Goal: Transaction & Acquisition: Book appointment/travel/reservation

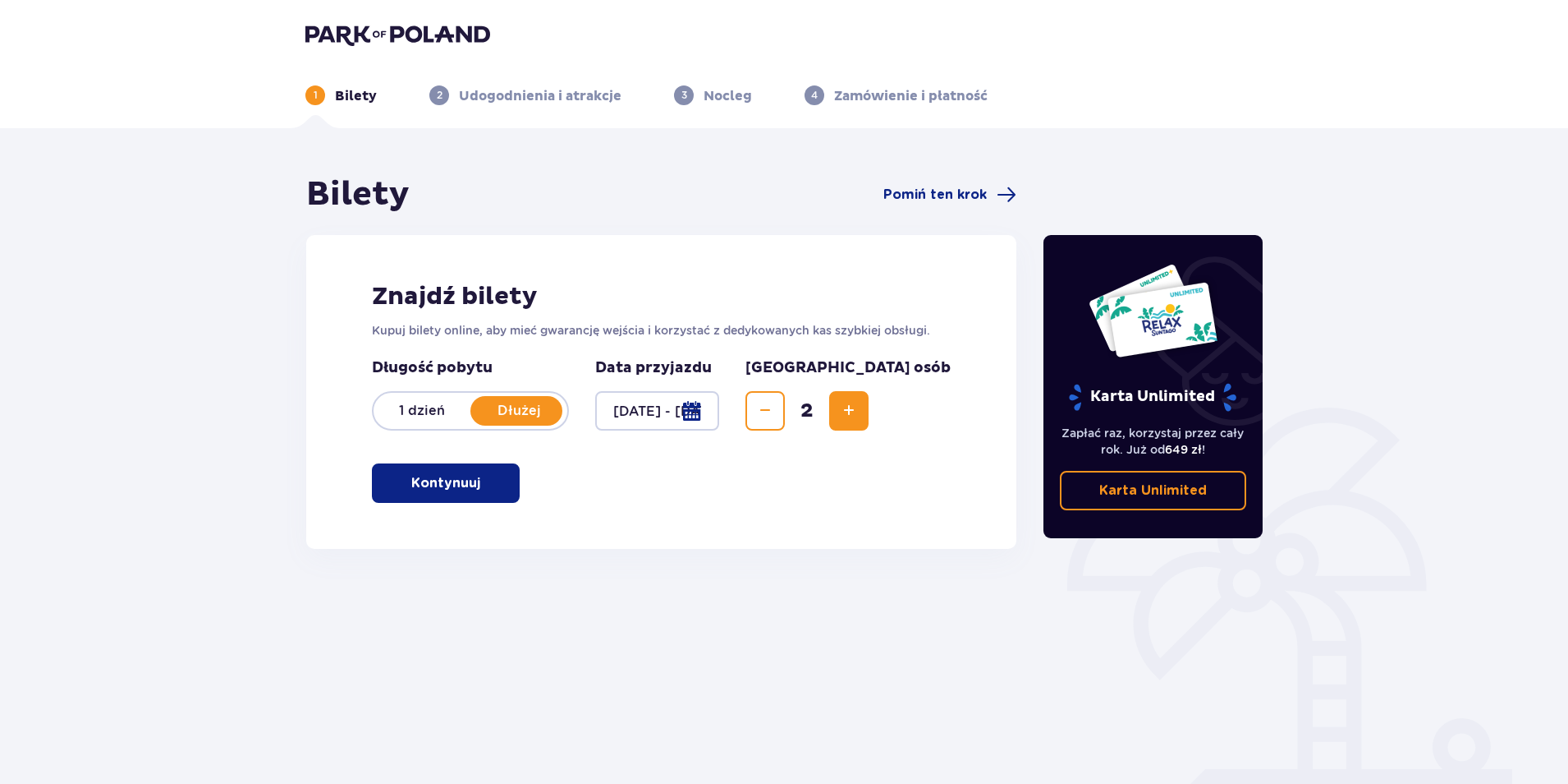
click at [471, 493] on button "Kontynuuj" at bounding box center [446, 483] width 148 height 39
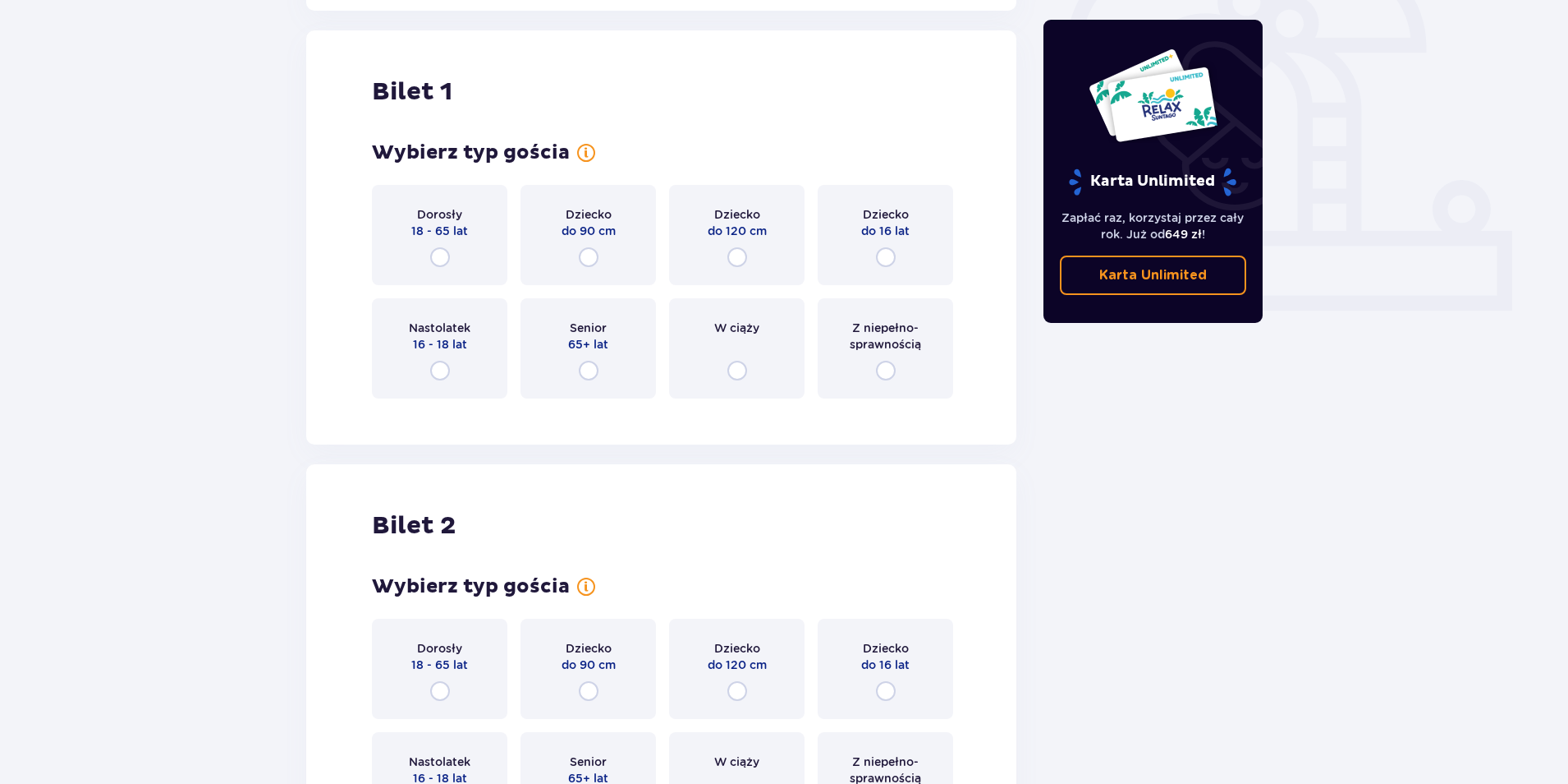
scroll to position [549, 0]
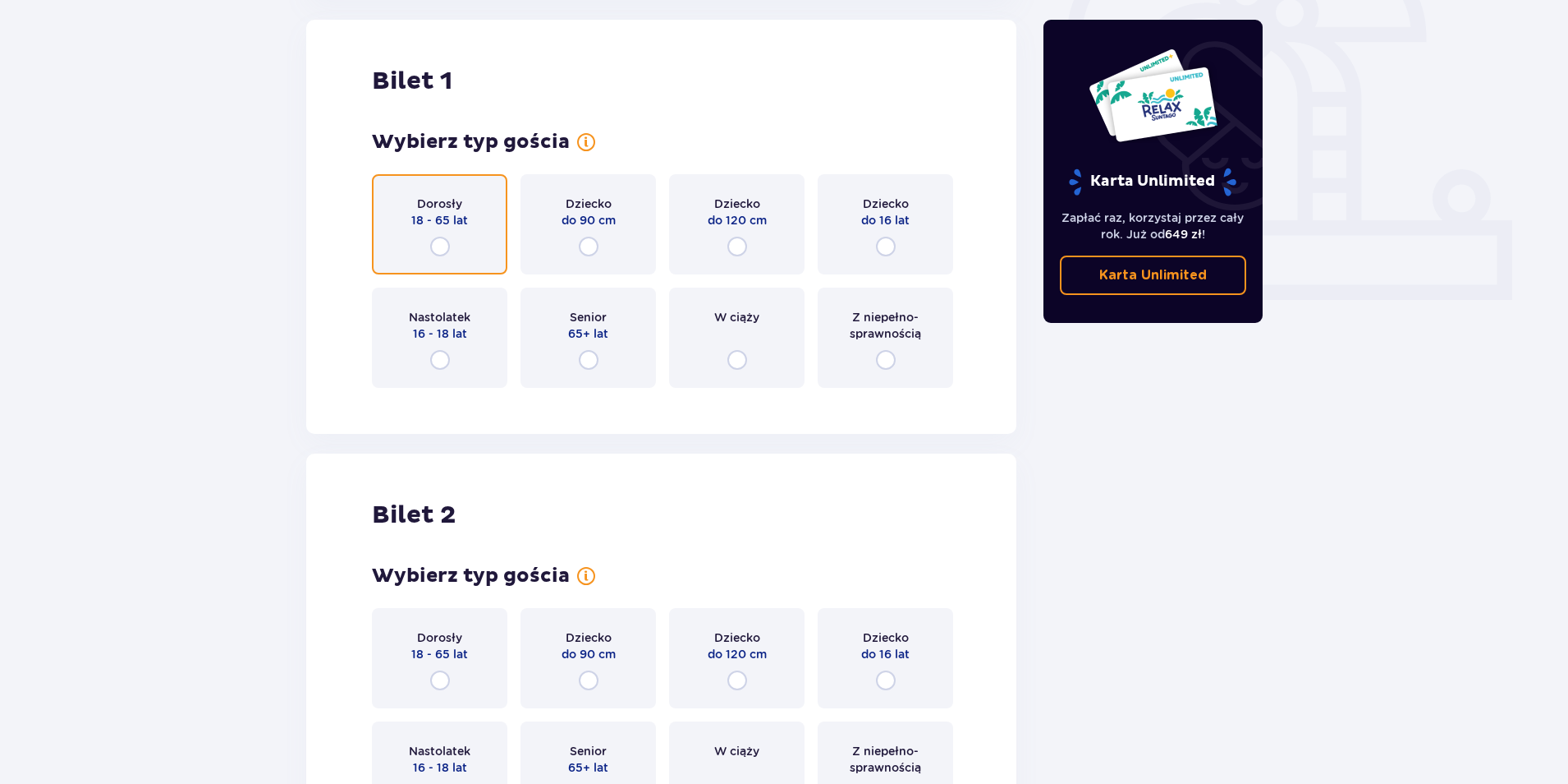
click at [446, 245] on input "radio" at bounding box center [440, 246] width 19 height 19
radio input "true"
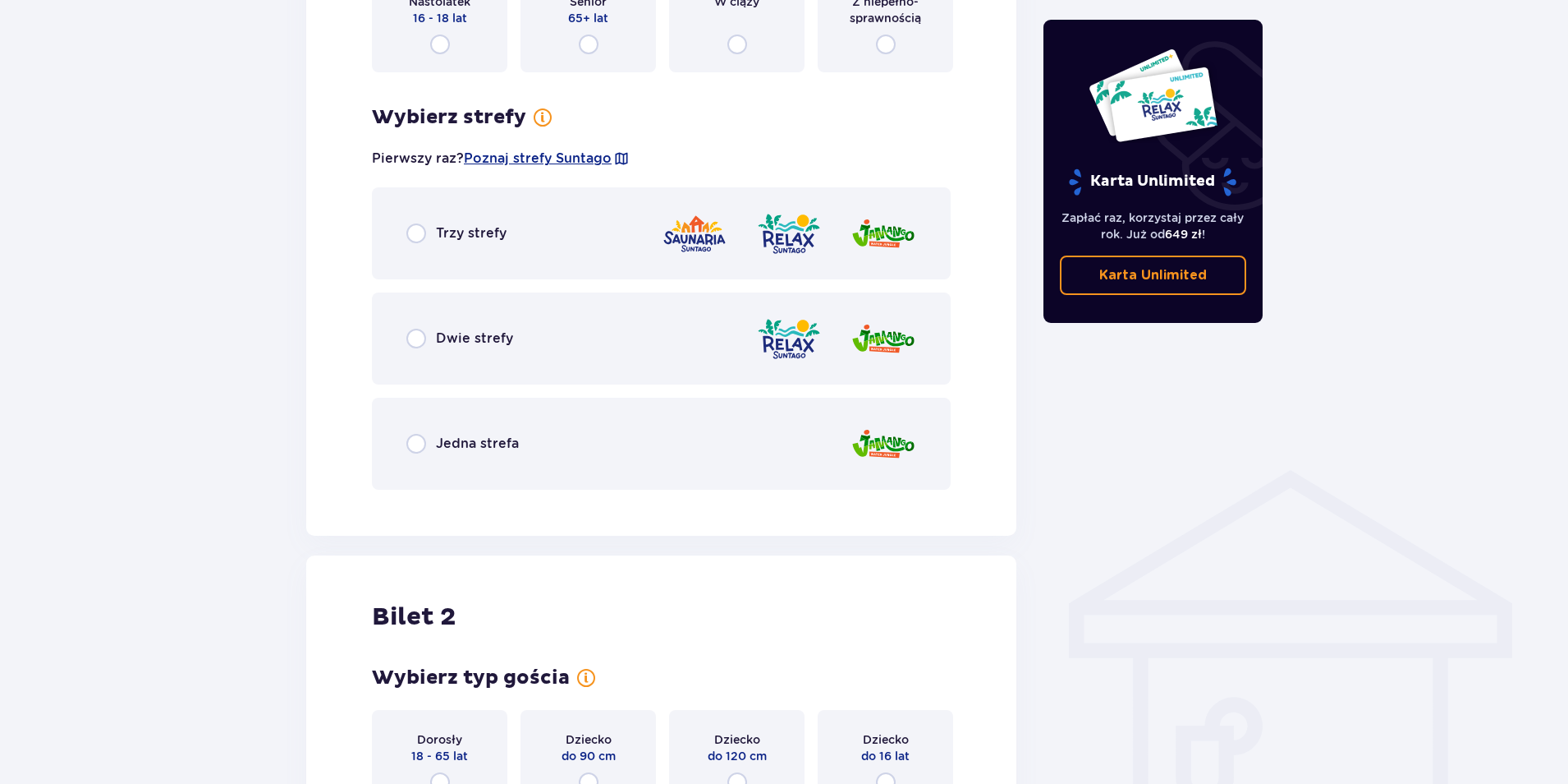
scroll to position [785, 0]
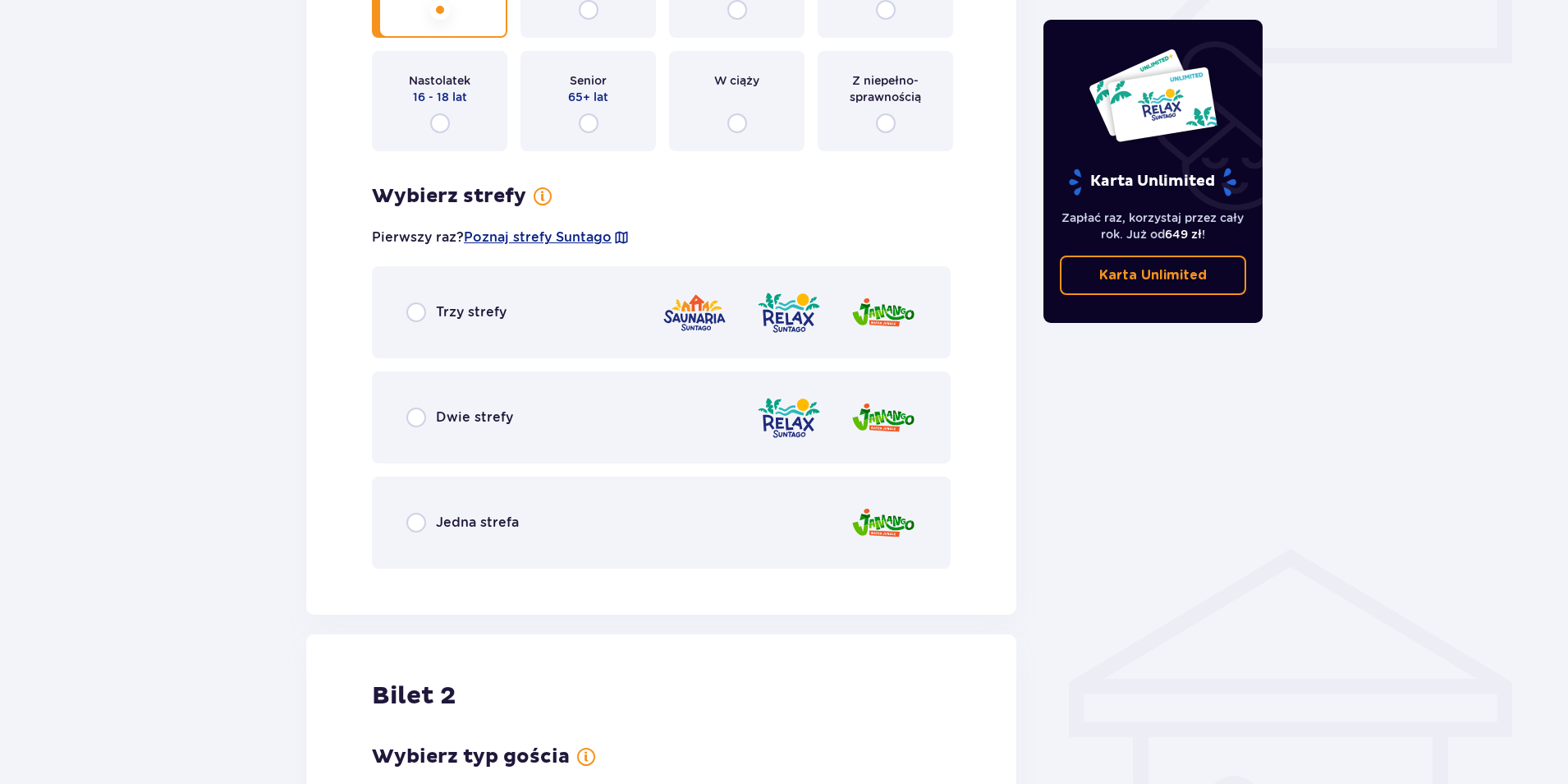
click at [472, 407] on div "Dwie strefy" at bounding box center [661, 417] width 579 height 92
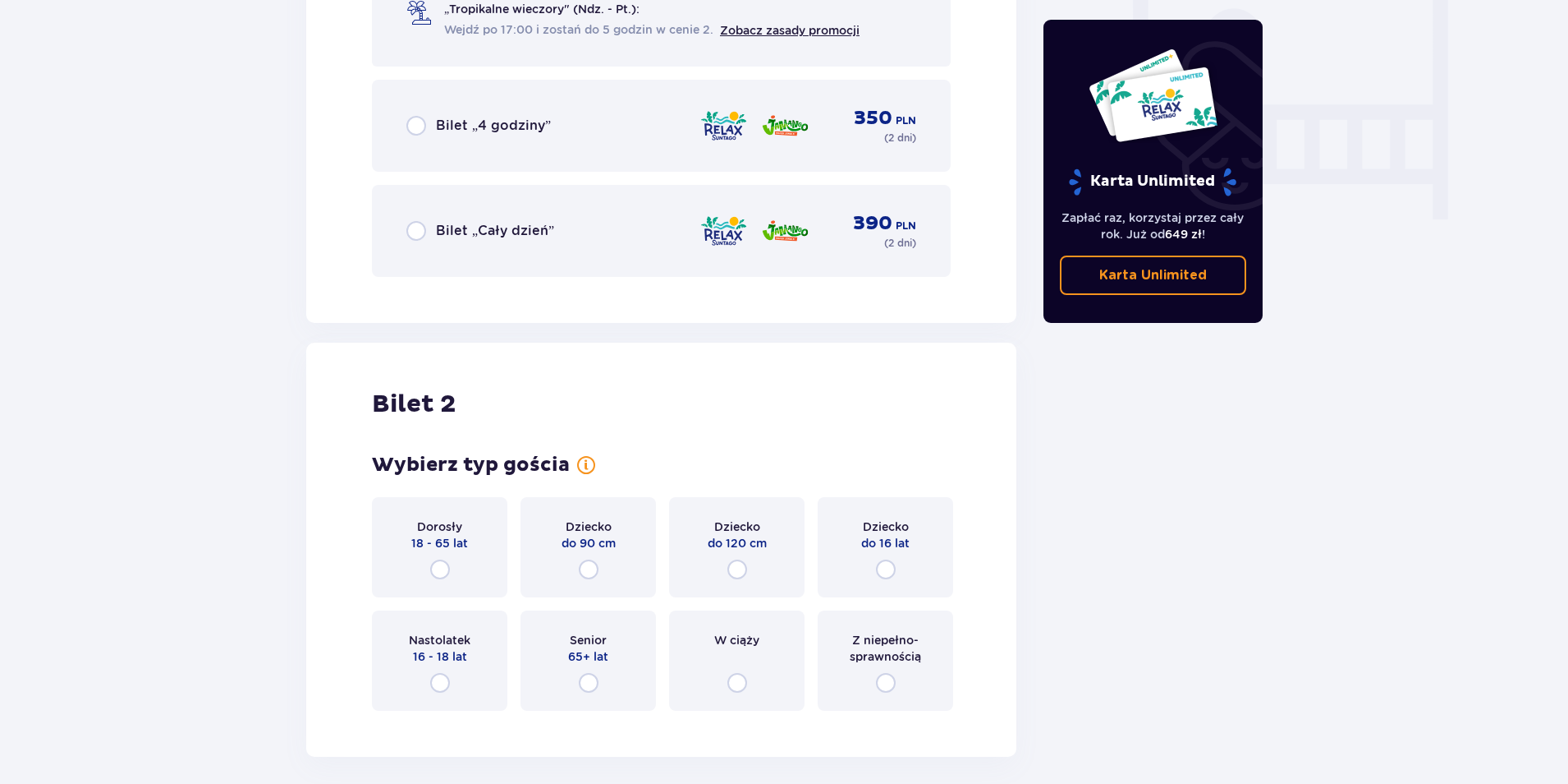
scroll to position [1531, 0]
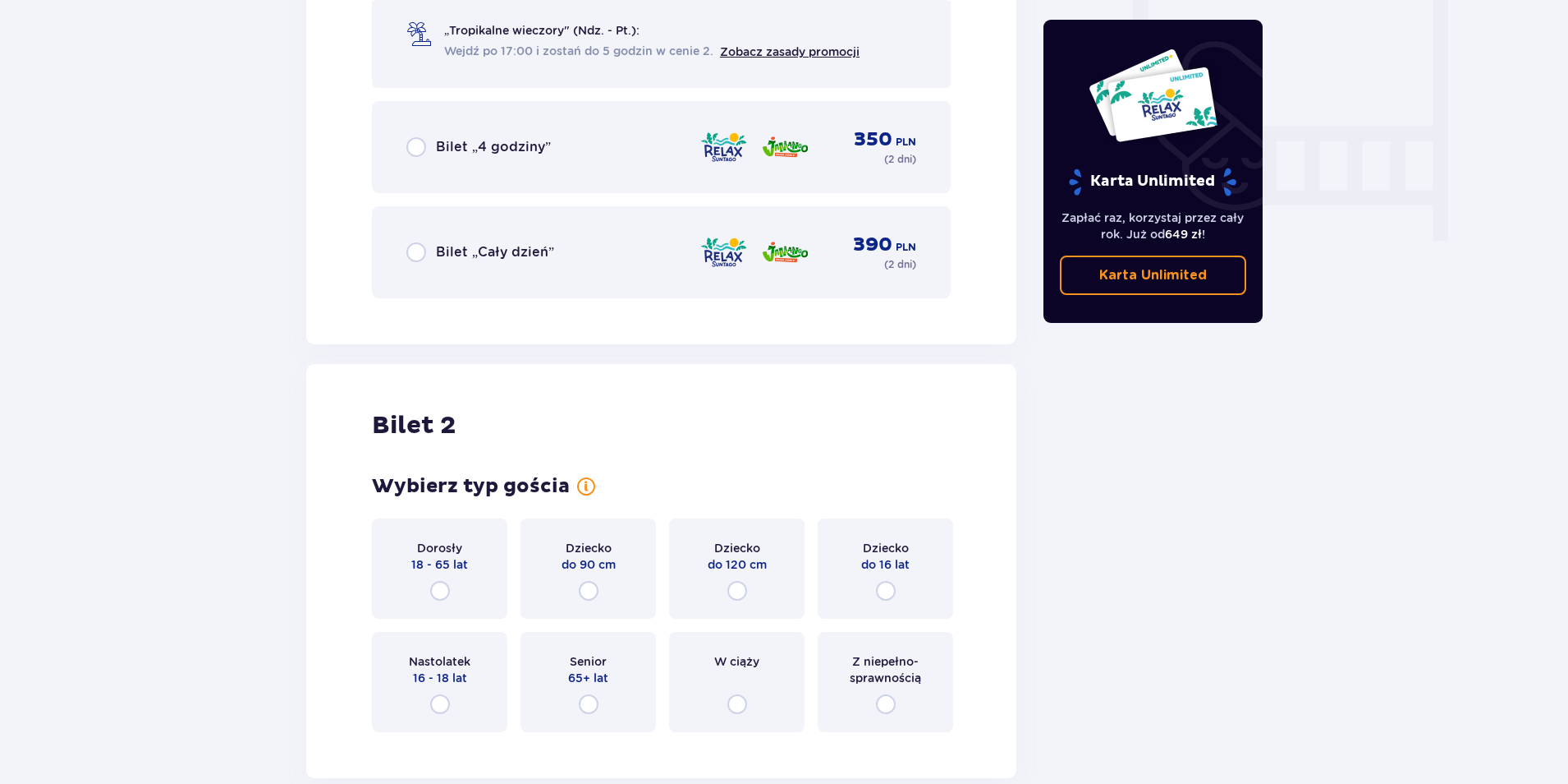
click at [515, 276] on div "Bilet „Cały dzień” 390 PLN ( 2 dni )" at bounding box center [661, 252] width 579 height 92
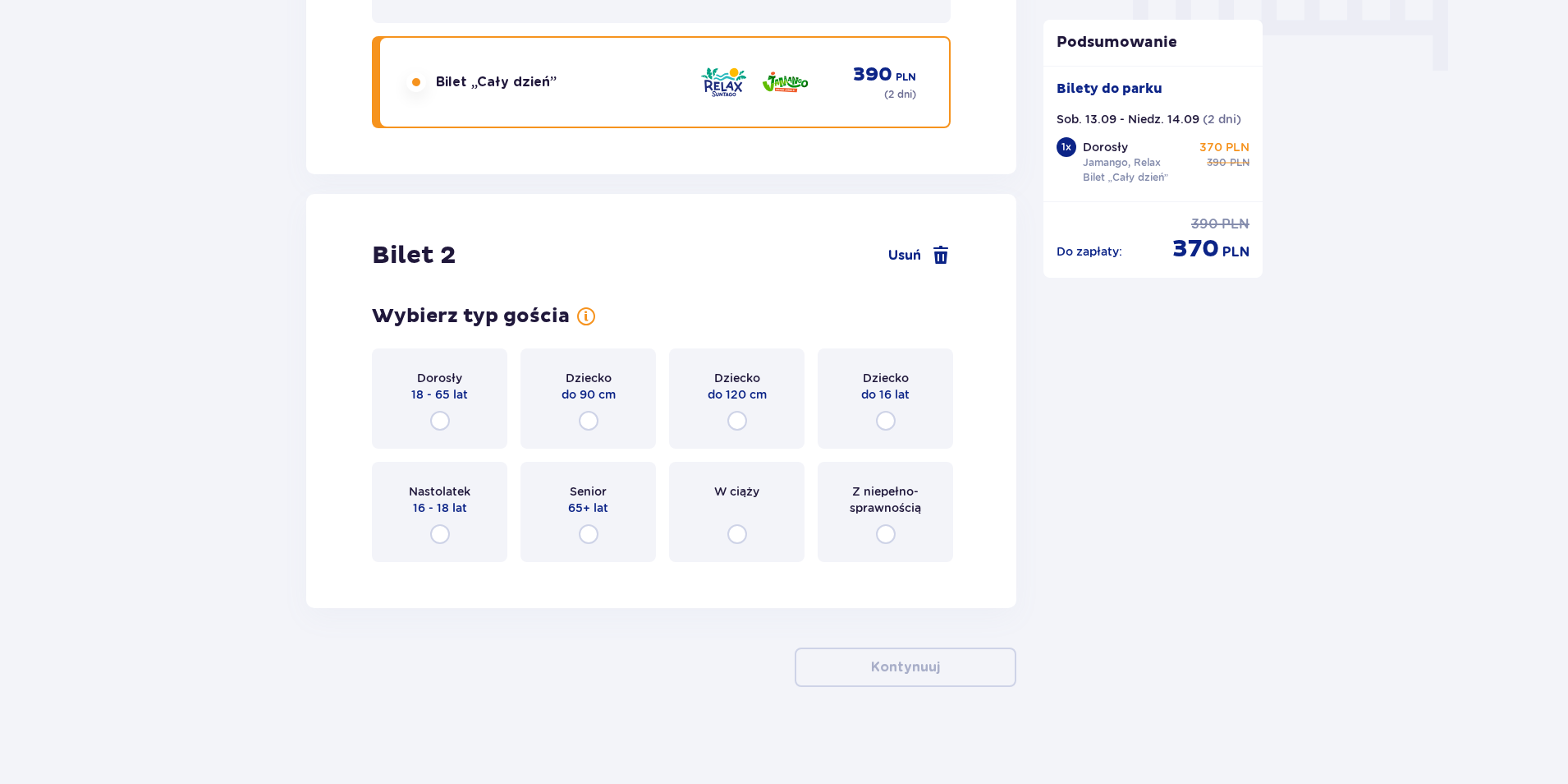
scroll to position [1703, 0]
click at [838, 419] on div "Dziecko do 16 lat" at bounding box center [885, 396] width 136 height 100
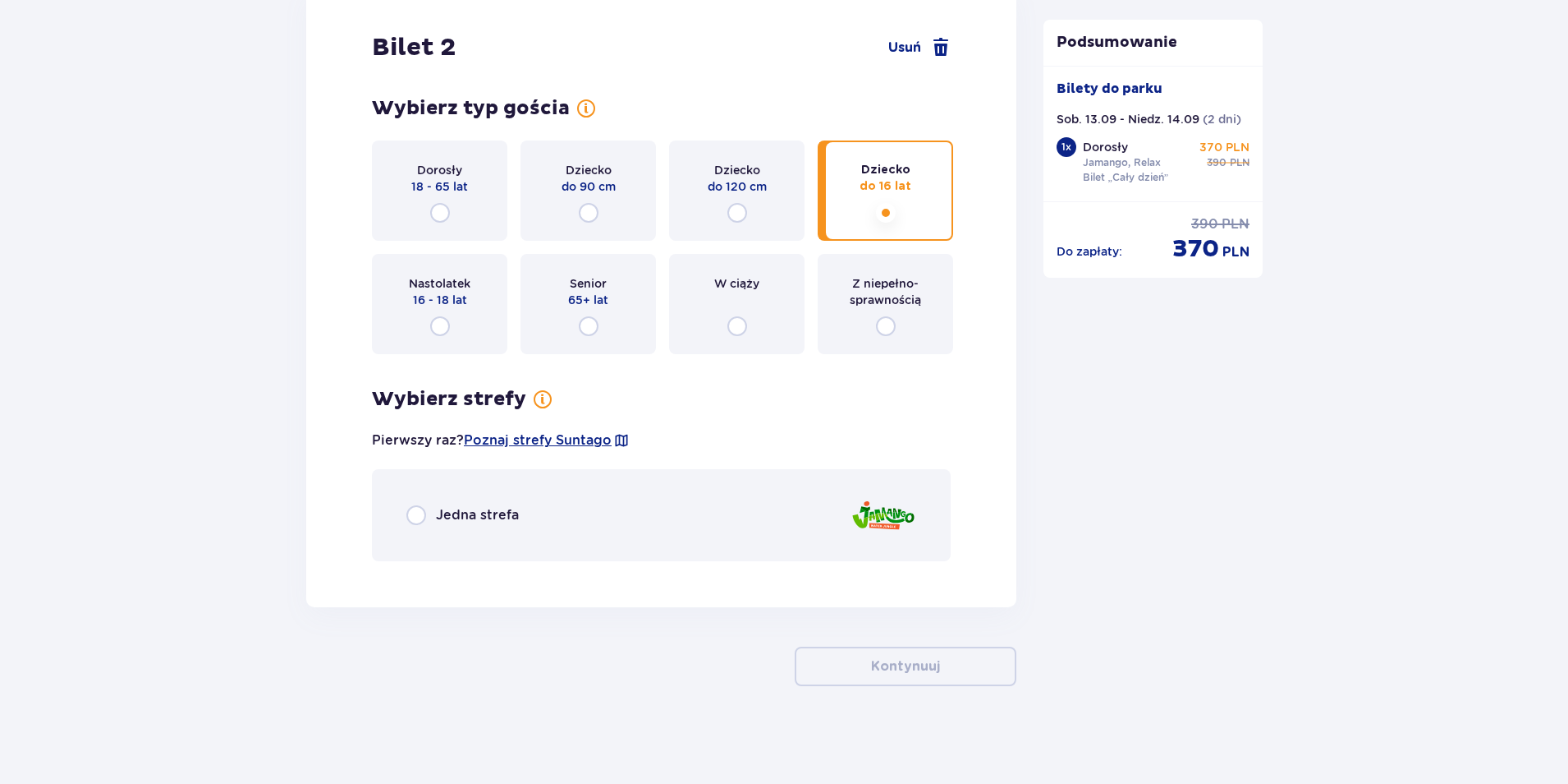
scroll to position [1910, 0]
click at [470, 511] on p "Jedna strefa" at bounding box center [478, 514] width 83 height 18
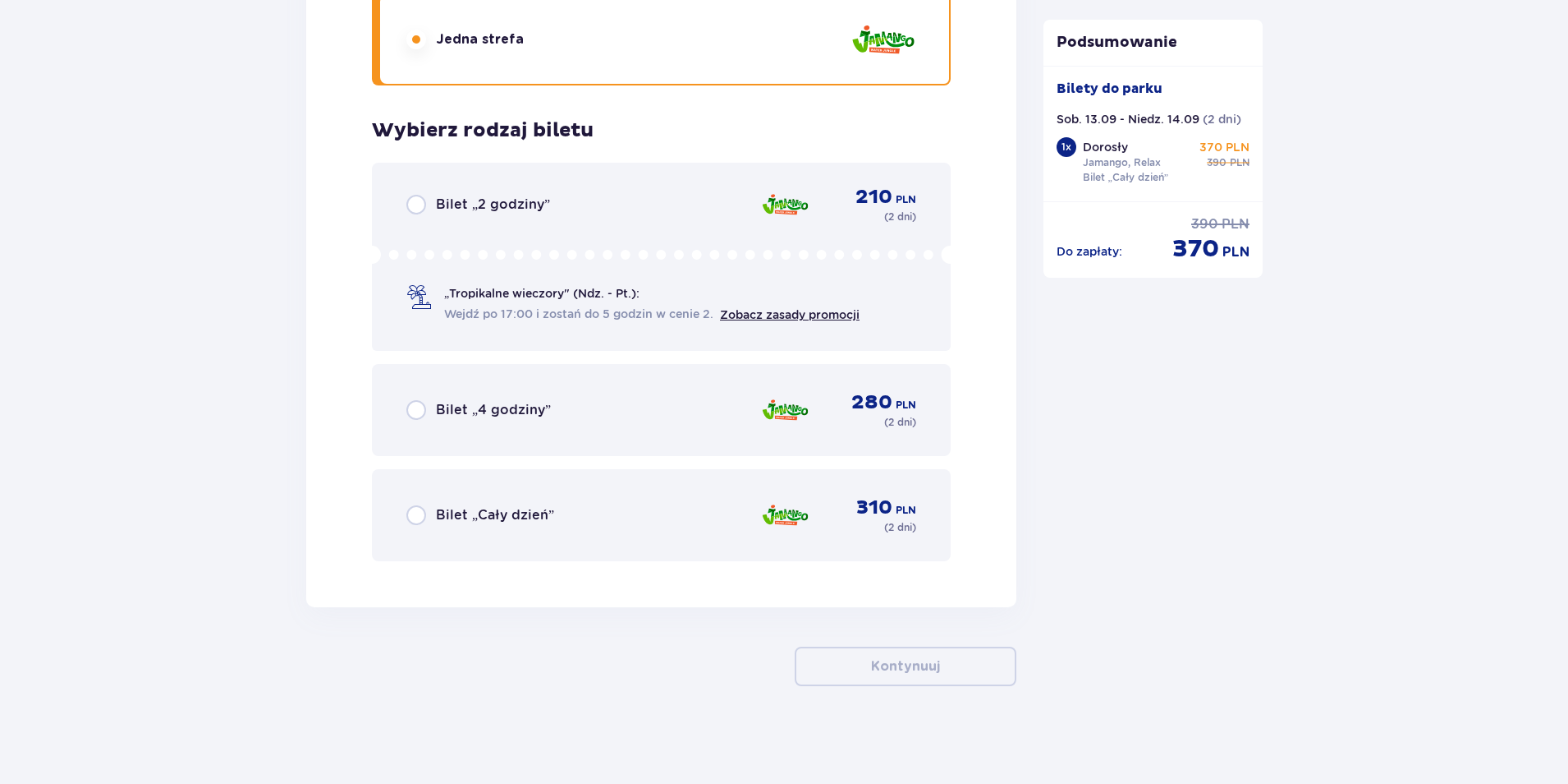
scroll to position [2386, 0]
click at [497, 506] on p "Bilet „Cały dzień”" at bounding box center [495, 514] width 118 height 18
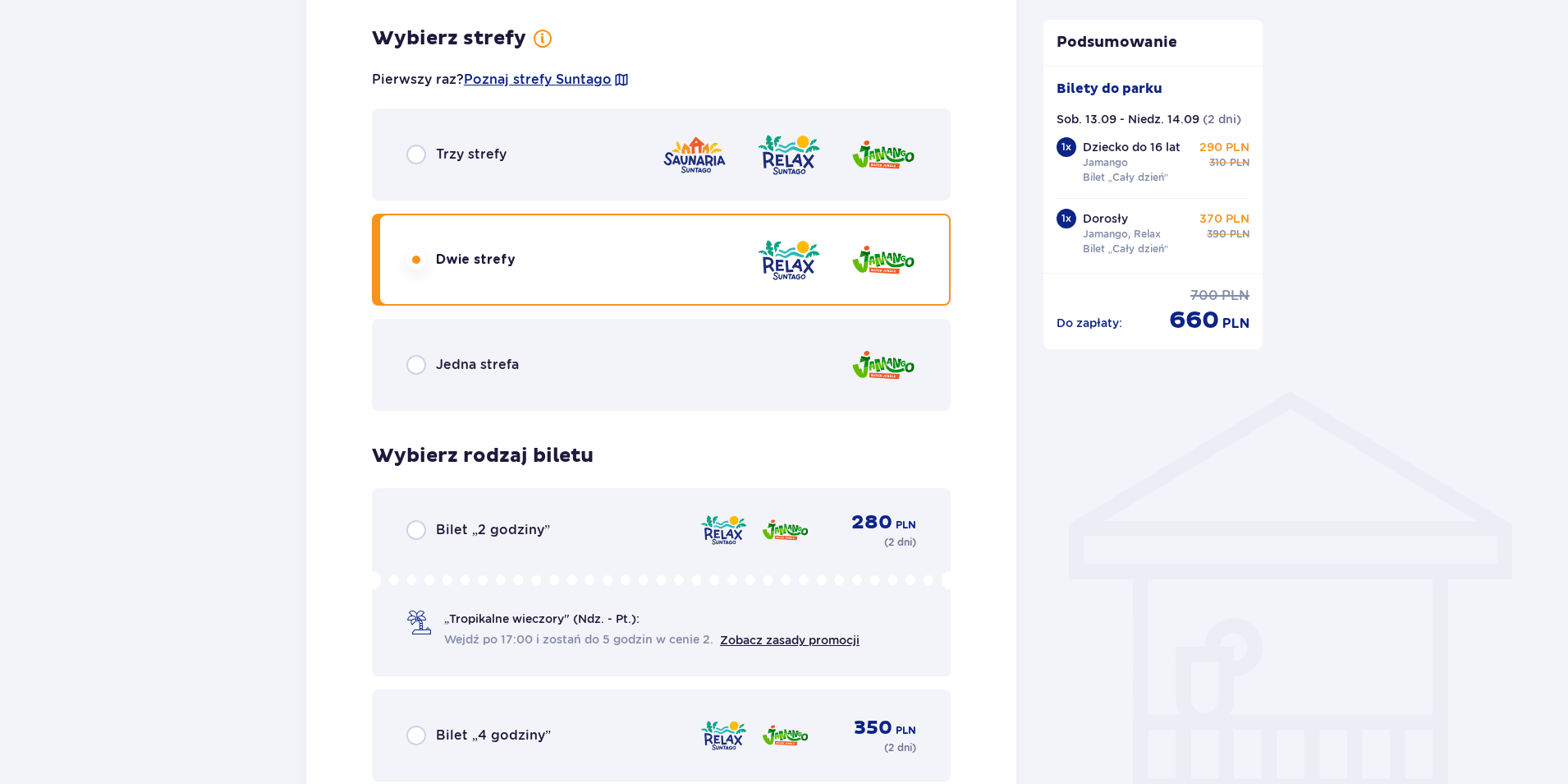
scroll to position [910, 0]
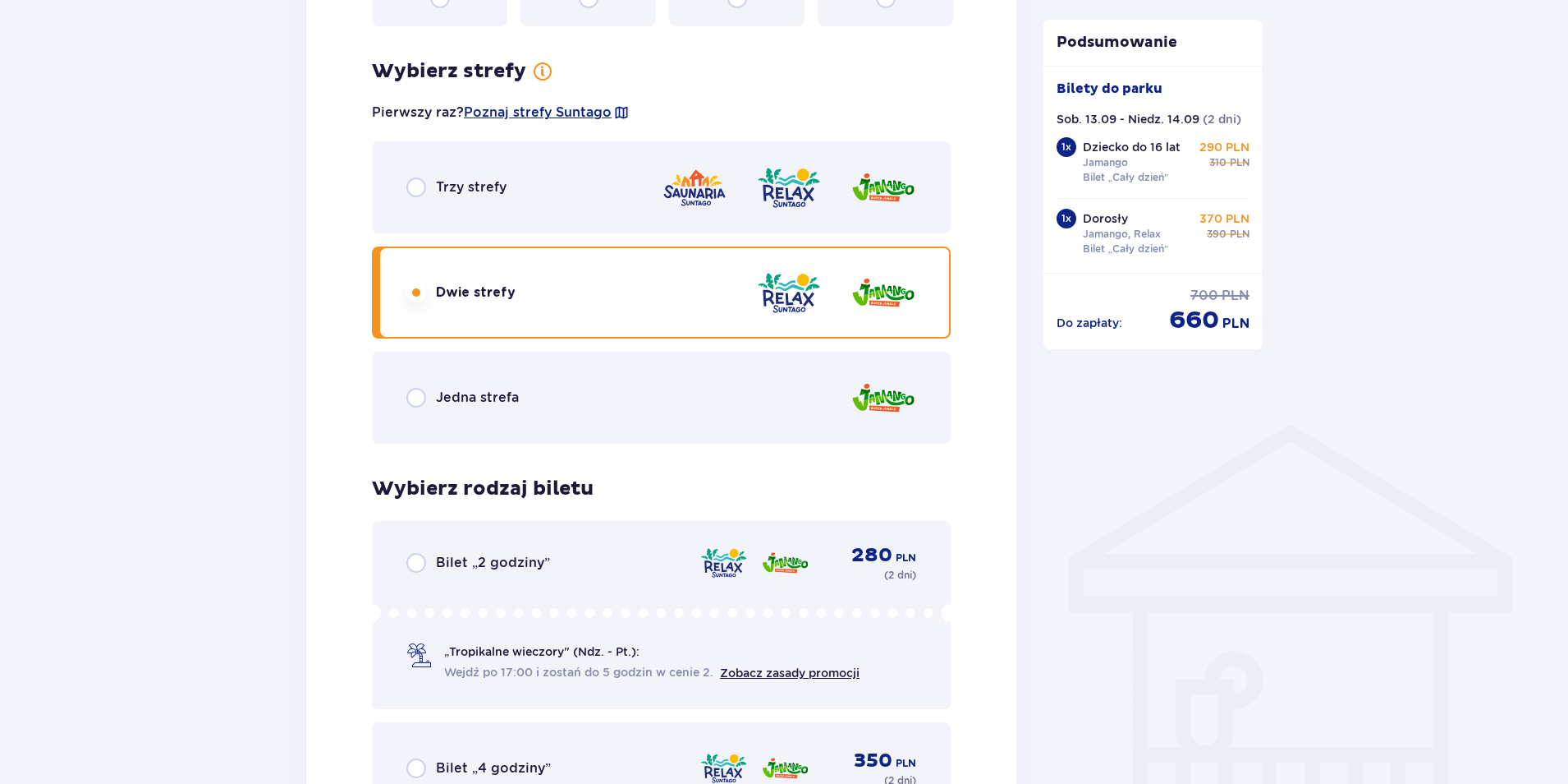
click at [535, 386] on div "Jedna strefa" at bounding box center [661, 398] width 579 height 92
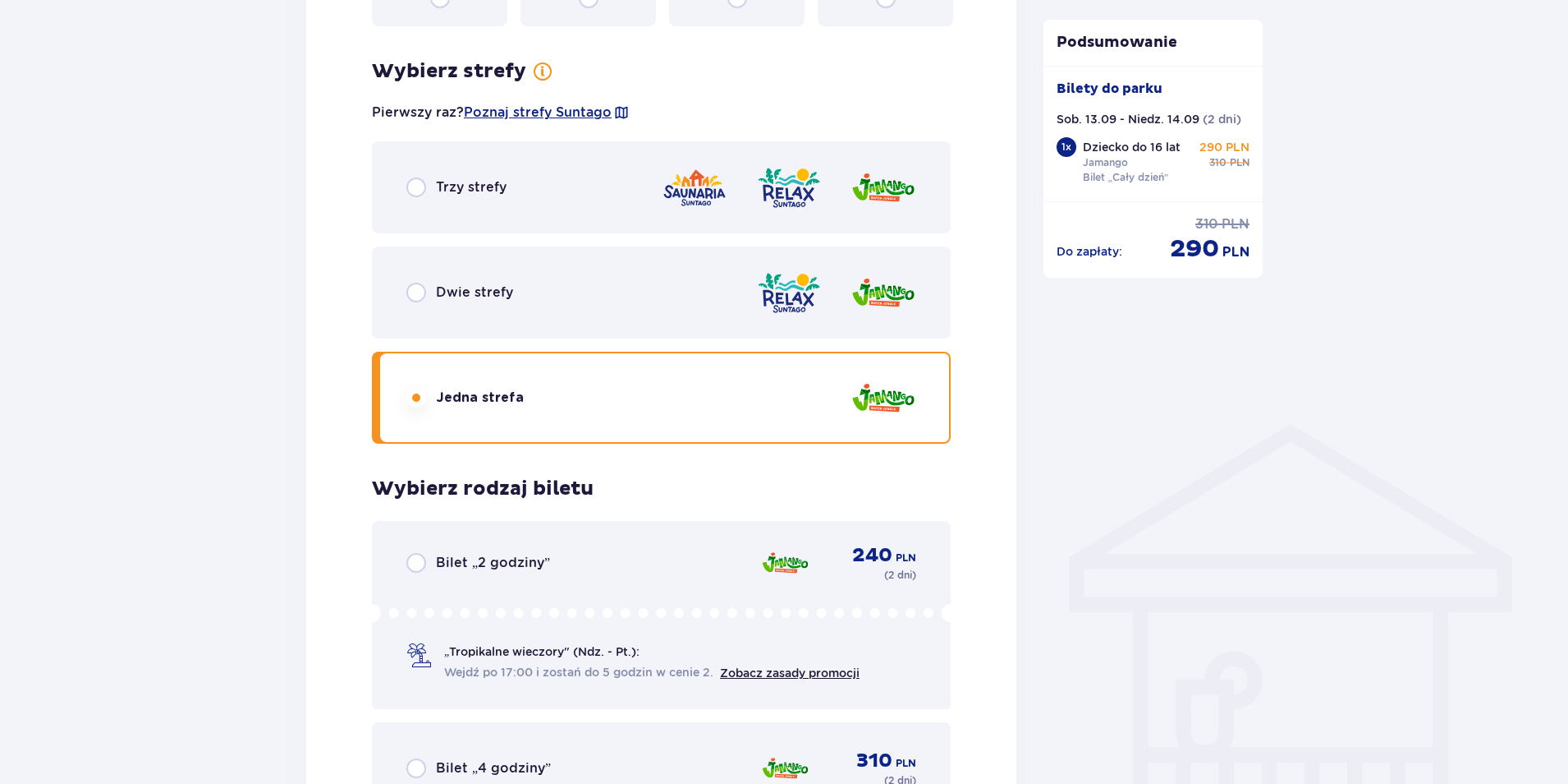
scroll to position [1367, 0]
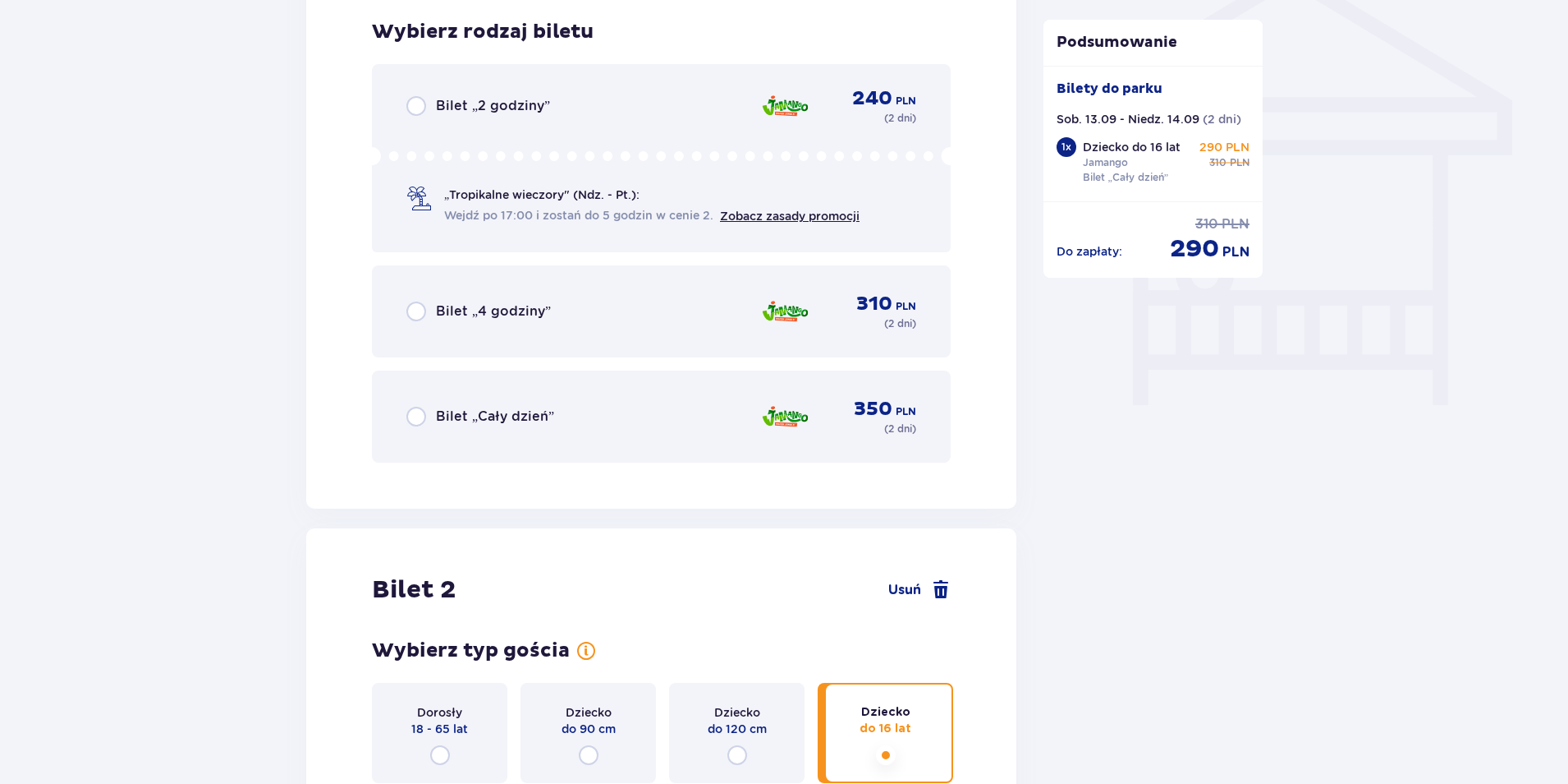
click at [538, 418] on p "Bilet „Cały dzień”" at bounding box center [495, 417] width 118 height 18
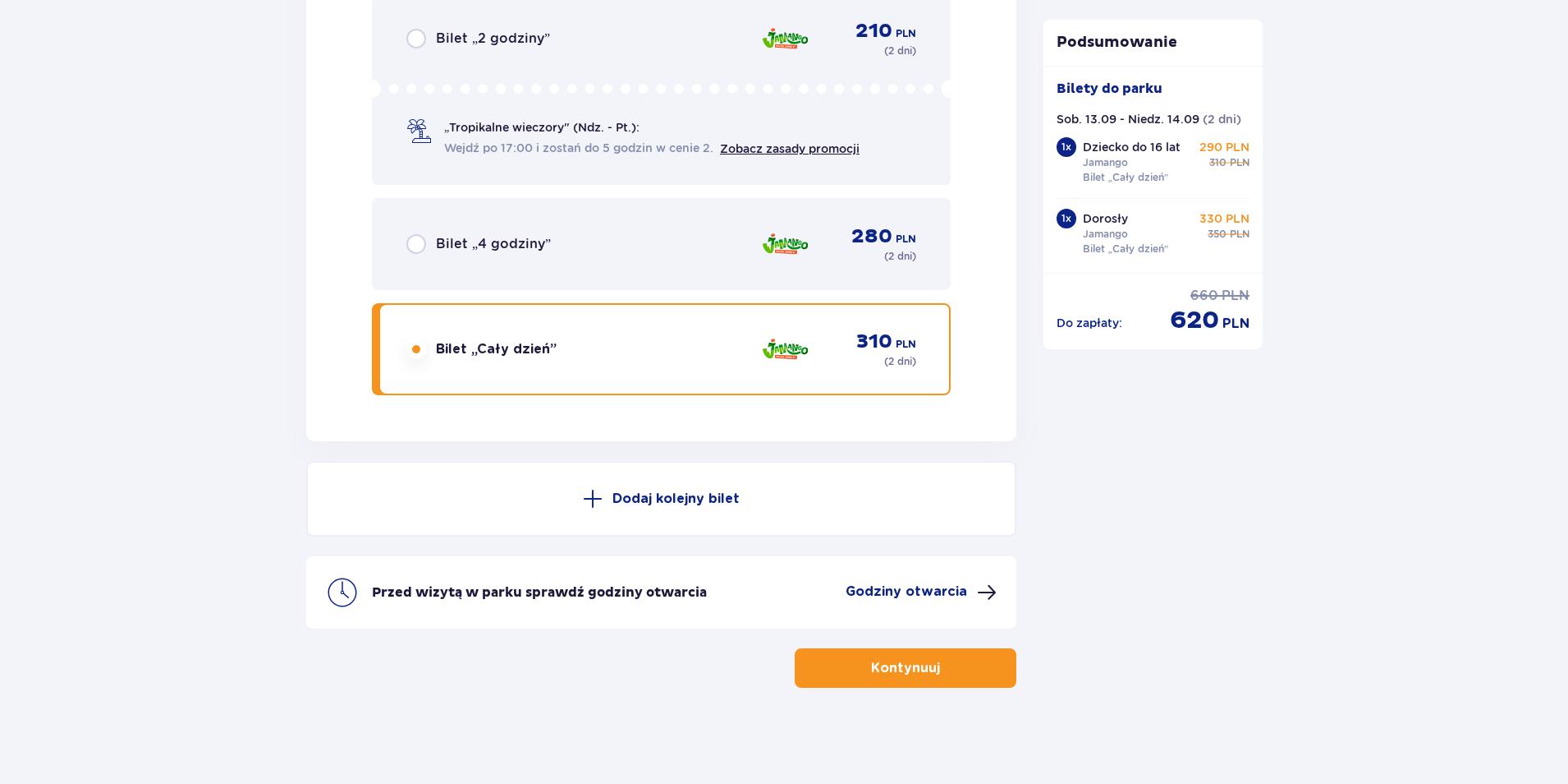
scroll to position [2553, 0]
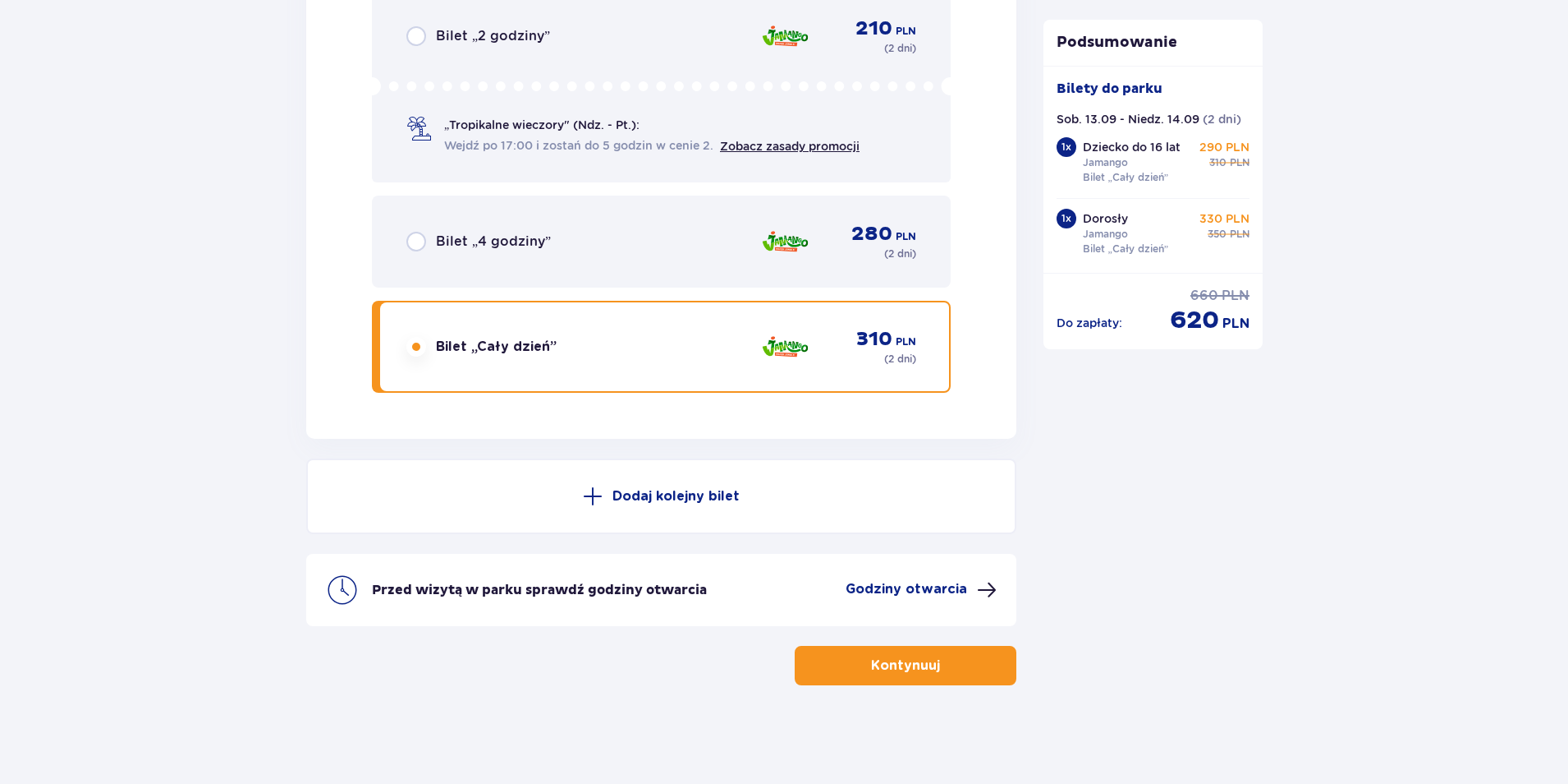
click at [874, 662] on p "Kontynuuj" at bounding box center [906, 665] width 69 height 18
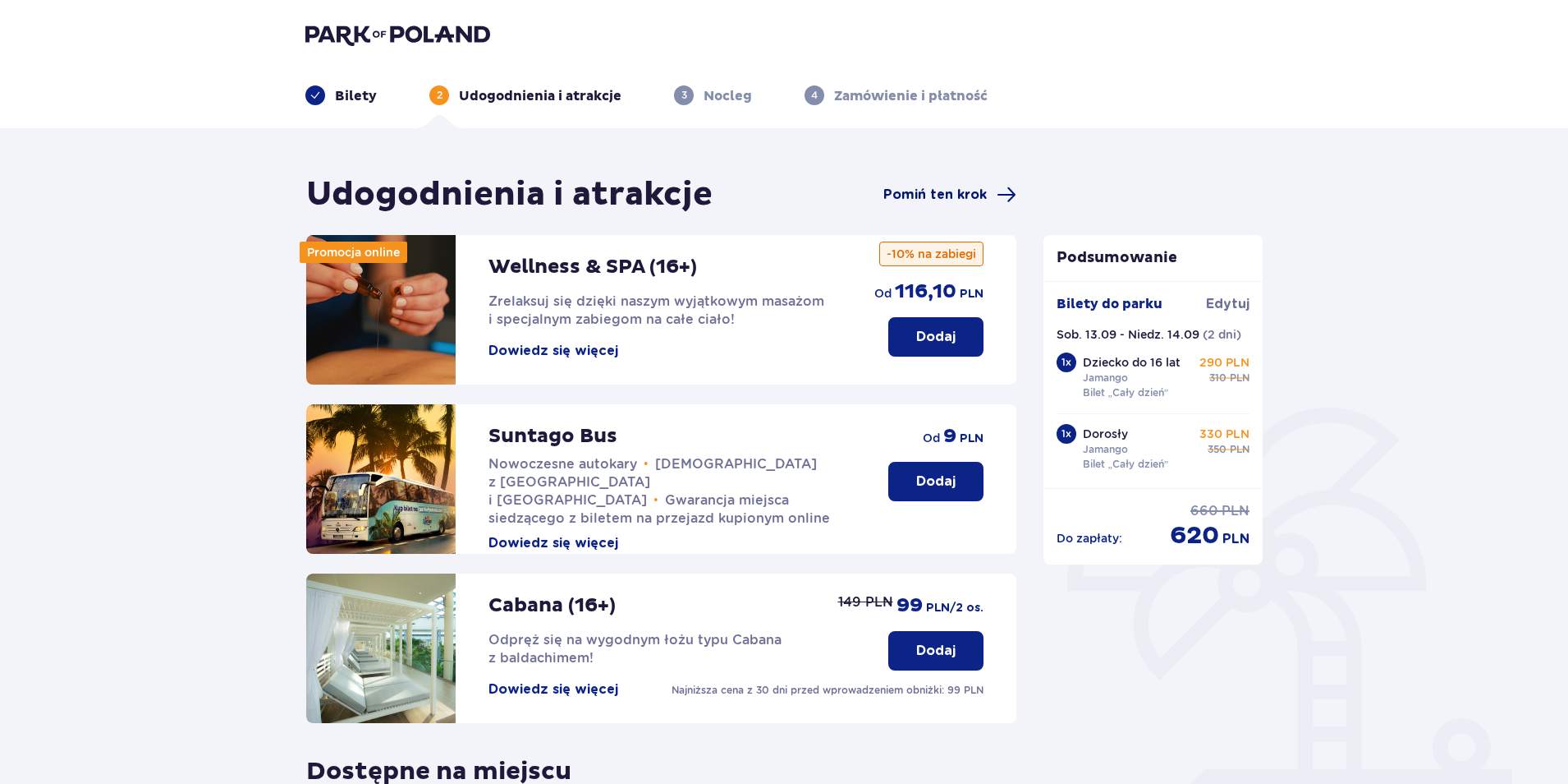
click at [916, 190] on span "Pomiń ten krok" at bounding box center [935, 194] width 104 height 18
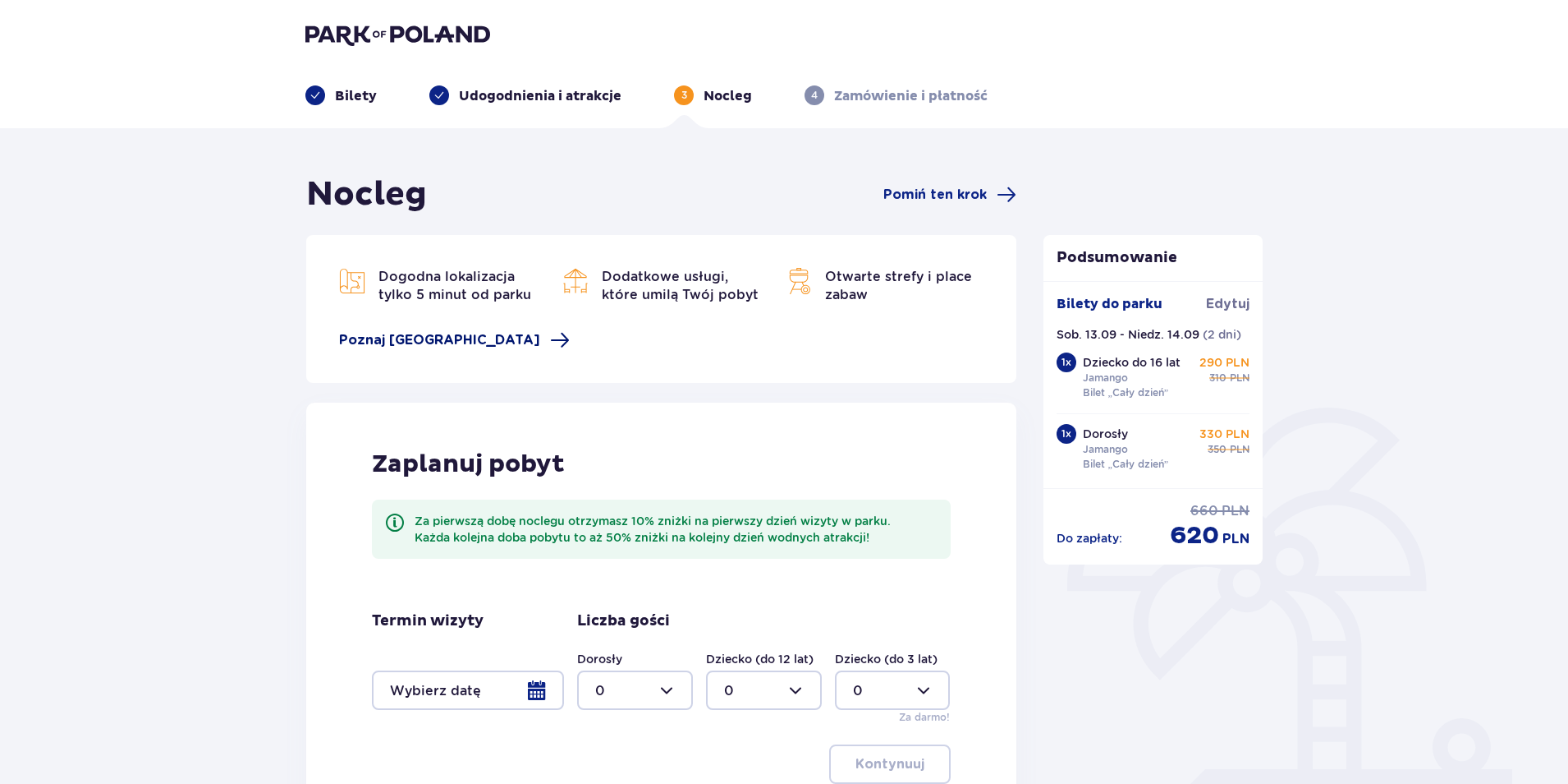
click at [410, 342] on span "Poznaj [GEOGRAPHIC_DATA]" at bounding box center [439, 340] width 201 height 18
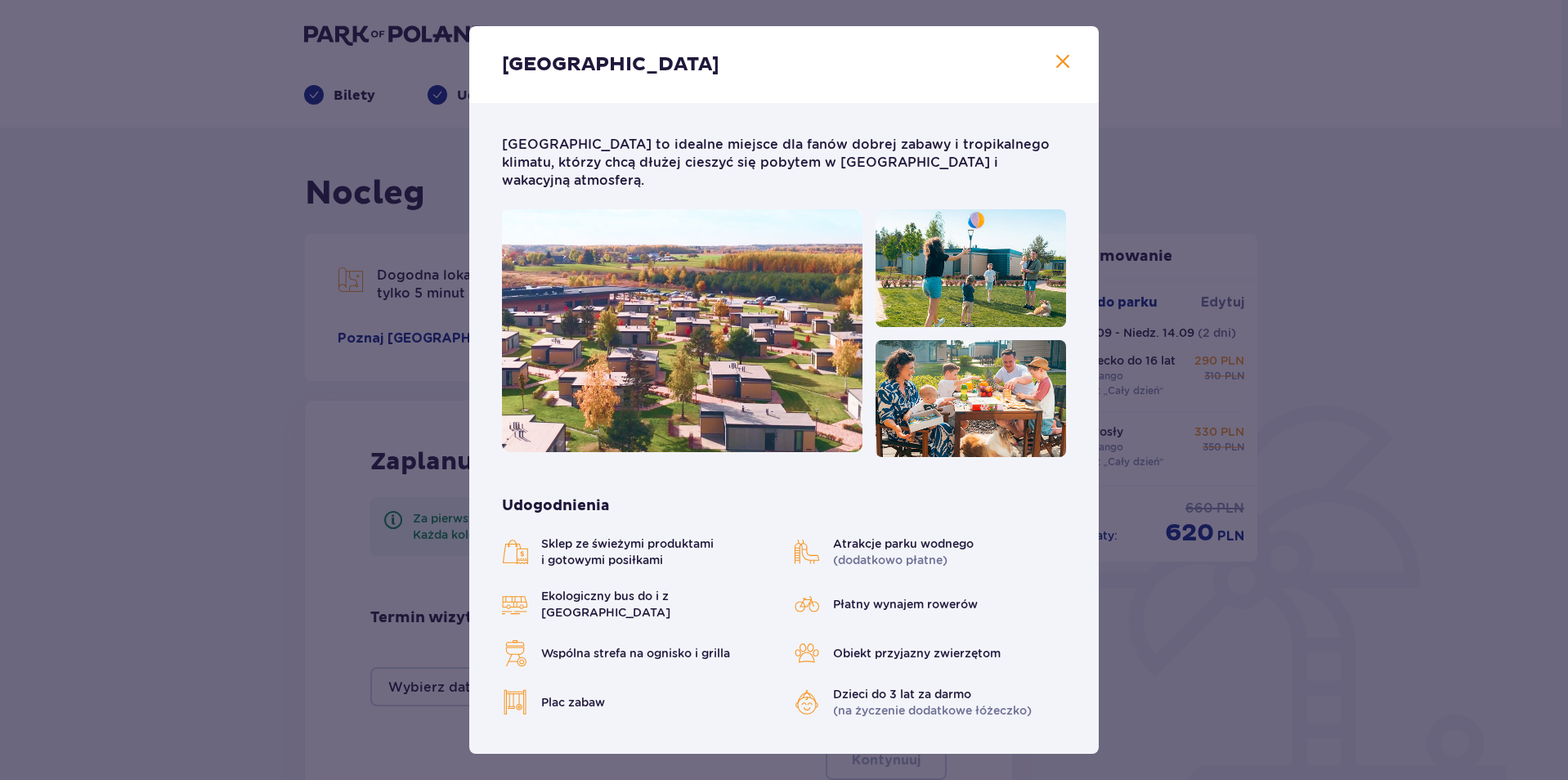
click at [1056, 69] on span at bounding box center [1063, 62] width 19 height 19
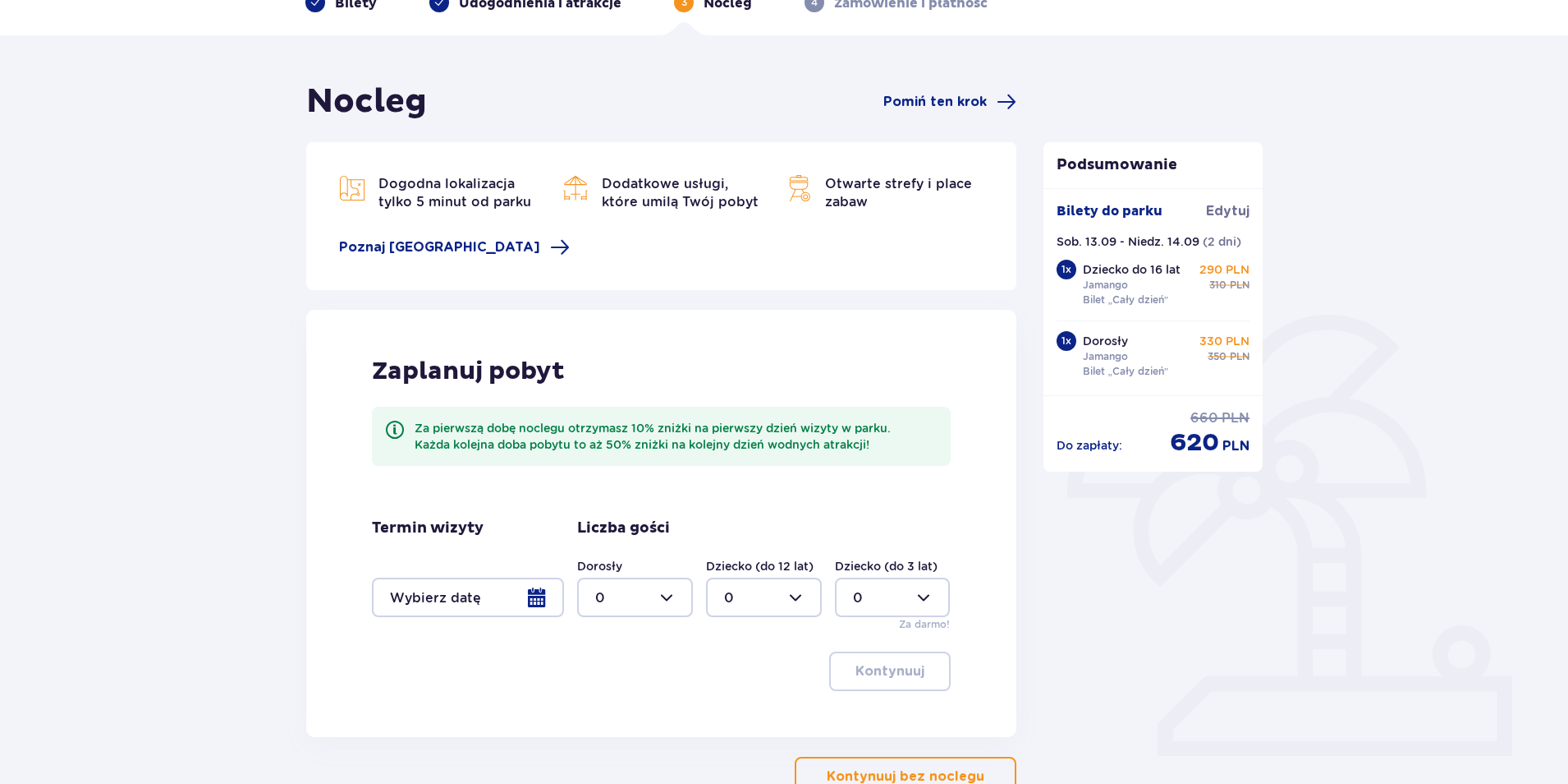
scroll to position [204, 0]
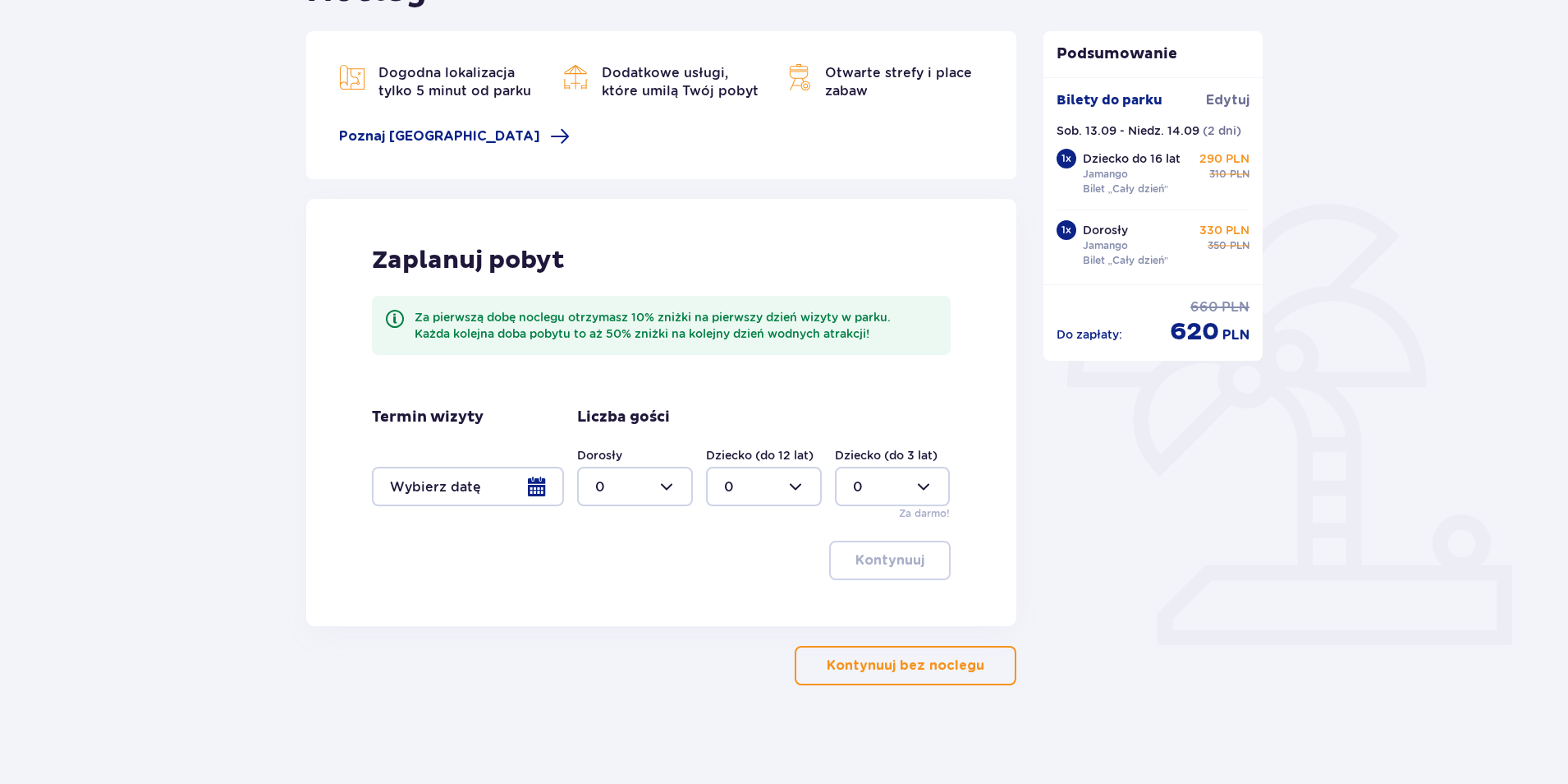
click at [543, 489] on div at bounding box center [468, 486] width 192 height 39
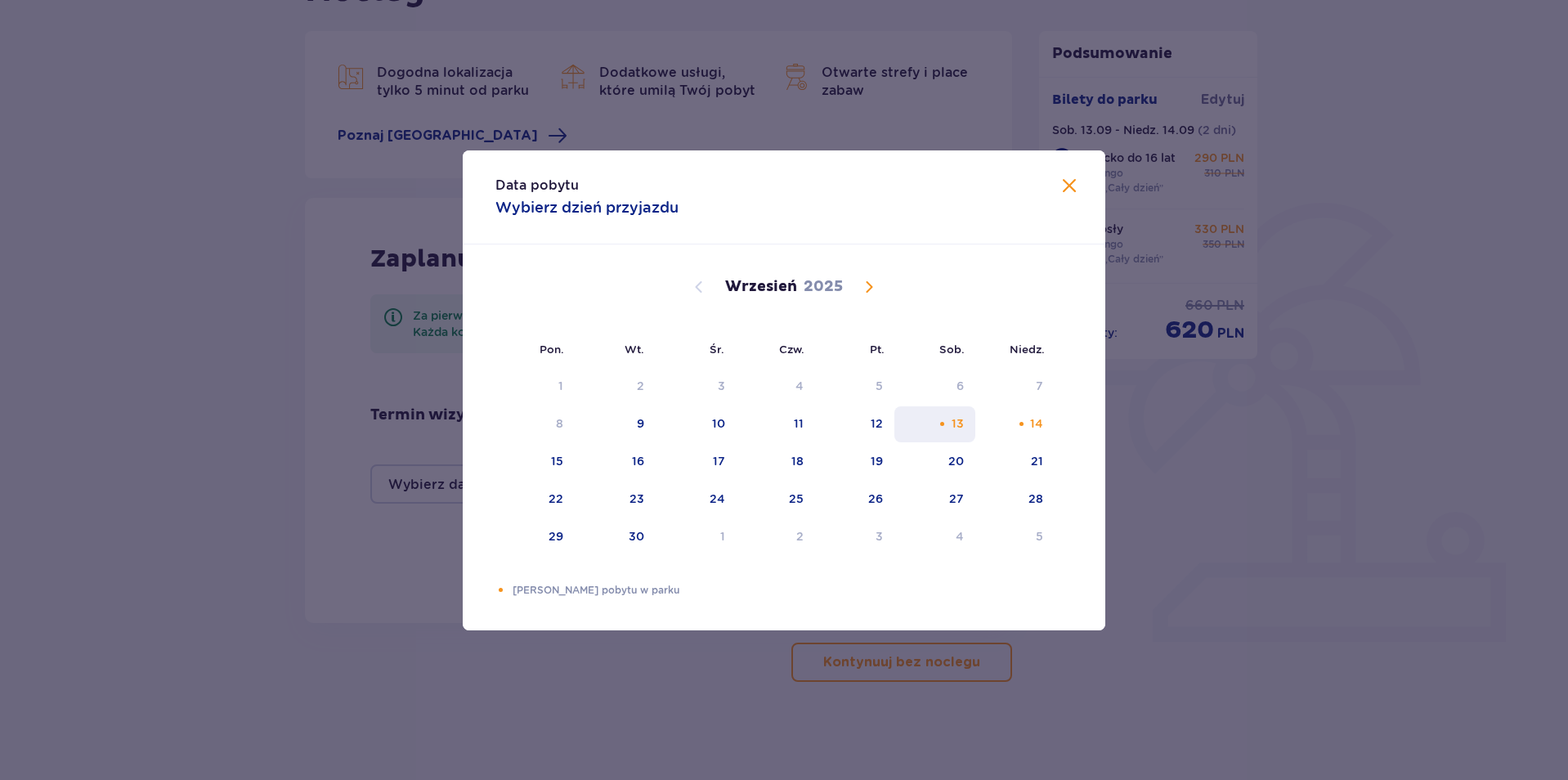
click at [940, 422] on div "Choose sobota, 13 września 2025 as your check-in date. It’s available." at bounding box center [942, 423] width 11 height 11
drag, startPoint x: 1020, startPoint y: 422, endPoint x: 1014, endPoint y: 442, distance: 20.9
click at [1021, 422] on div "Choose niedziela, 14 września 2025 as your check-out date. It’s available." at bounding box center [1021, 423] width 11 height 11
type input "[DATE] - [DATE]"
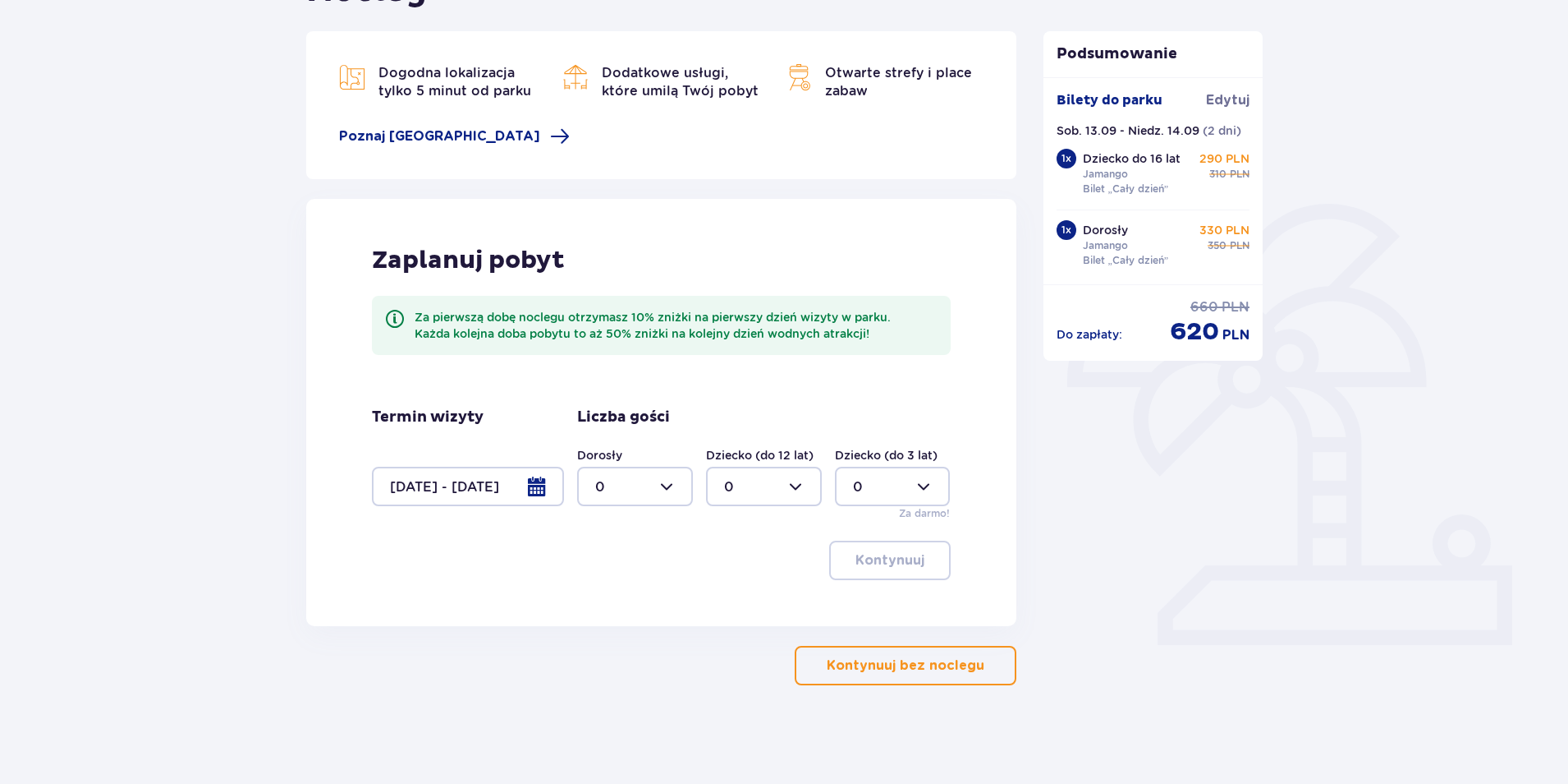
click at [677, 487] on div at bounding box center [635, 486] width 115 height 39
click at [634, 567] on div "1" at bounding box center [635, 570] width 80 height 18
type input "1"
click at [908, 490] on div at bounding box center [893, 486] width 115 height 39
click at [795, 486] on div at bounding box center [763, 486] width 115 height 39
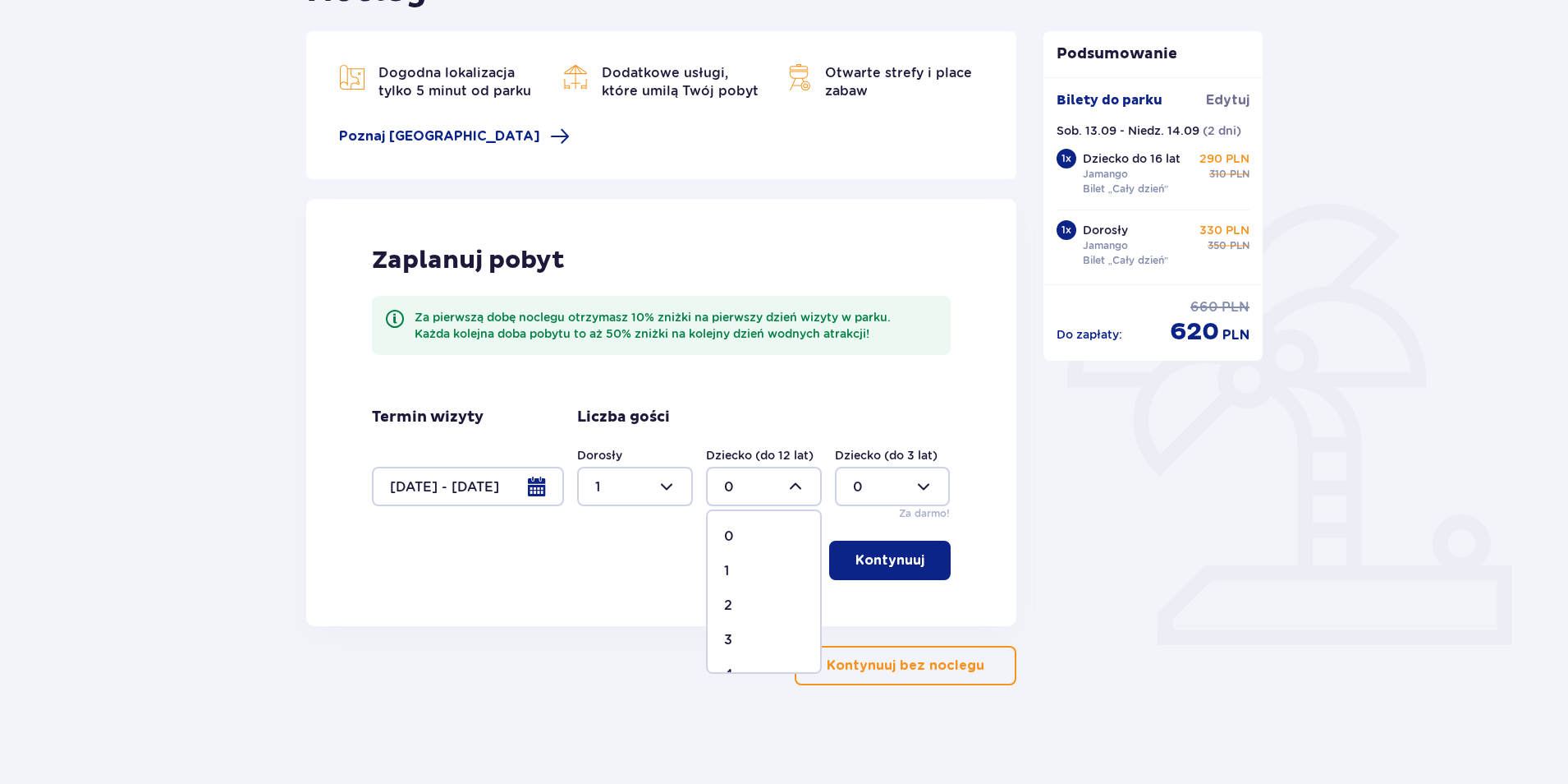
click at [763, 567] on div "1" at bounding box center [763, 570] width 80 height 18
type input "1"
click at [879, 564] on p "Kontynuuj" at bounding box center [890, 560] width 69 height 18
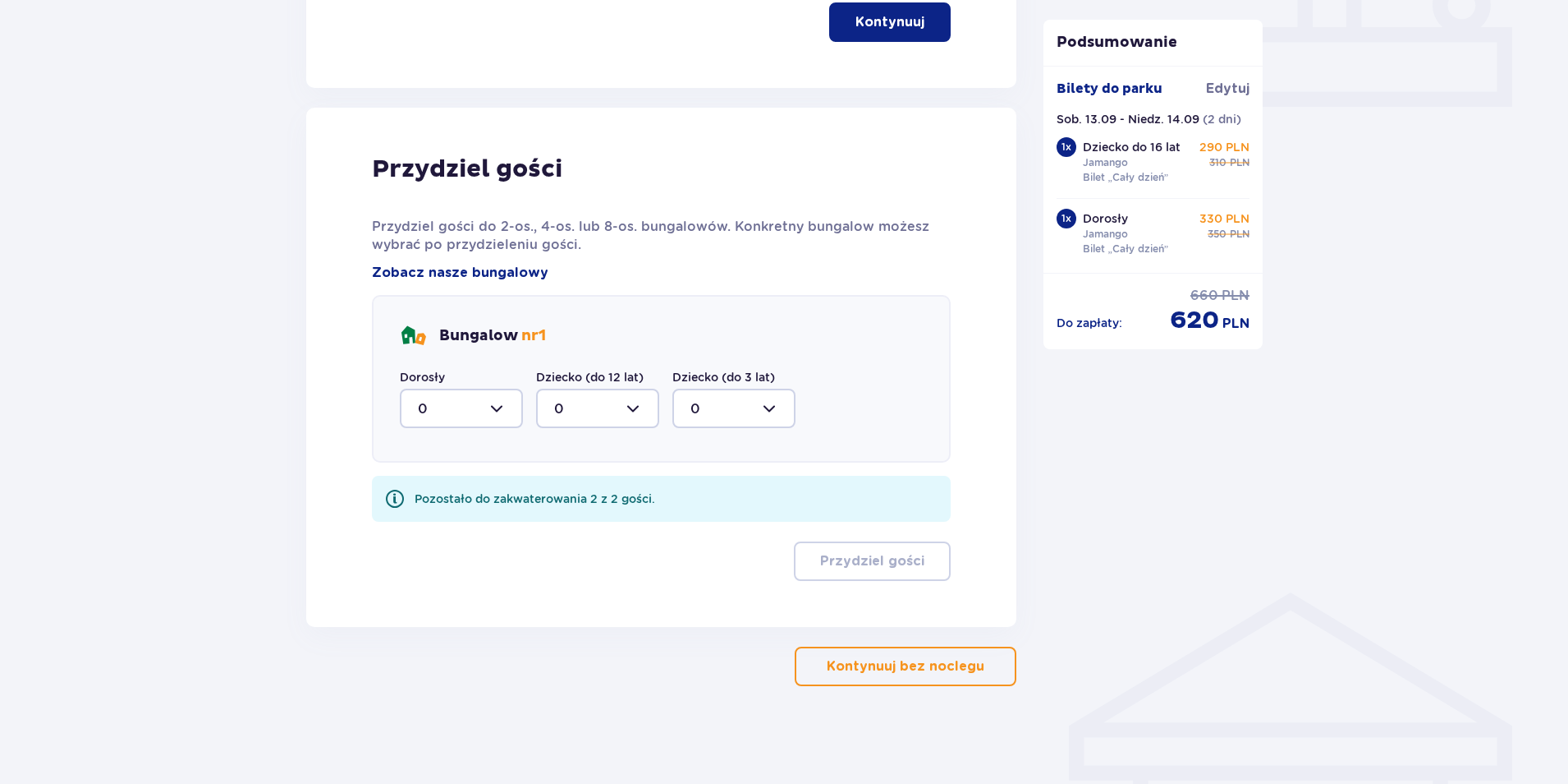
scroll to position [743, 0]
click at [503, 415] on div at bounding box center [461, 407] width 123 height 39
click at [470, 502] on span "1" at bounding box center [461, 493] width 120 height 35
type input "1"
click at [613, 412] on div at bounding box center [598, 407] width 123 height 39
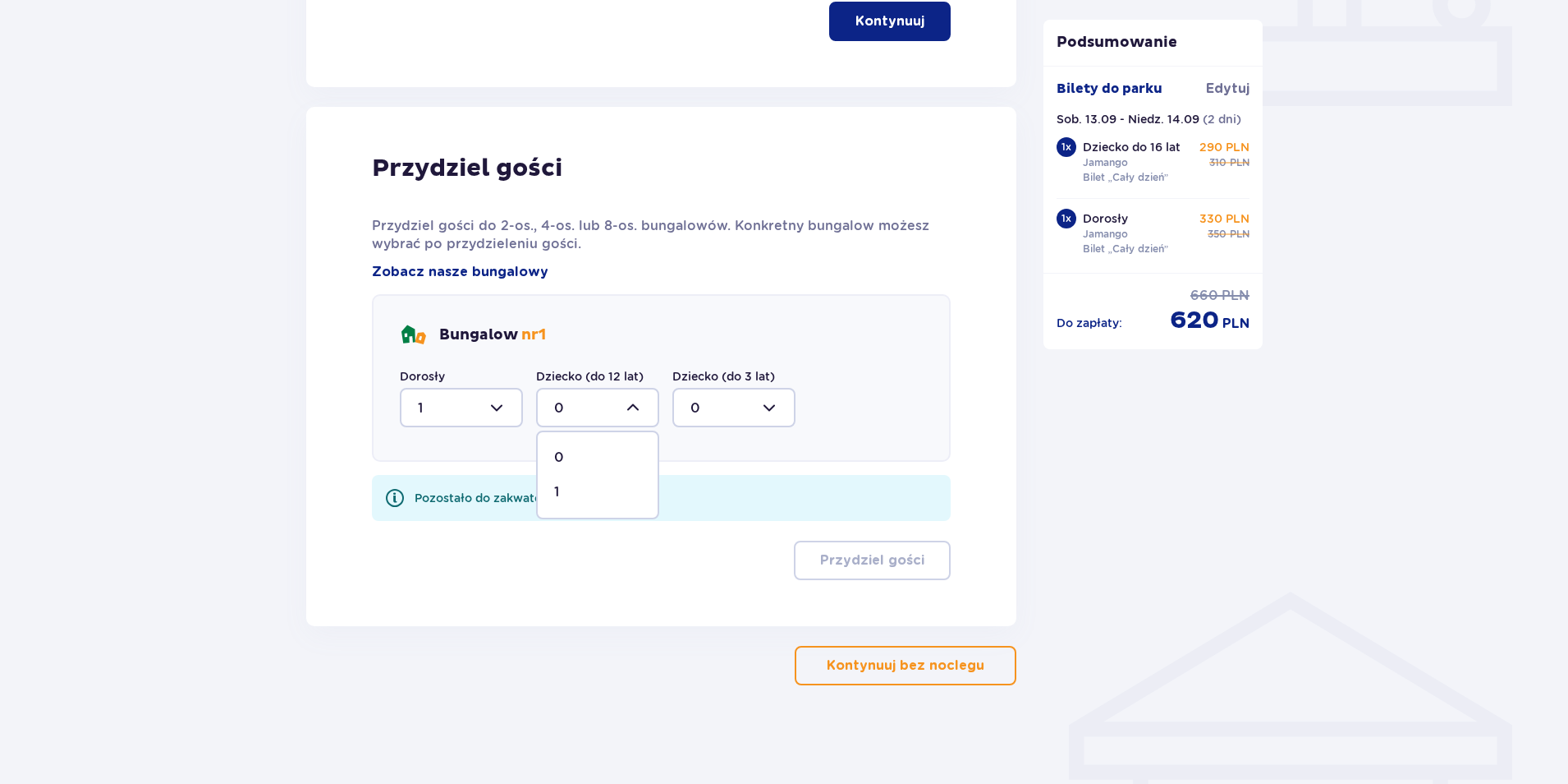
click at [600, 483] on div "1" at bounding box center [597, 492] width 87 height 18
type input "1"
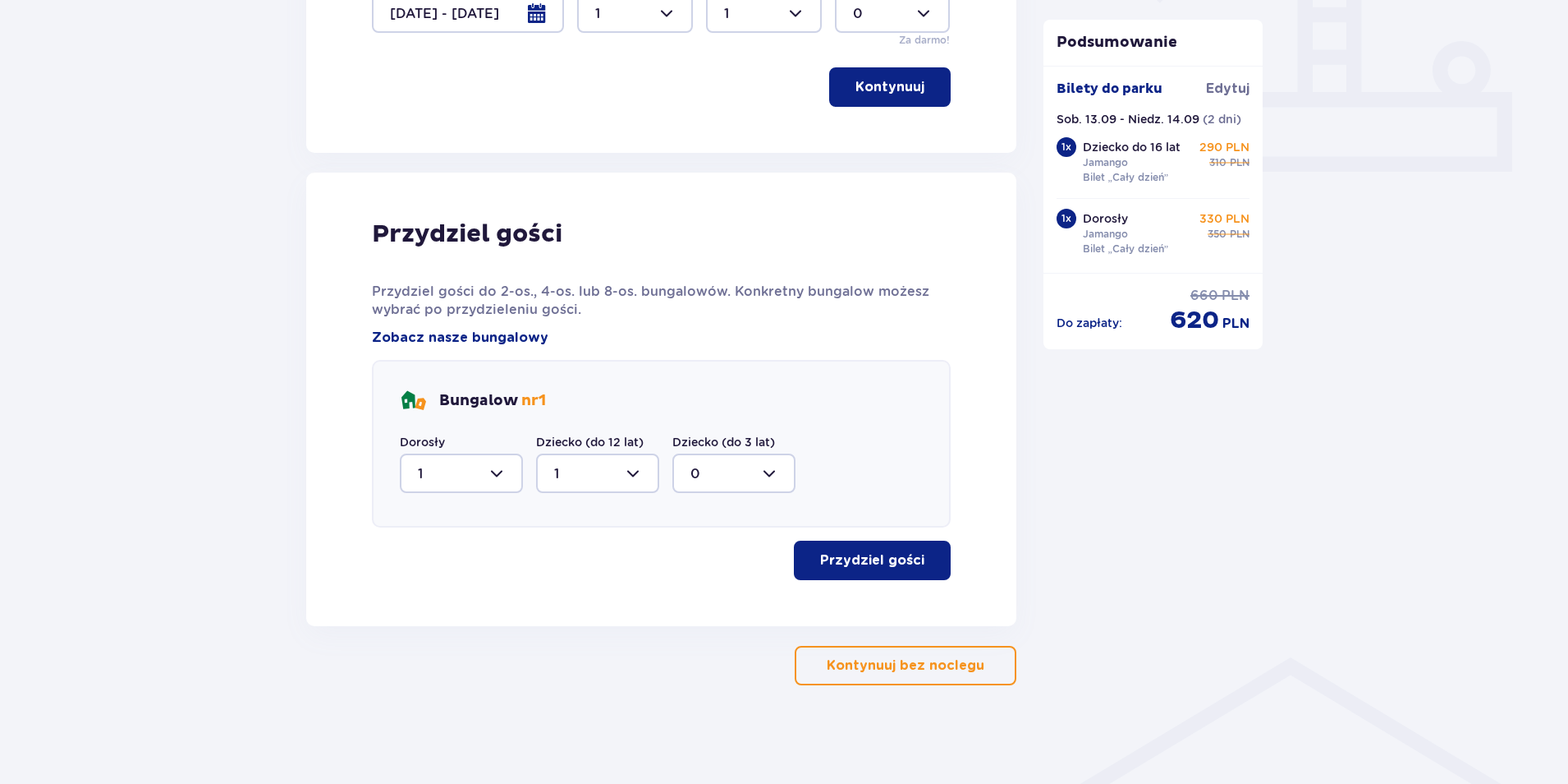
scroll to position [677, 0]
click at [893, 562] on p "Przydziel gości" at bounding box center [872, 560] width 104 height 18
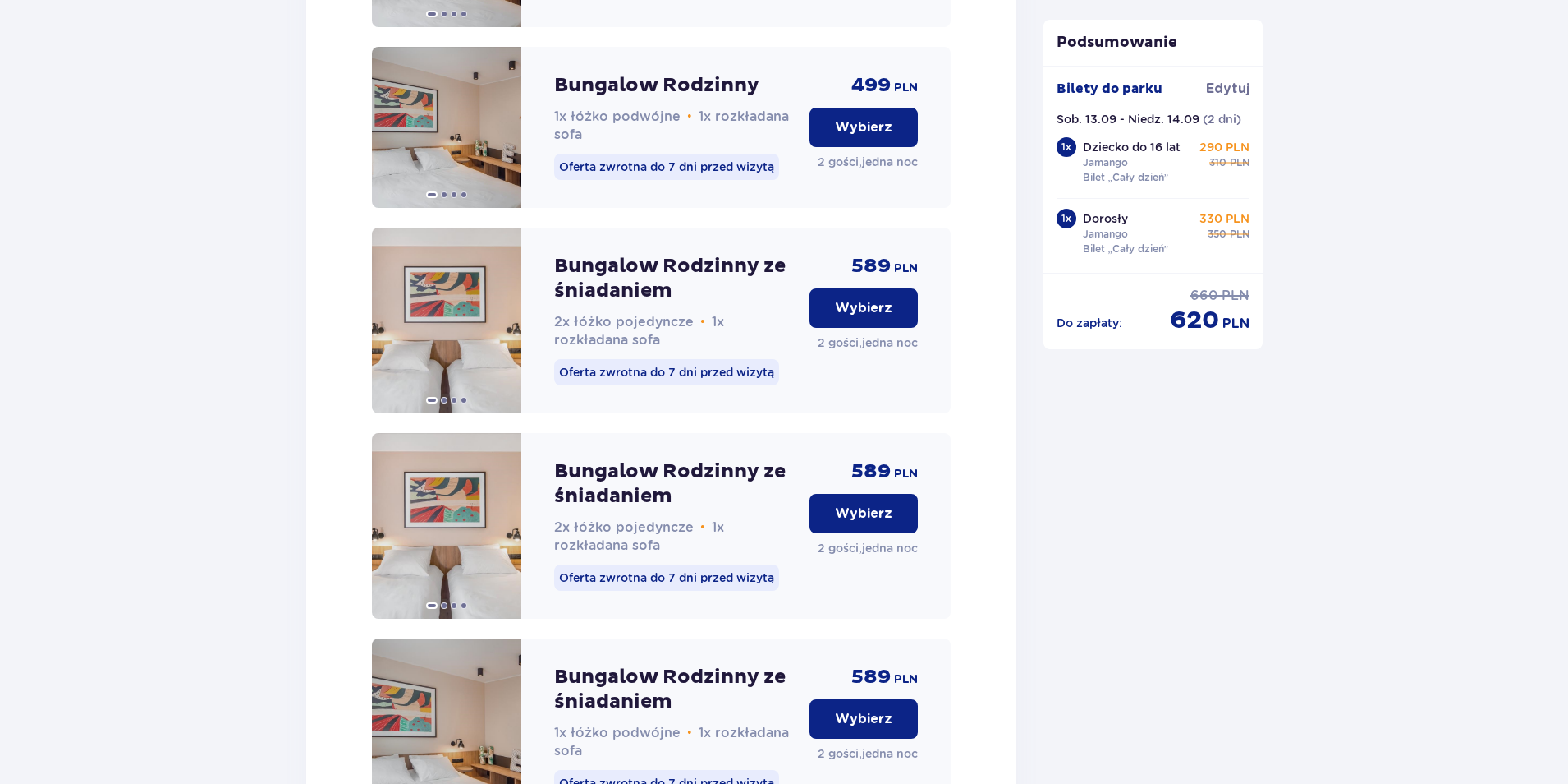
scroll to position [2042, 0]
click at [884, 316] on p "Wybierz" at bounding box center [864, 307] width 58 height 18
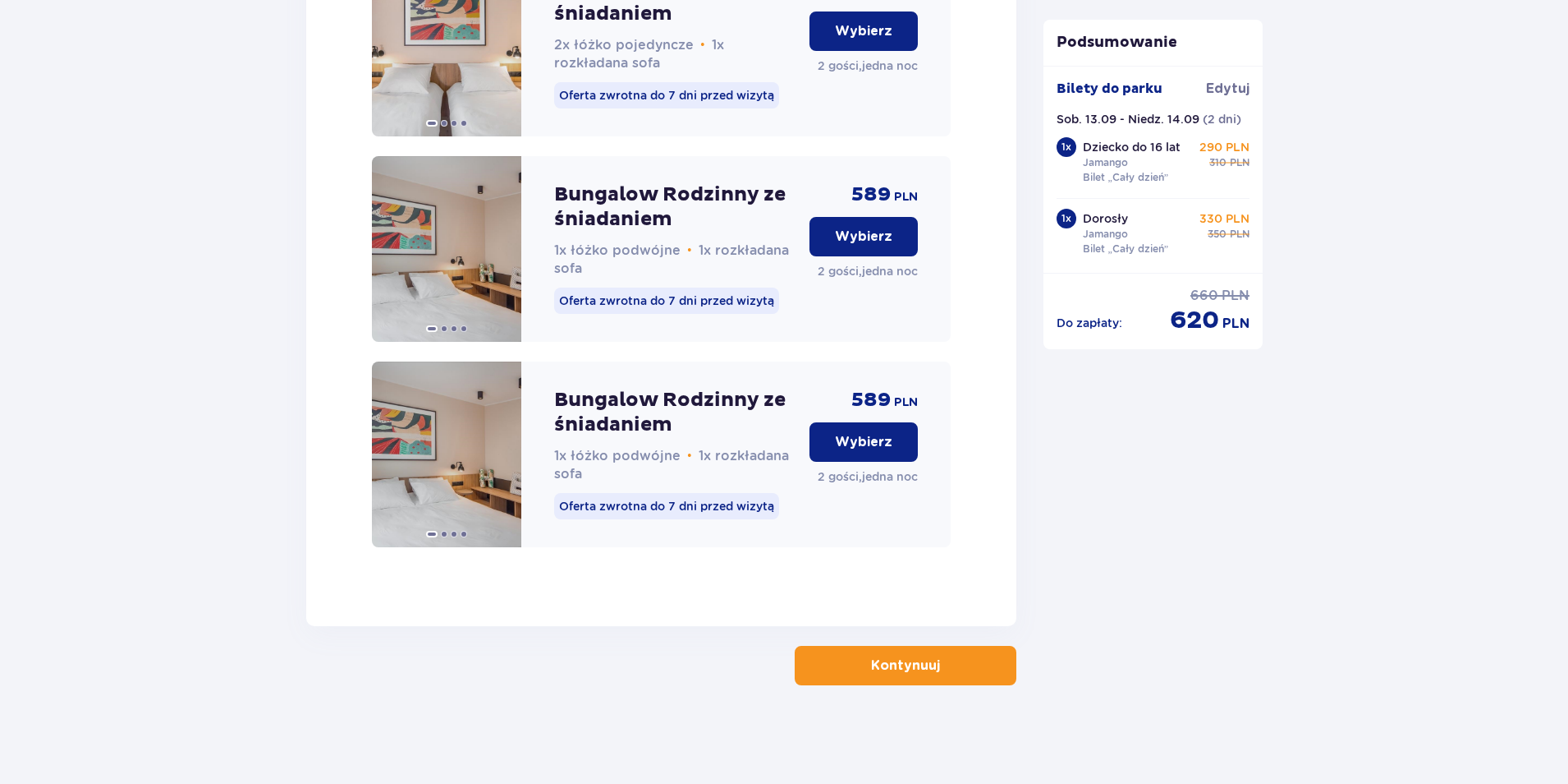
click at [902, 670] on p "Kontynuuj" at bounding box center [906, 665] width 69 height 18
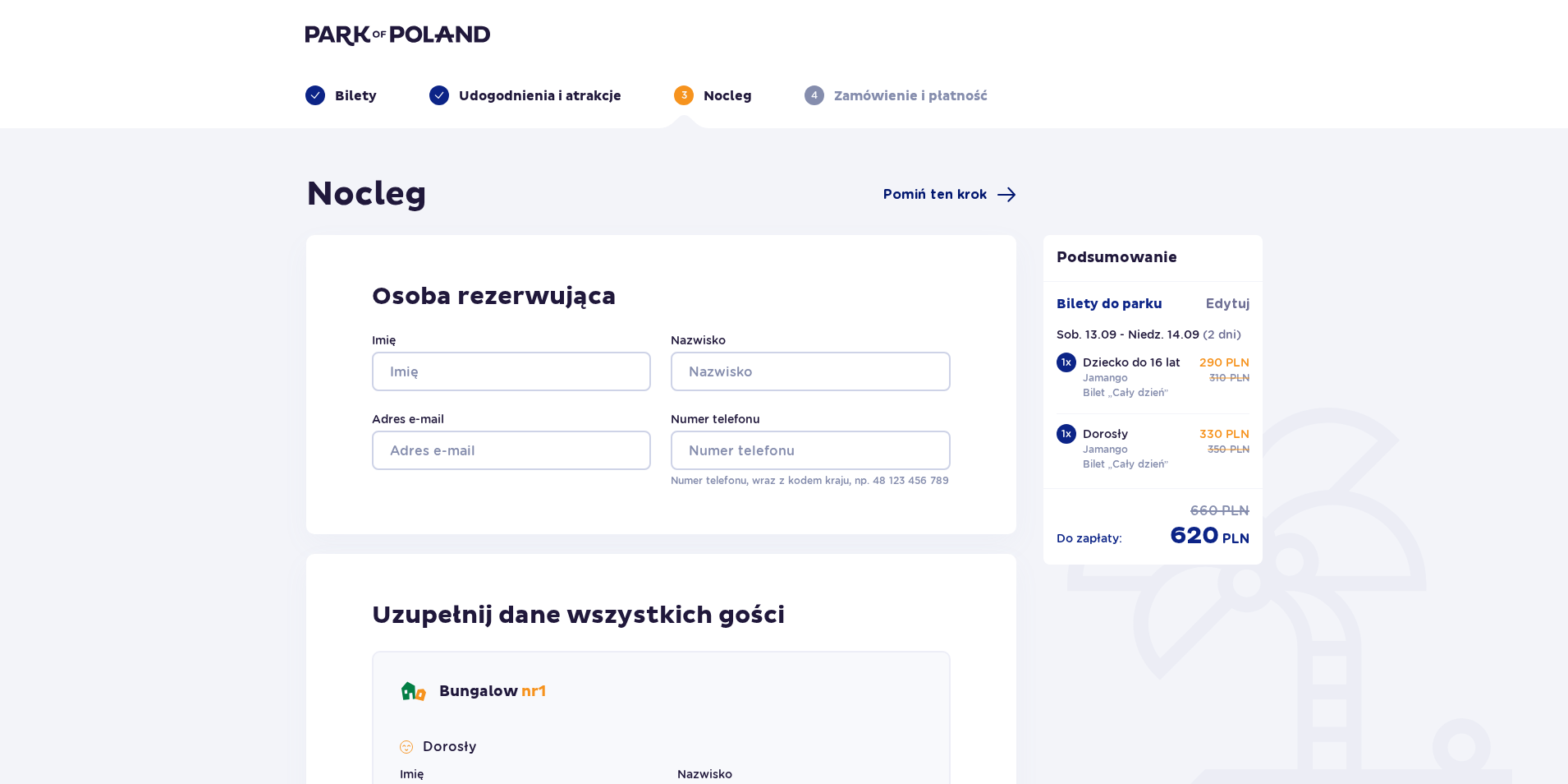
click at [971, 194] on span "Pomiń ten krok" at bounding box center [935, 194] width 104 height 18
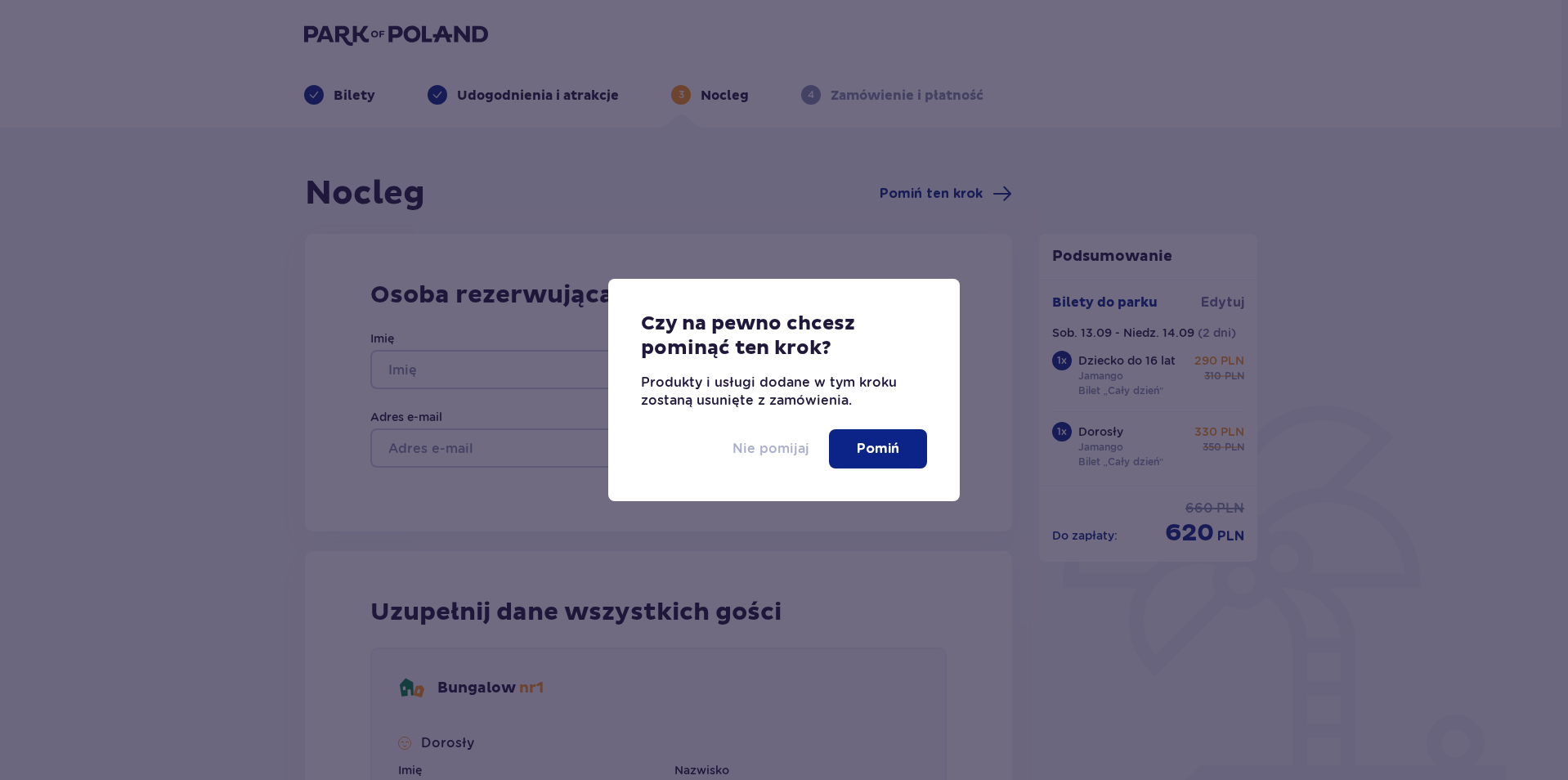
click at [781, 456] on p "Nie pomijaj" at bounding box center [771, 448] width 77 height 18
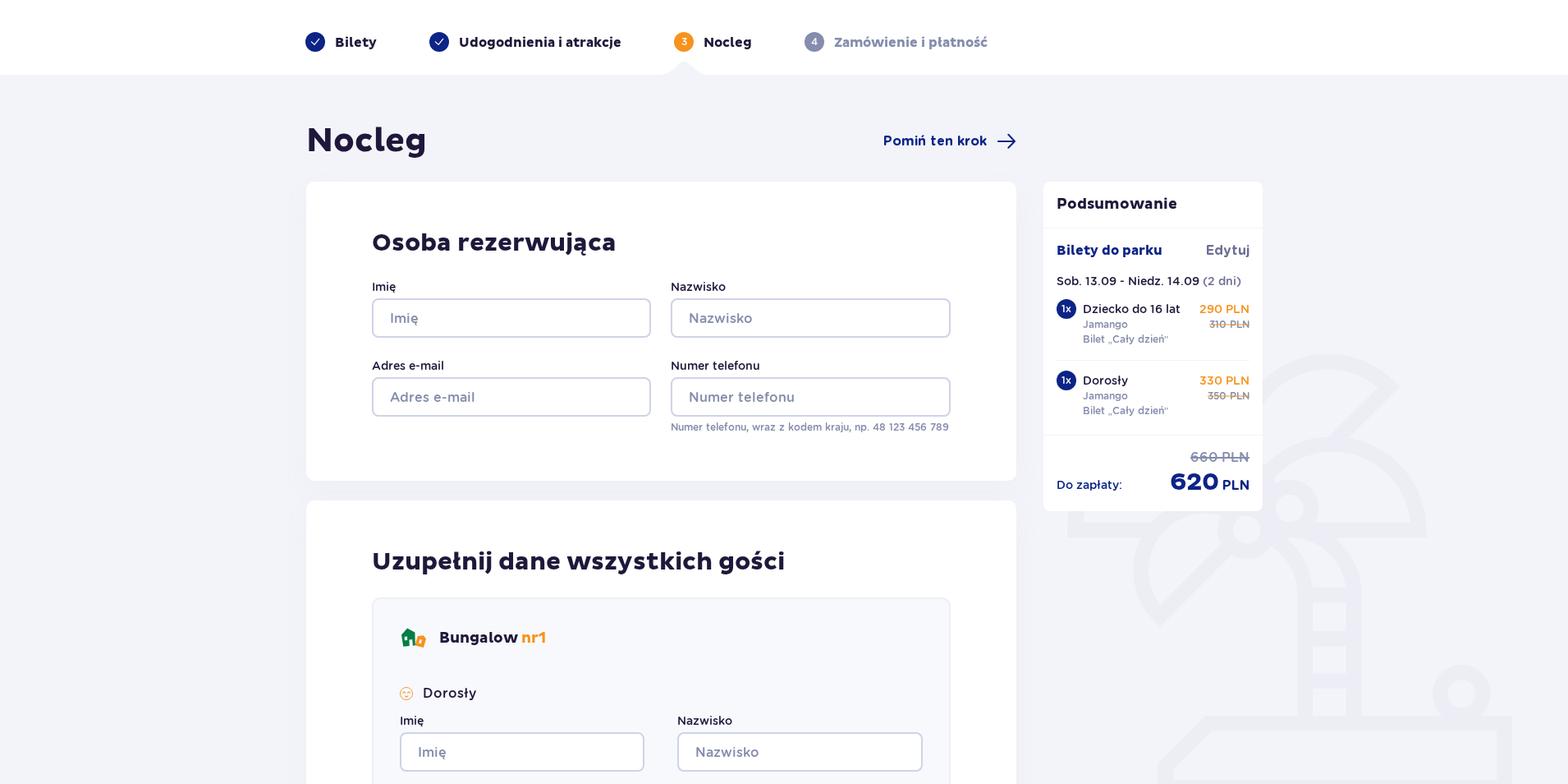
scroll to position [82, 0]
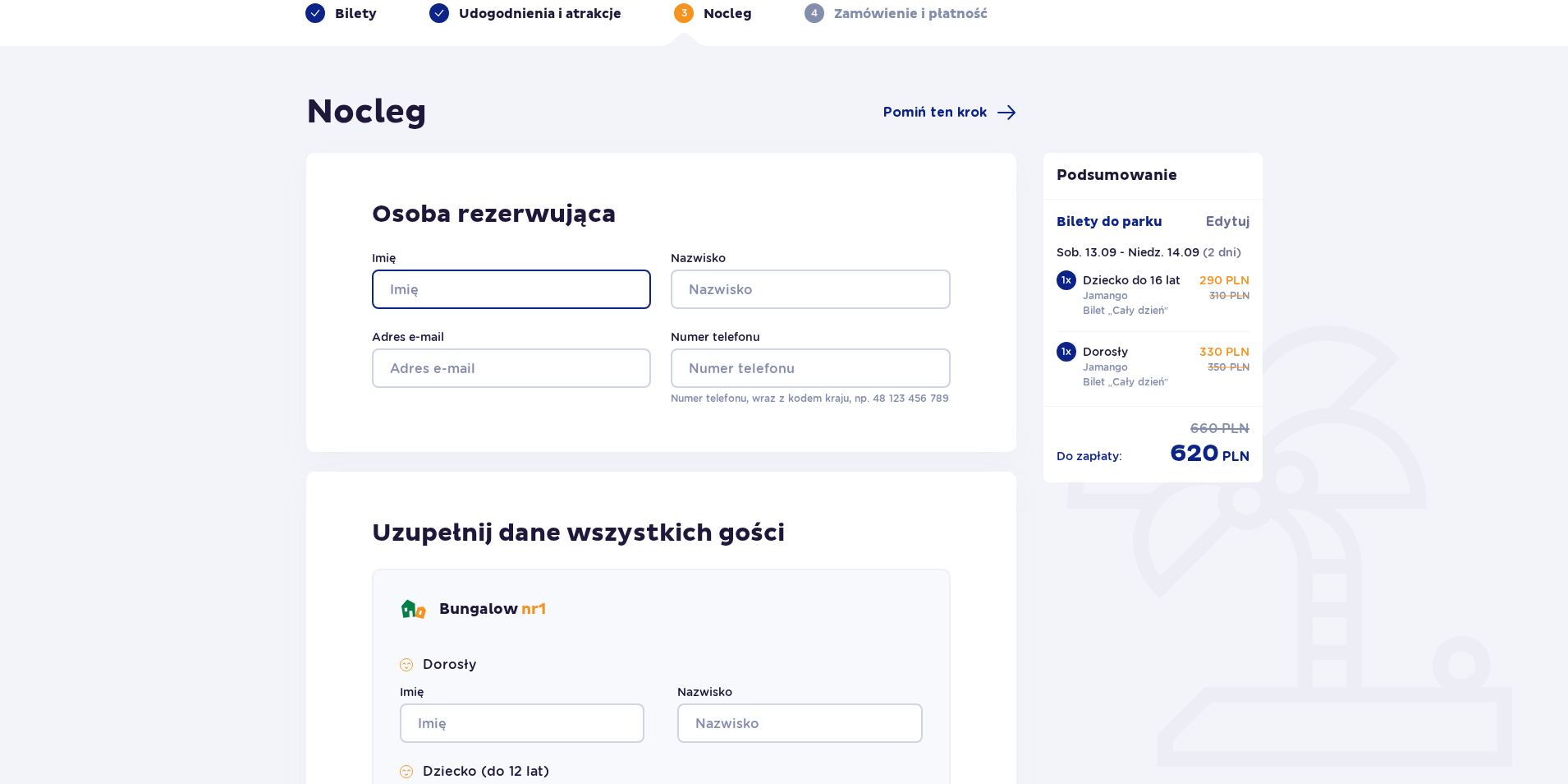
click at [430, 290] on input "Imię" at bounding box center [511, 289] width 279 height 39
type input "[PERSON_NAME]"
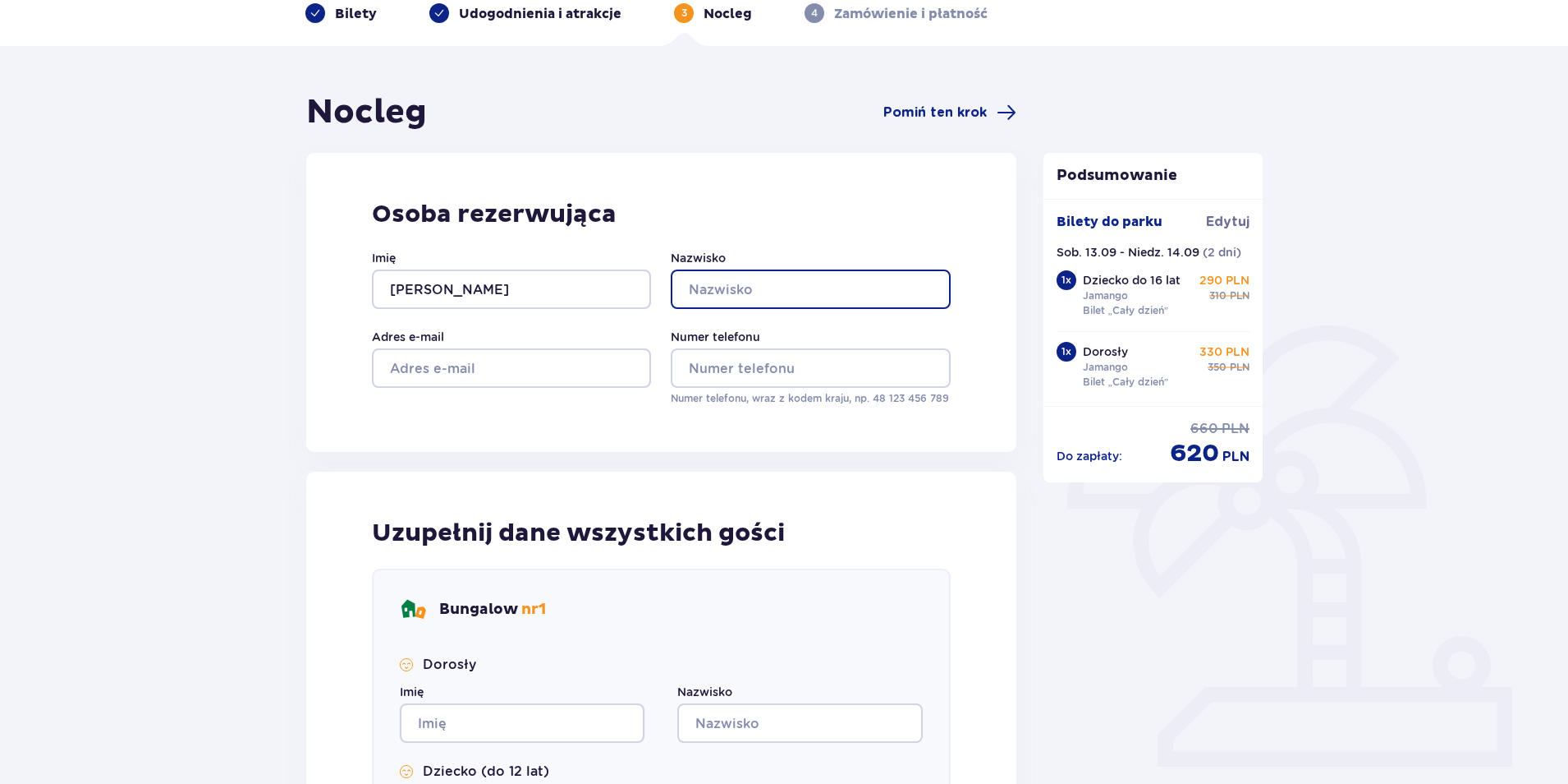
type input "[PERSON_NAME]"
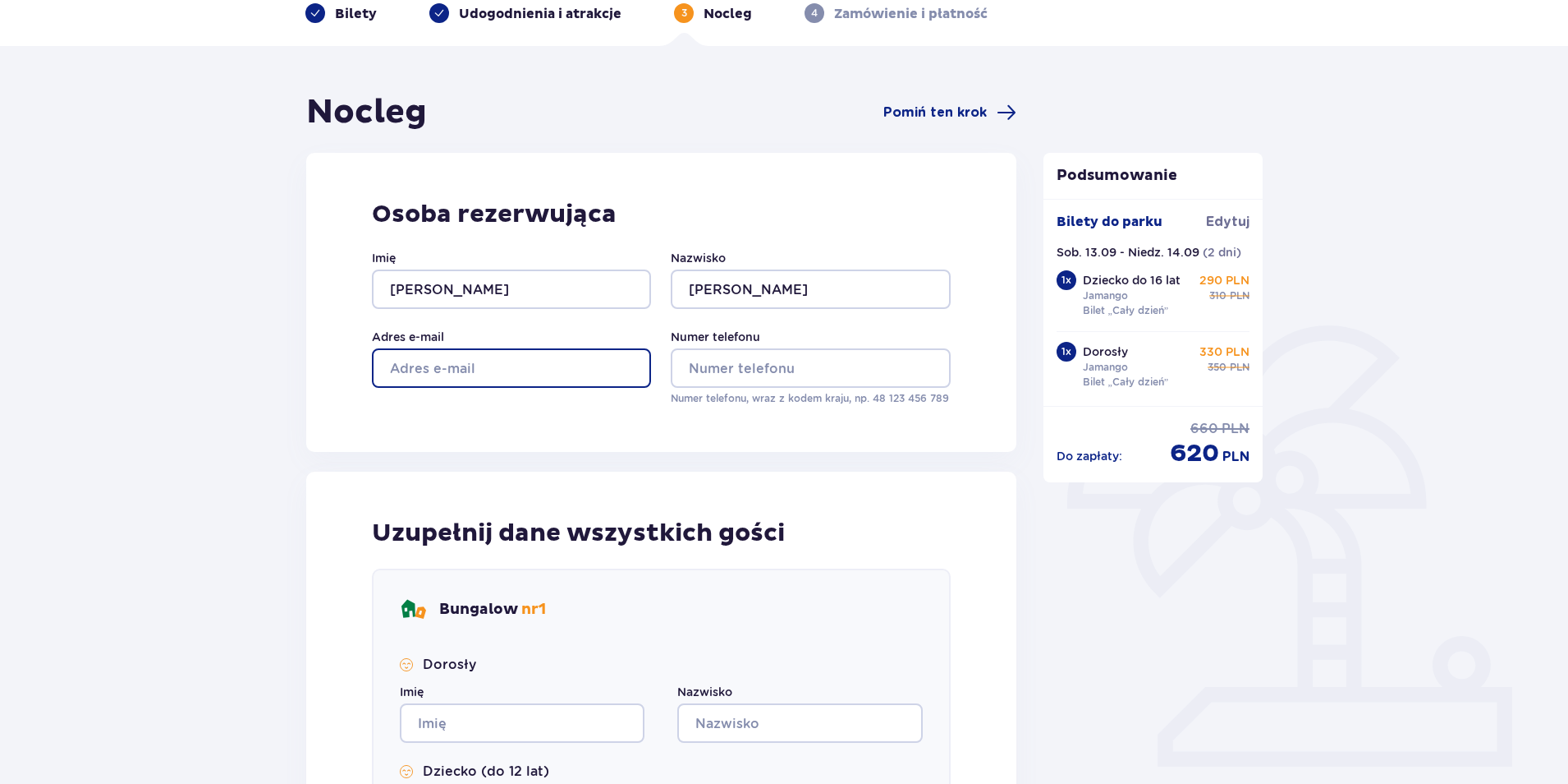
type input "[EMAIL_ADDRESS][DOMAIN_NAME]"
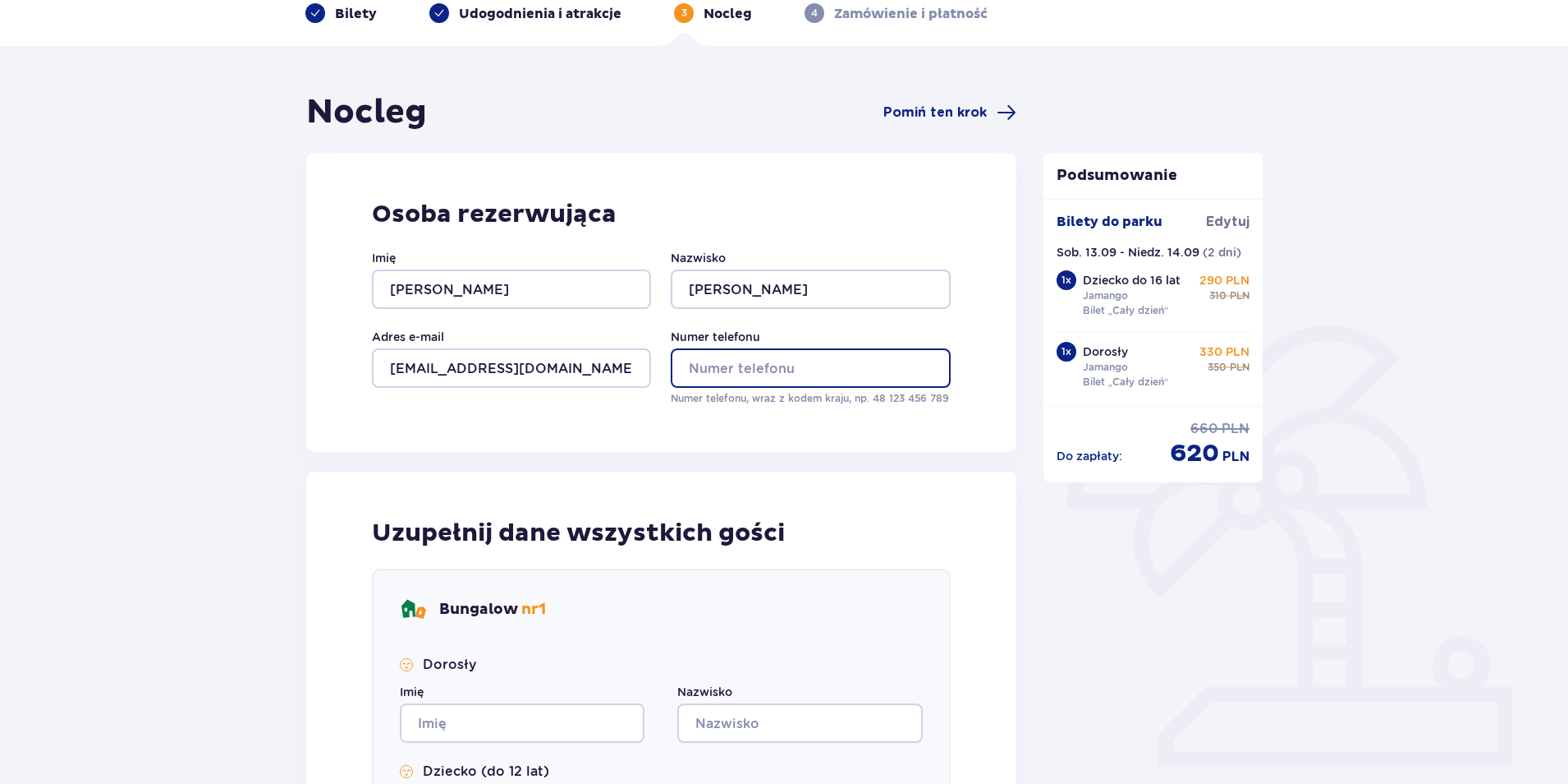
type input "607636342"
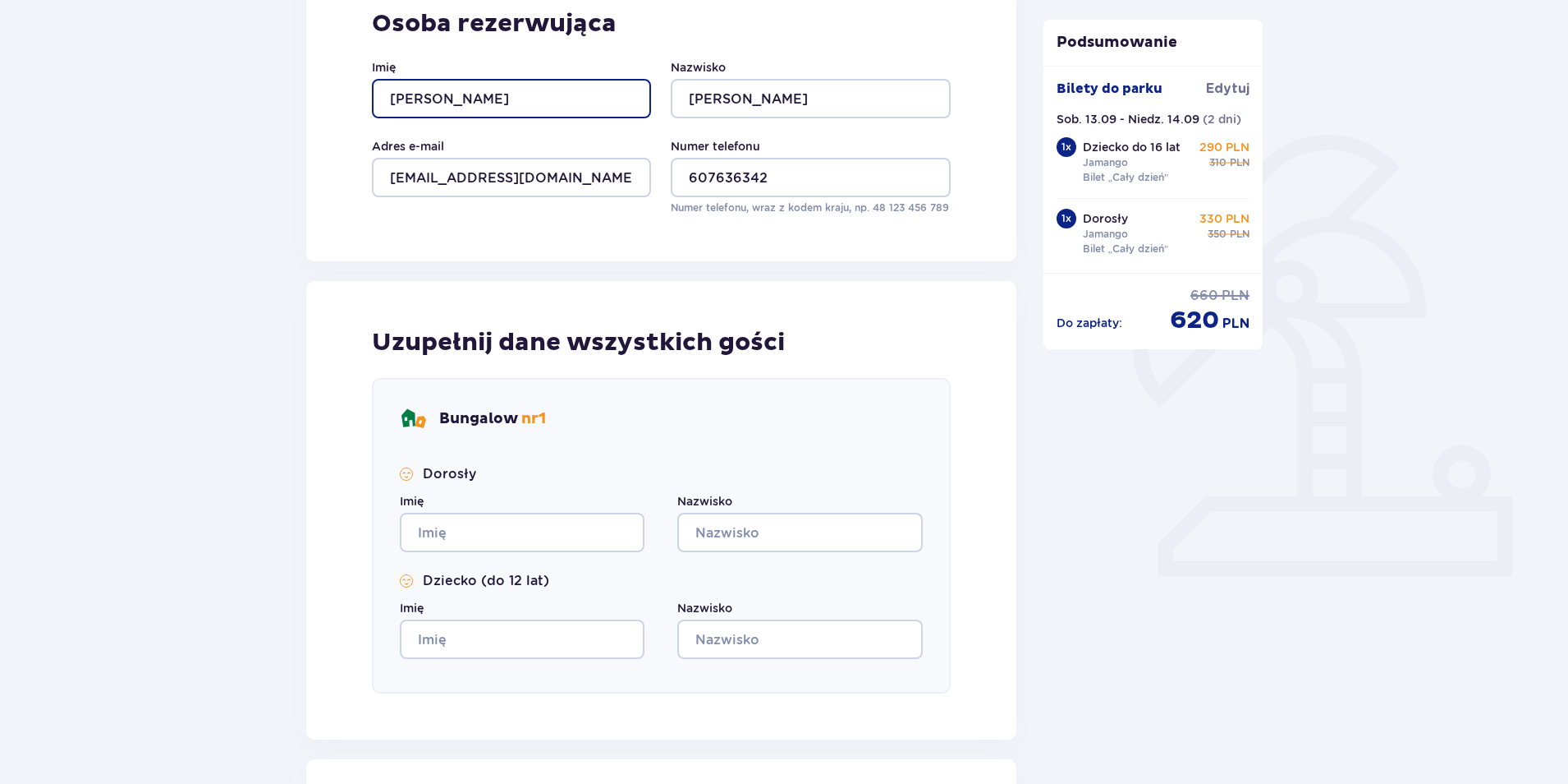
scroll to position [246, 0]
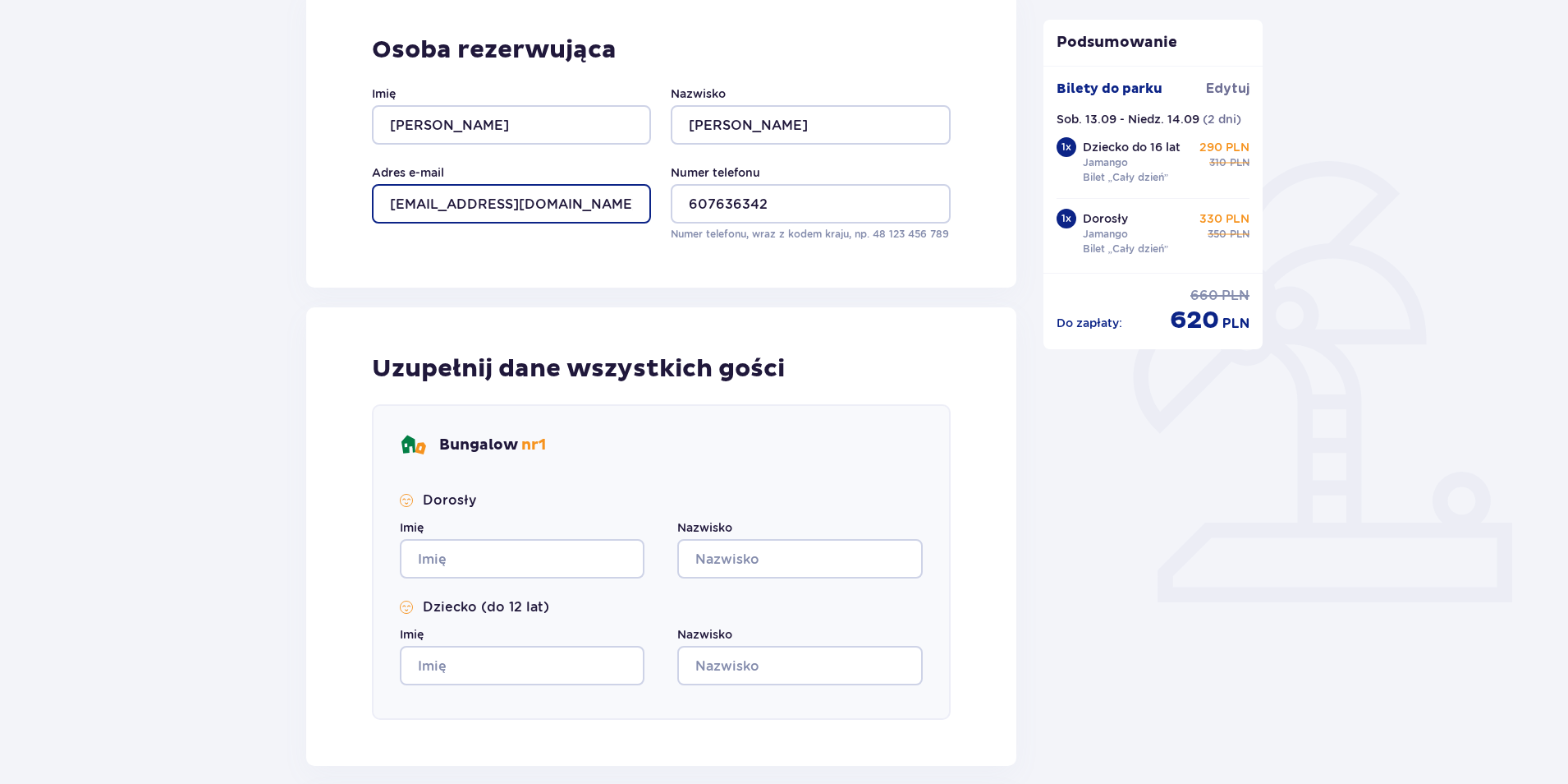
drag, startPoint x: 450, startPoint y: 205, endPoint x: 288, endPoint y: 211, distance: 162.1
click at [288, 211] on div "Nocleg Pomiń ten krok [PERSON_NAME] rezerwująca Imię [PERSON_NAME] [PERSON_NAME…" at bounding box center [784, 455] width 1568 height 1147
type input "[EMAIL_ADDRESS][DOMAIN_NAME]"
click at [426, 291] on div "Nocleg Pomiń ten krok [PERSON_NAME] rezerwująca Imię [PERSON_NAME] [PERSON_NAME…" at bounding box center [661, 429] width 710 height 1002
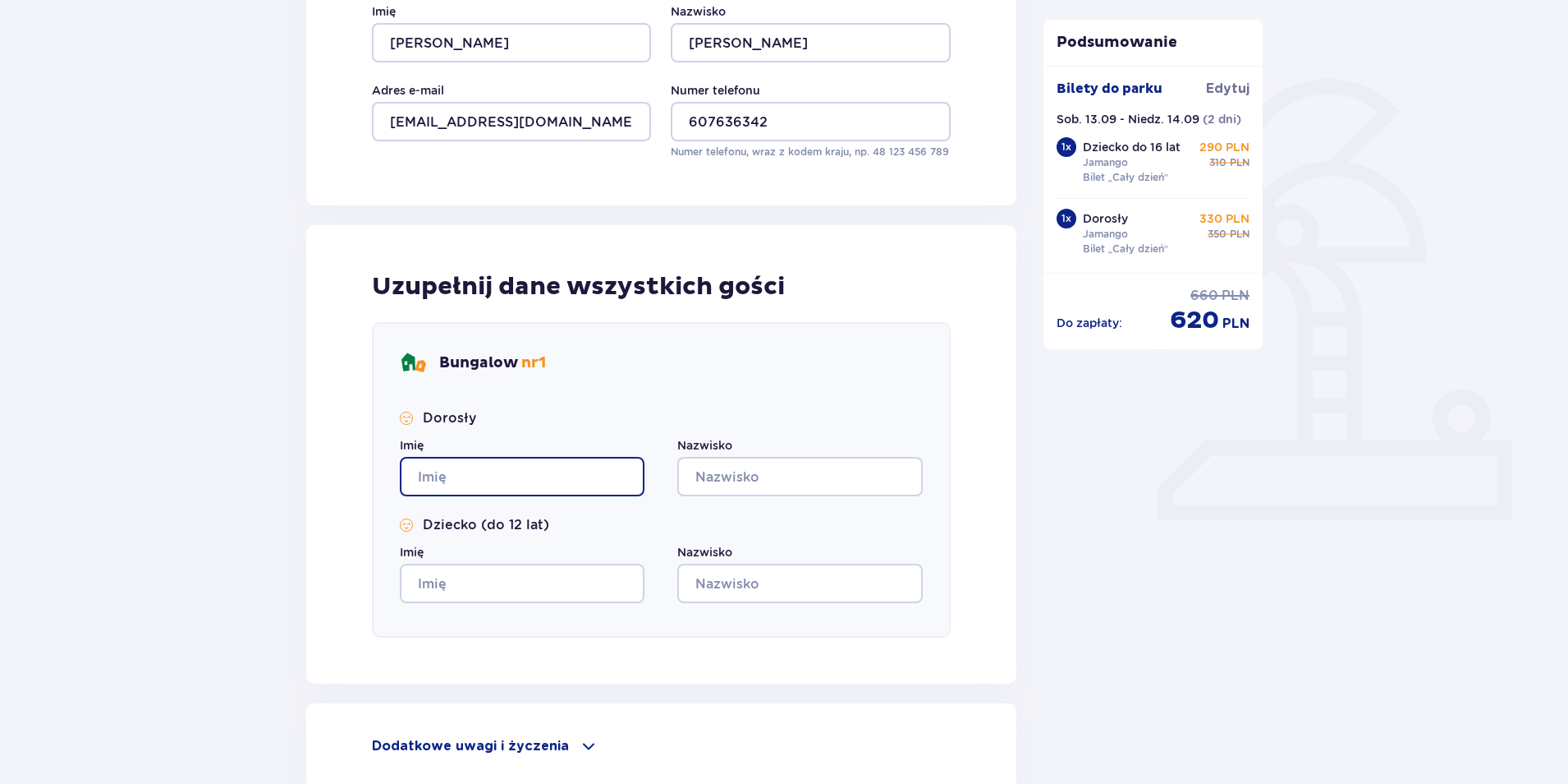
click at [463, 484] on input "Imię" at bounding box center [522, 476] width 245 height 39
type input "[PERSON_NAME]"
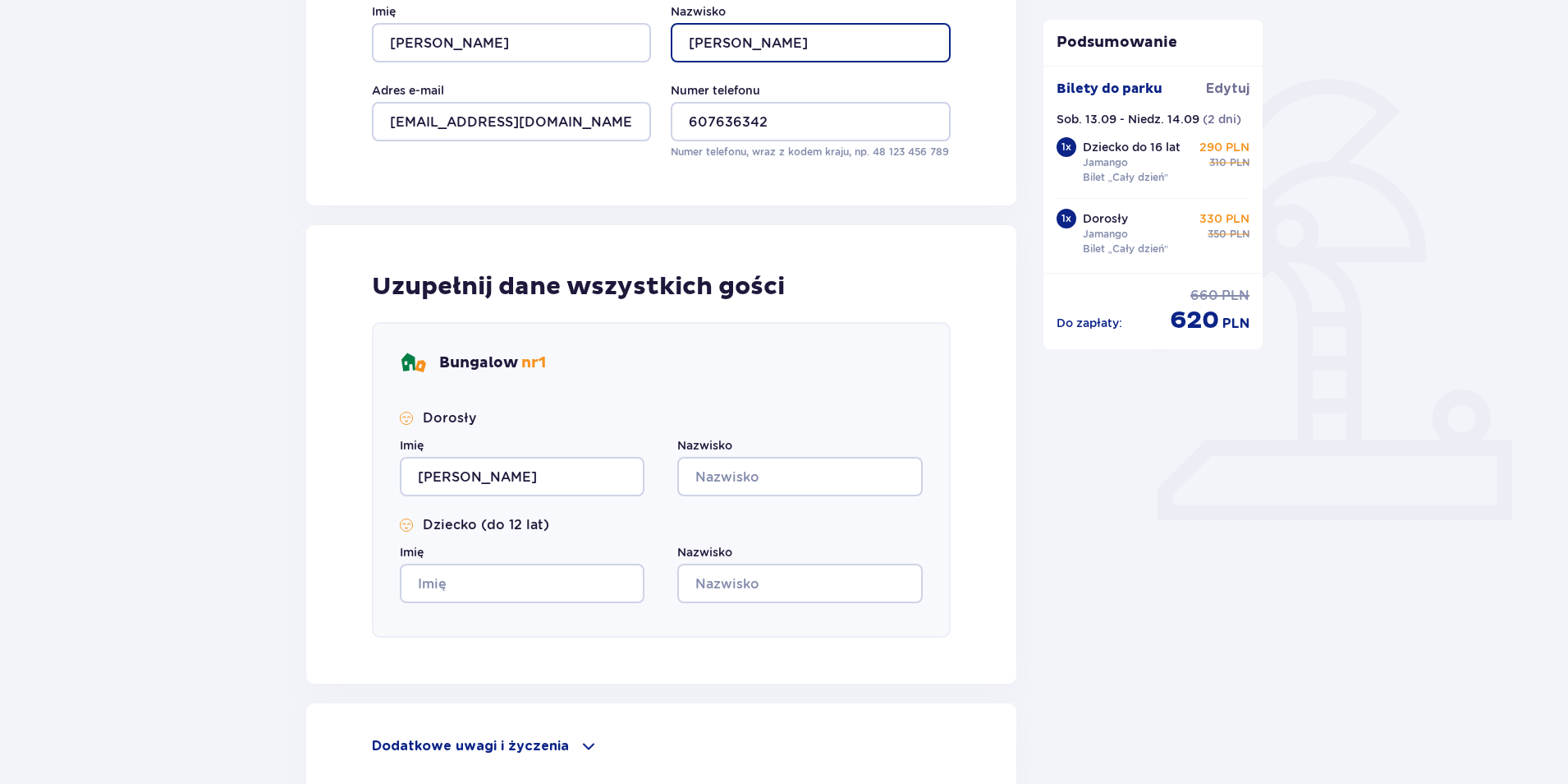
click at [717, 31] on input "[PERSON_NAME]" at bounding box center [810, 42] width 279 height 39
click at [716, 39] on input "[PERSON_NAME]" at bounding box center [810, 42] width 279 height 39
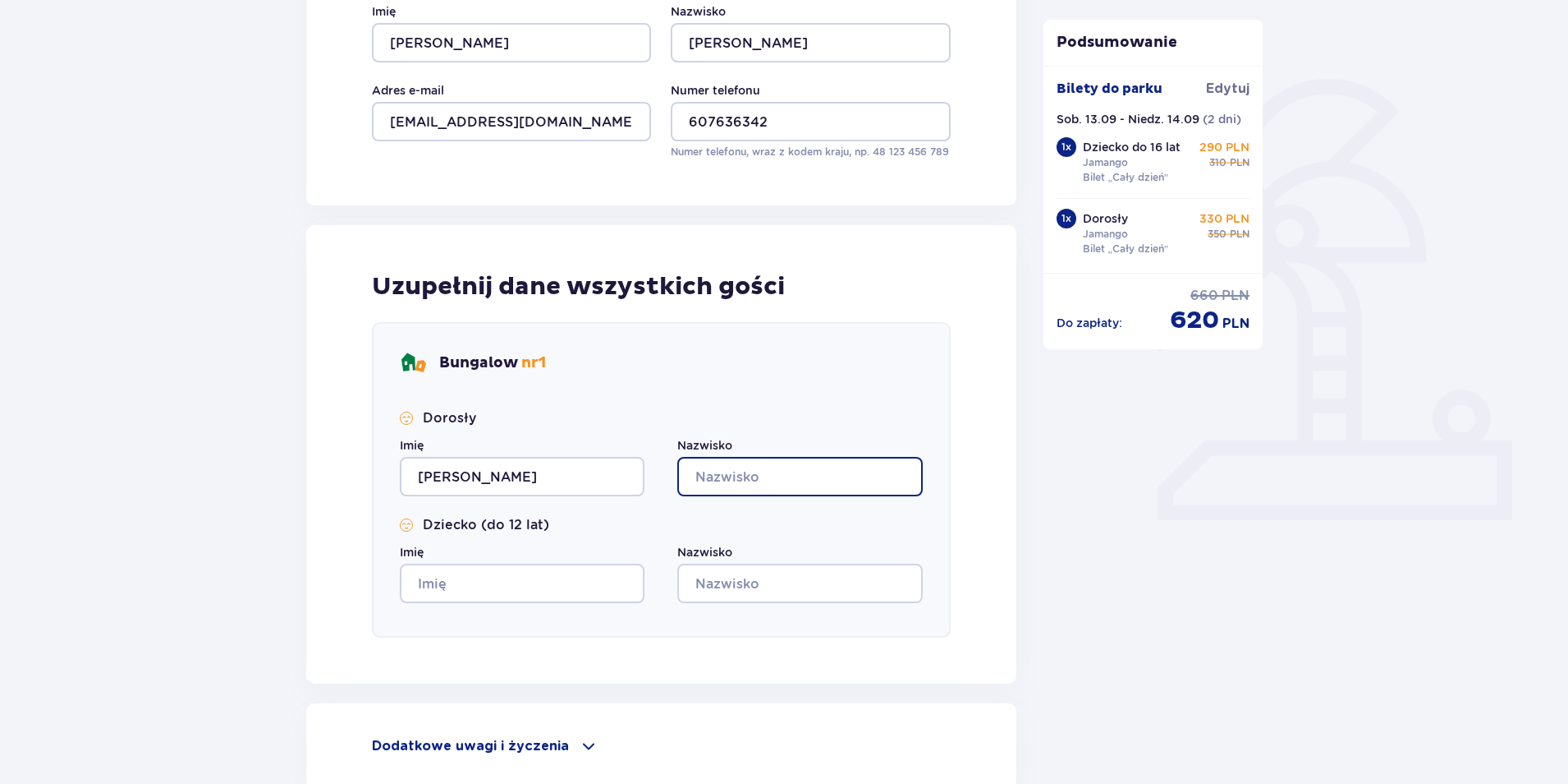
click at [746, 472] on input "Nazwisko" at bounding box center [800, 476] width 245 height 39
paste input "[PERSON_NAME]"
type input "[PERSON_NAME]"
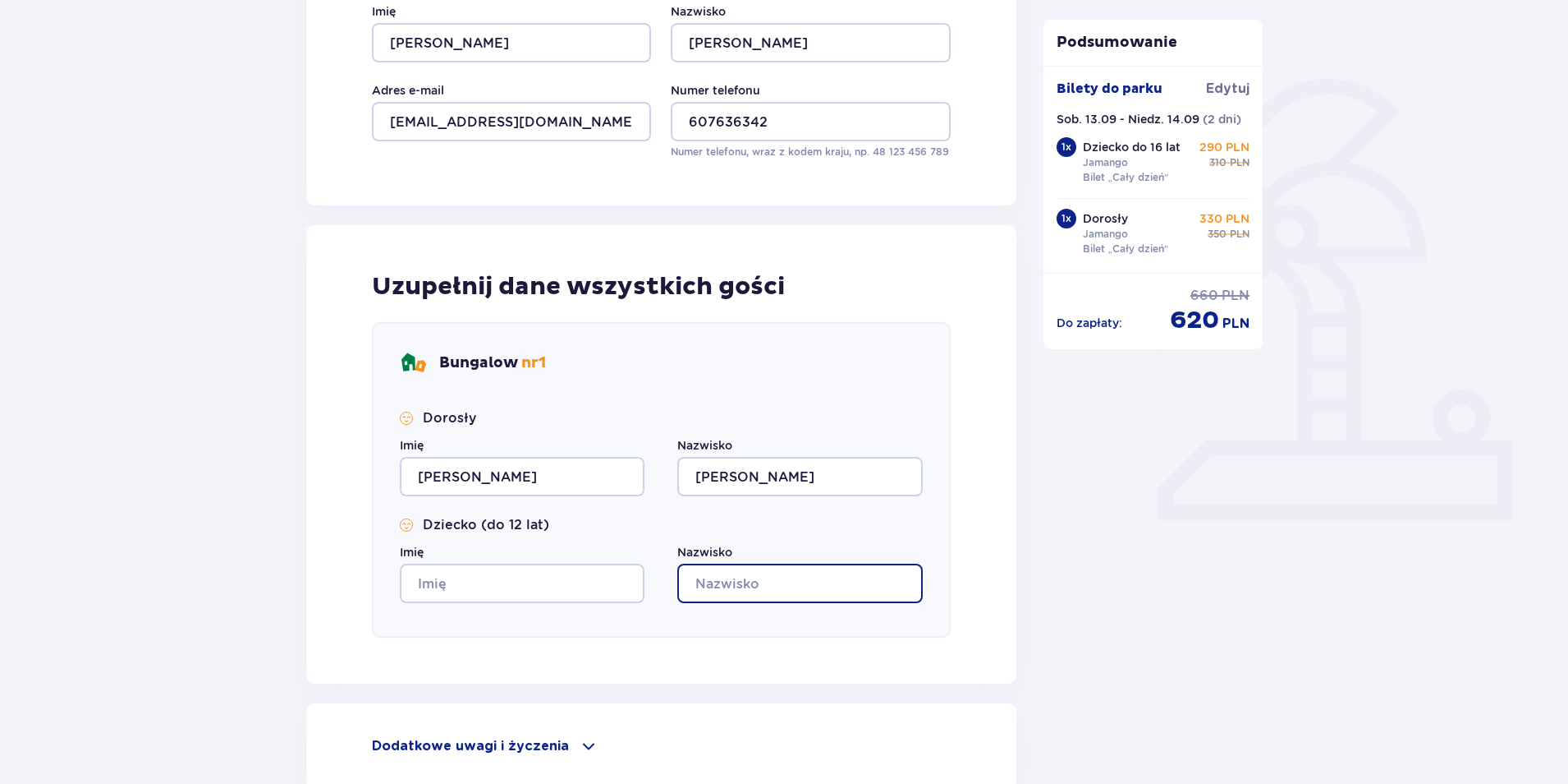
click at [733, 584] on input "Nazwisko" at bounding box center [800, 583] width 245 height 39
paste input "[PERSON_NAME]"
type input "[PERSON_NAME]"
click at [518, 578] on input "Imię" at bounding box center [522, 583] width 245 height 39
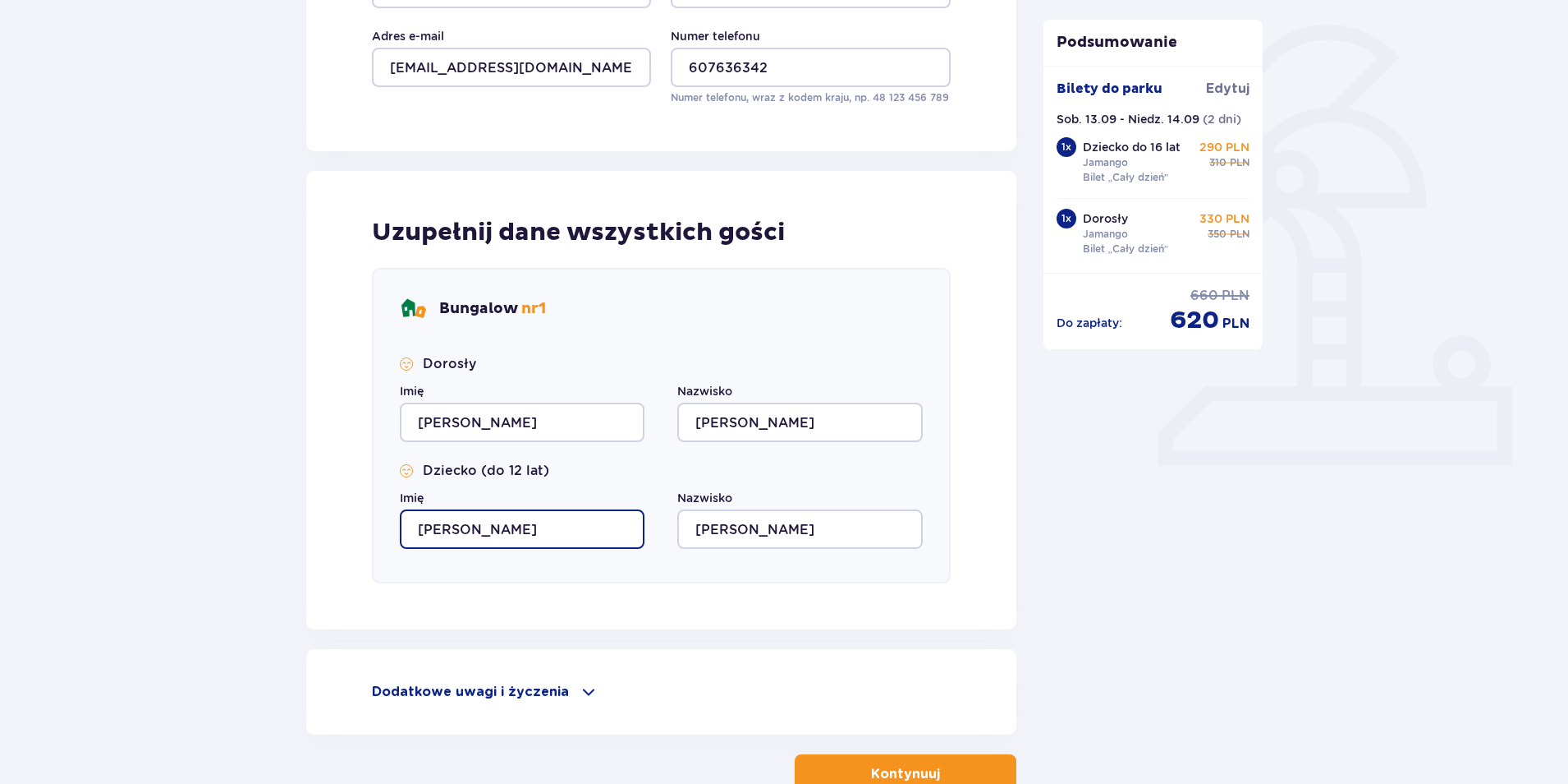
scroll to position [411, 0]
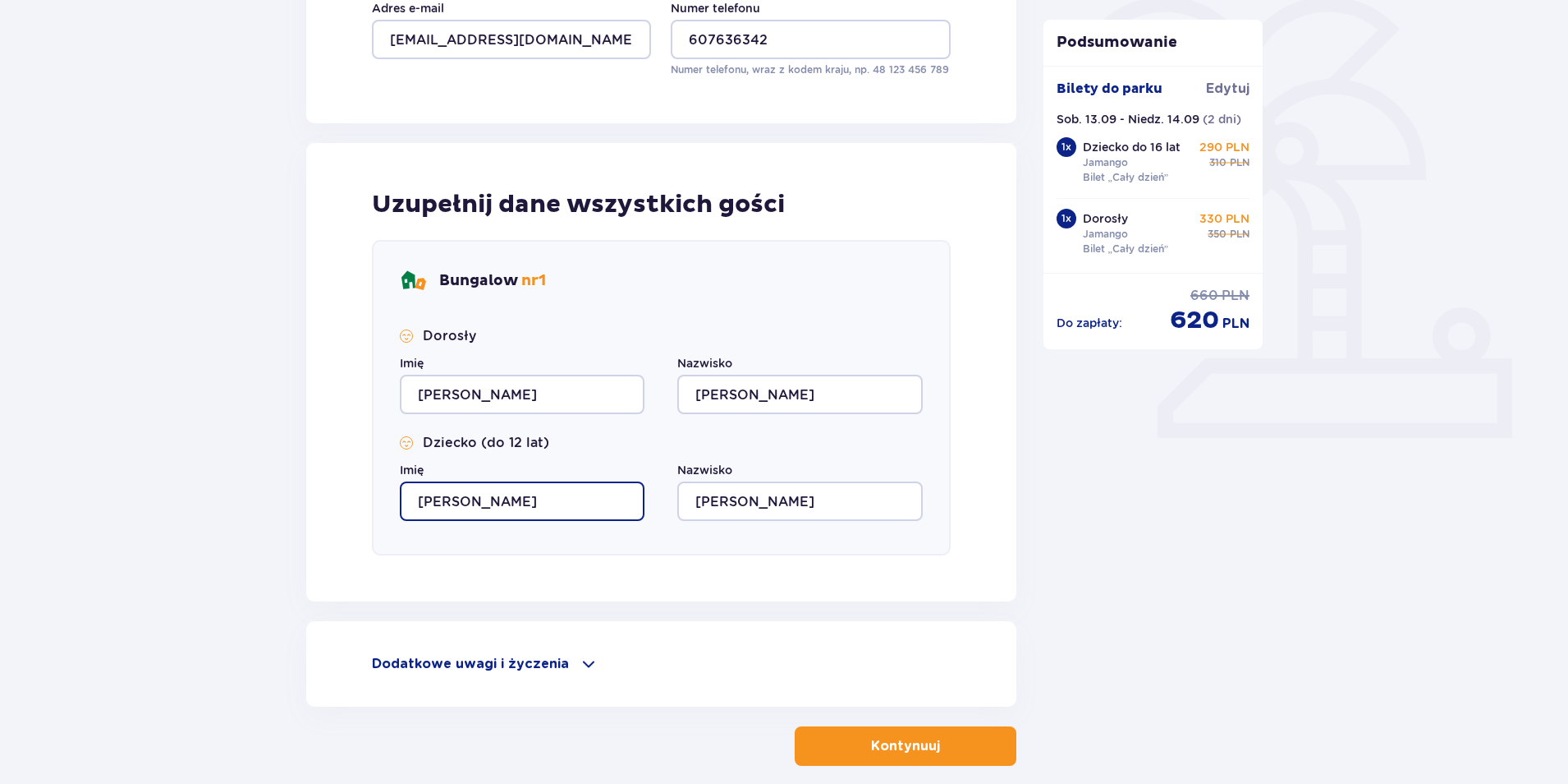
type input "[PERSON_NAME]"
click at [986, 750] on button "Kontynuuj" at bounding box center [906, 746] width 222 height 39
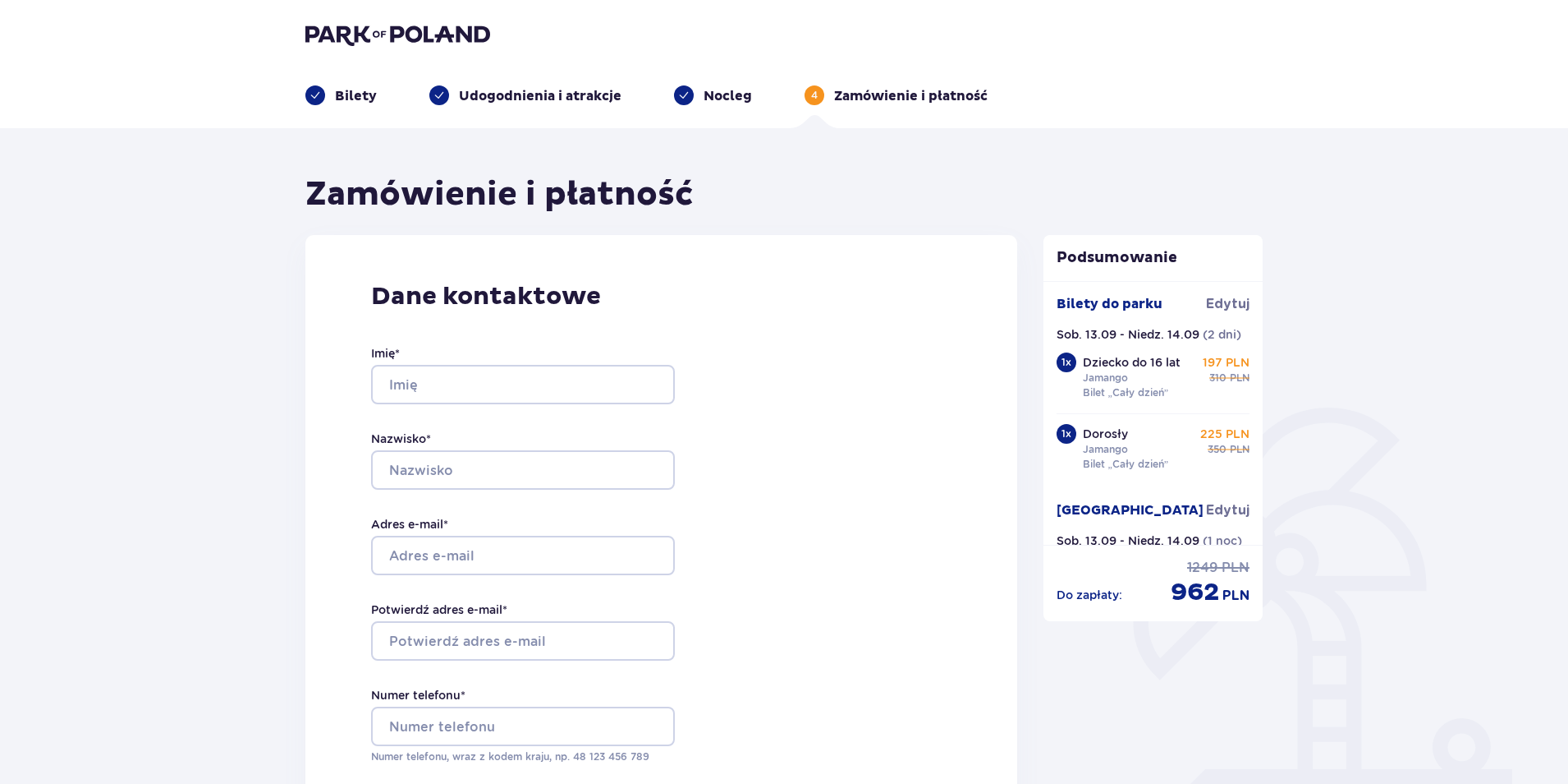
click at [513, 98] on p "Udogodnienia i atrakcje" at bounding box center [539, 96] width 162 height 18
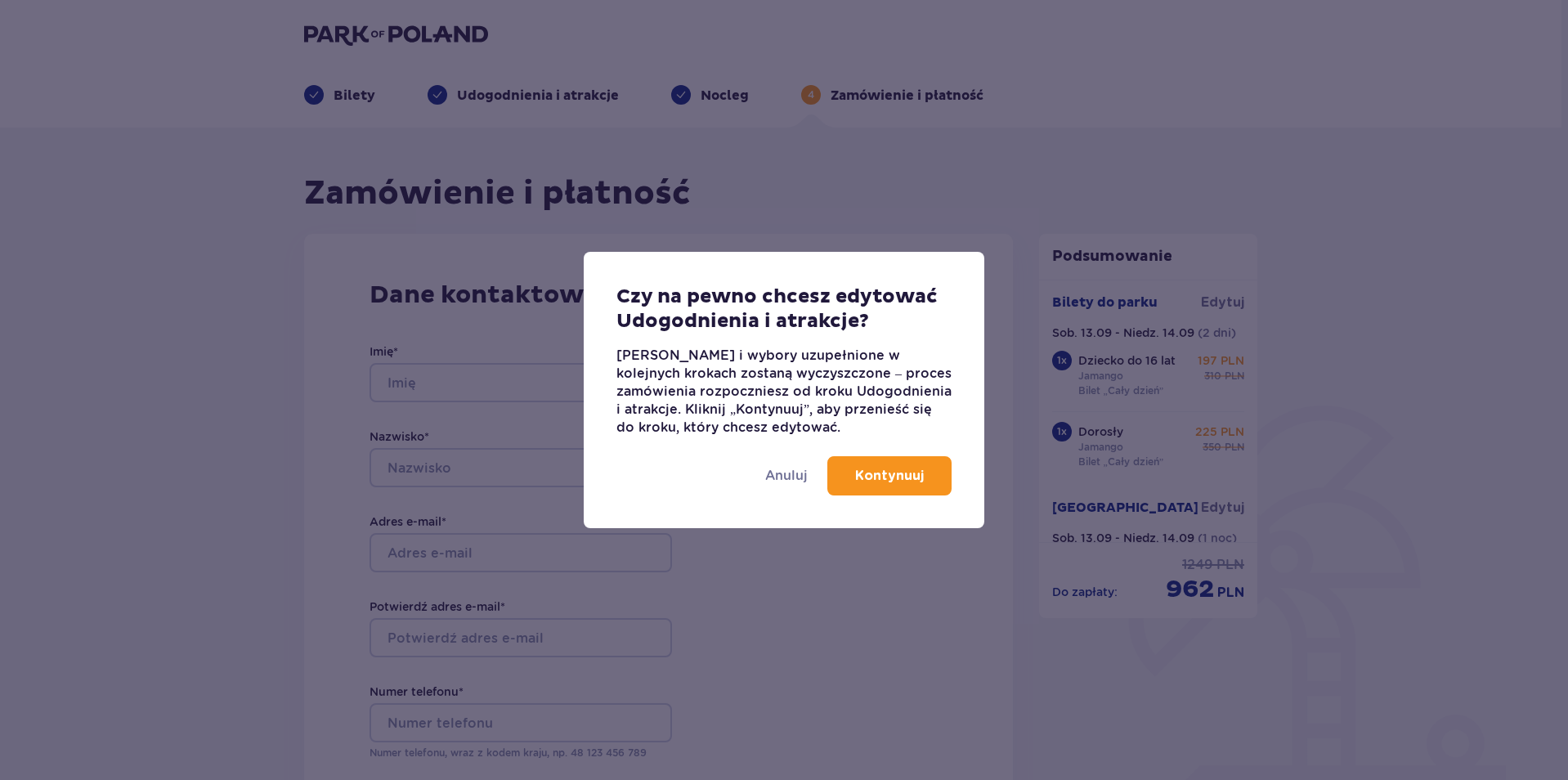
click at [900, 496] on div "Anuluj Kontynuuj" at bounding box center [784, 482] width 400 height 92
click at [893, 485] on button "Kontynuuj" at bounding box center [889, 476] width 124 height 39
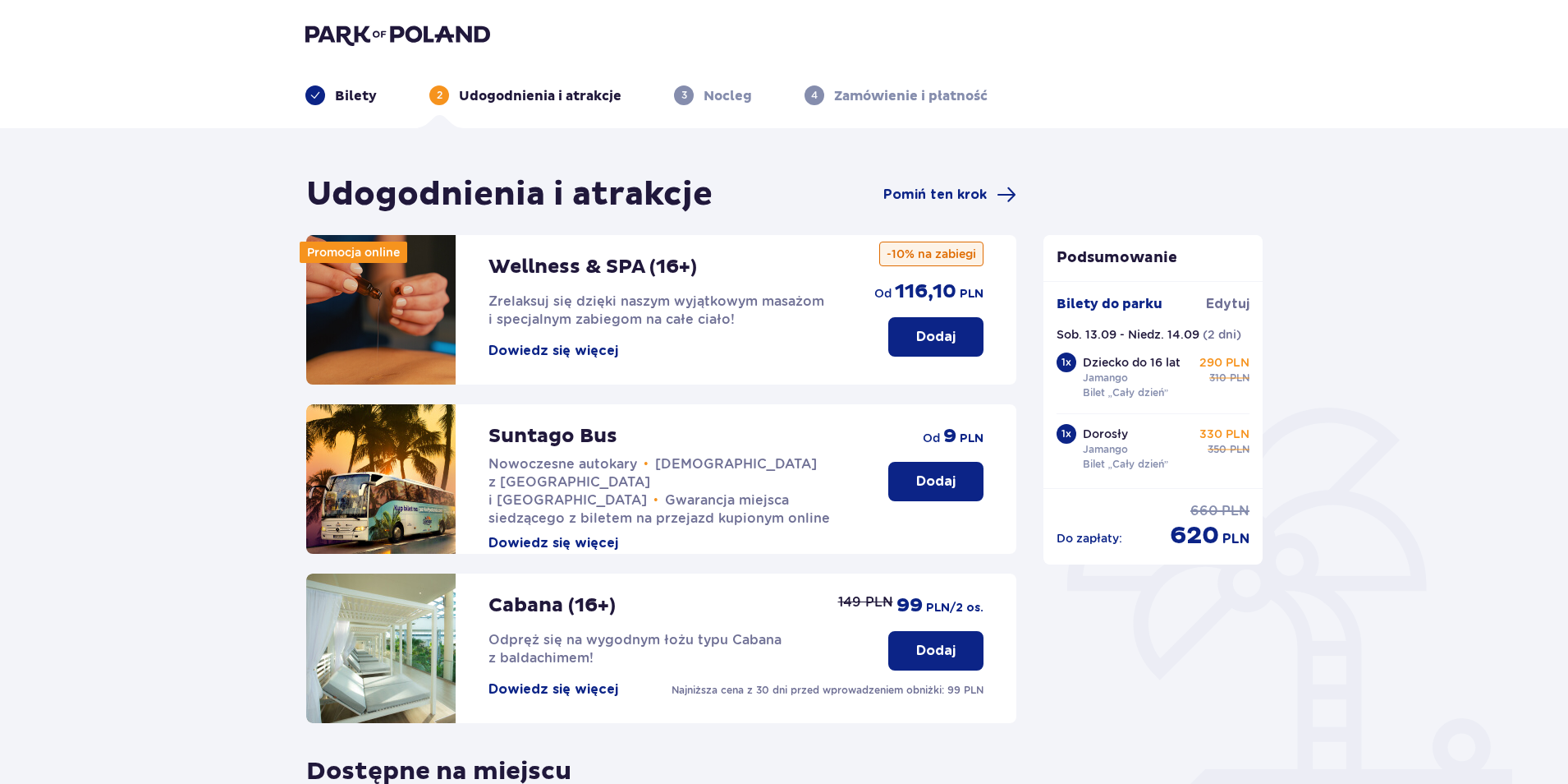
click at [396, 31] on img at bounding box center [398, 35] width 185 height 23
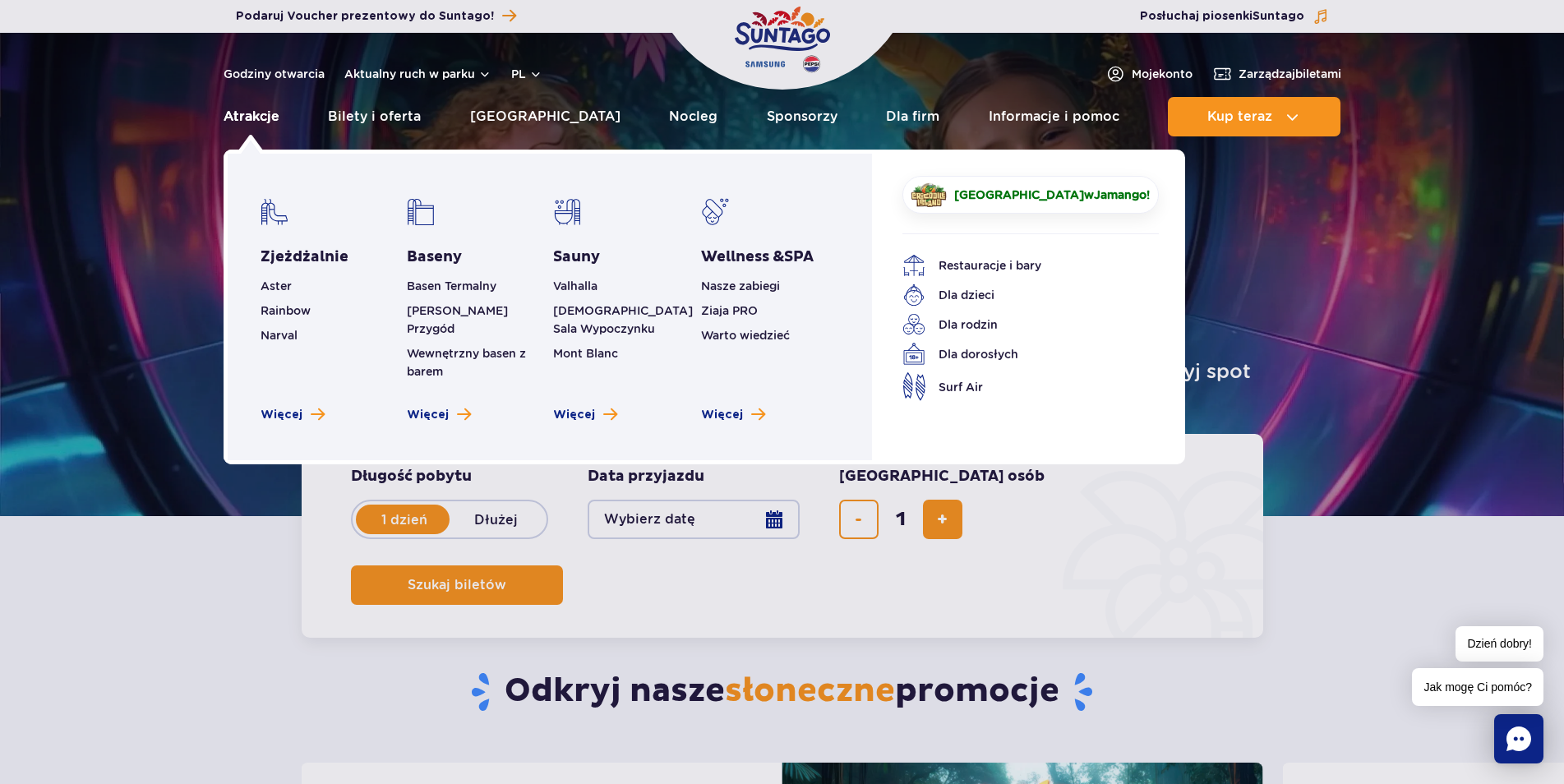
click at [254, 113] on link "Atrakcje" at bounding box center [251, 116] width 56 height 39
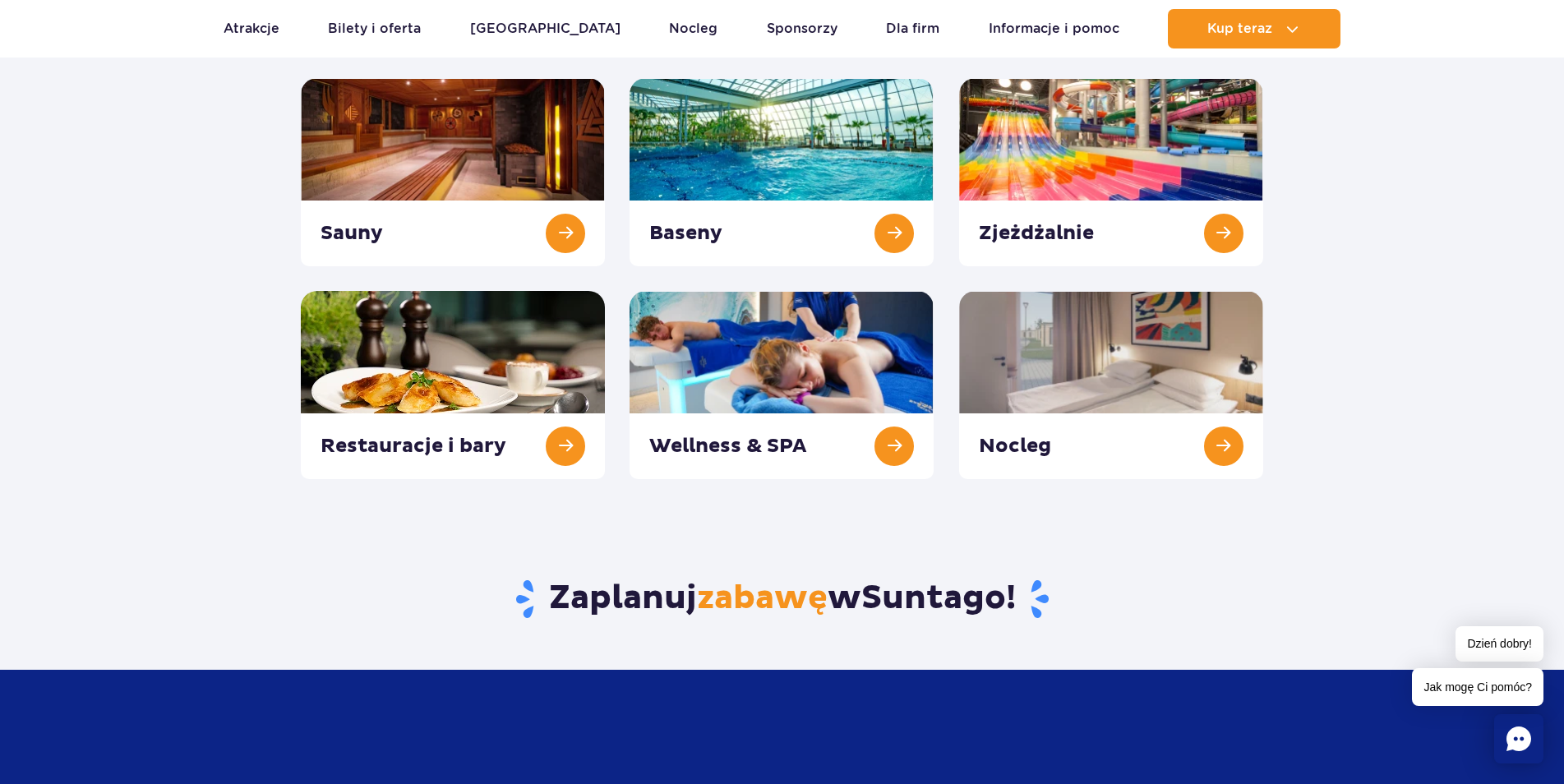
scroll to position [82, 0]
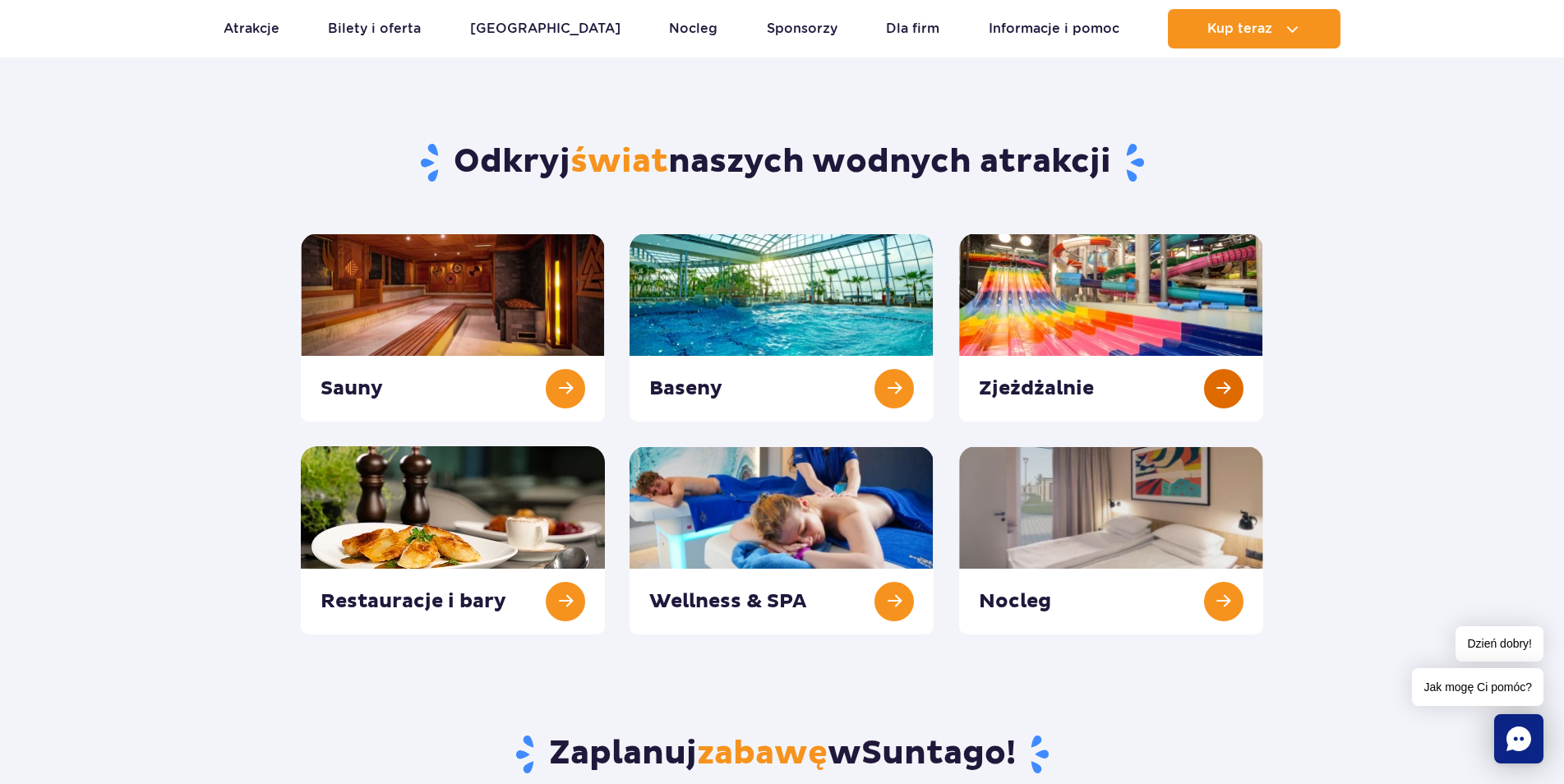
click at [1224, 383] on link at bounding box center [1112, 328] width 304 height 189
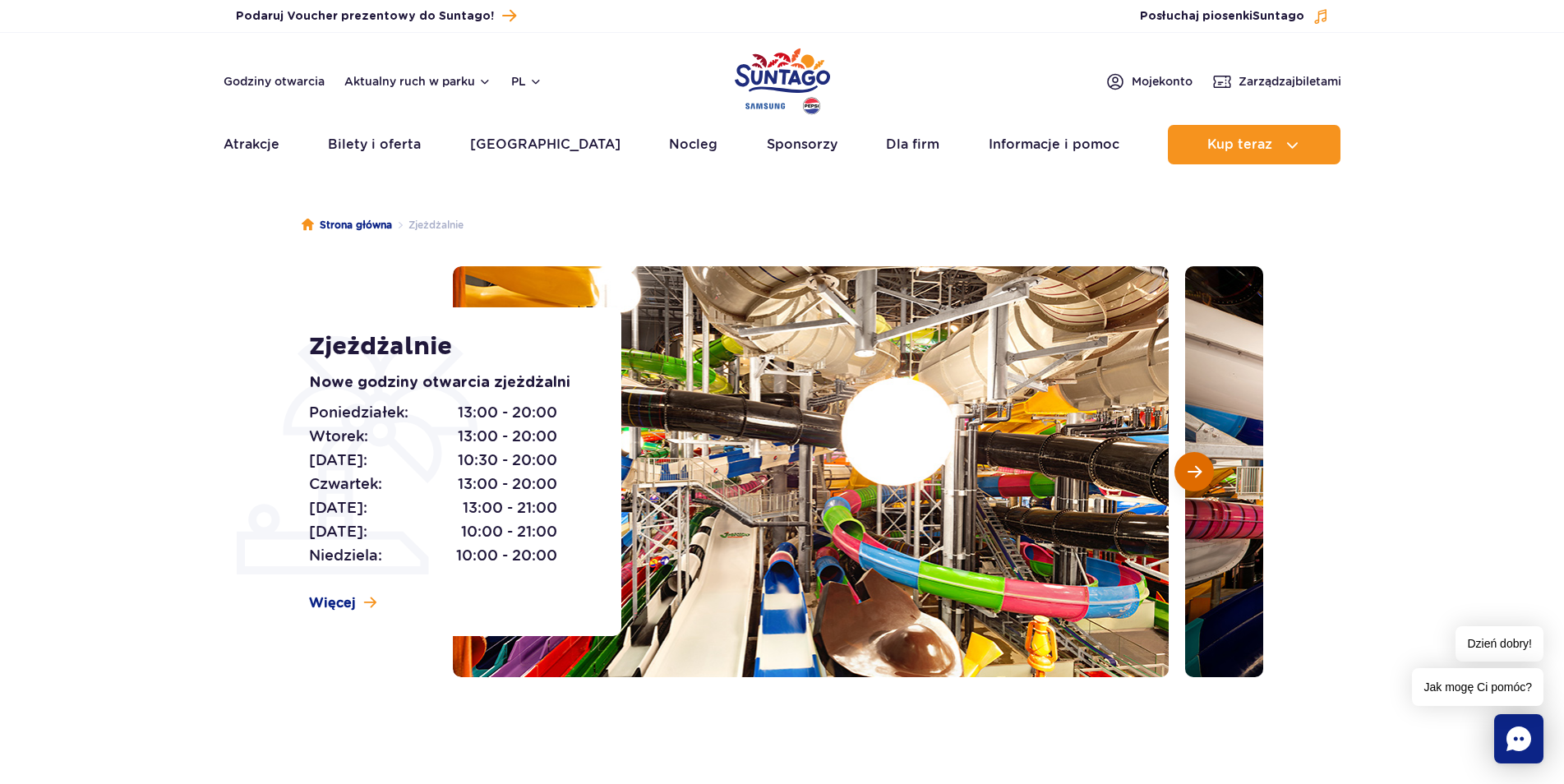
click at [1201, 472] on span "Następny slajd" at bounding box center [1194, 471] width 14 height 14
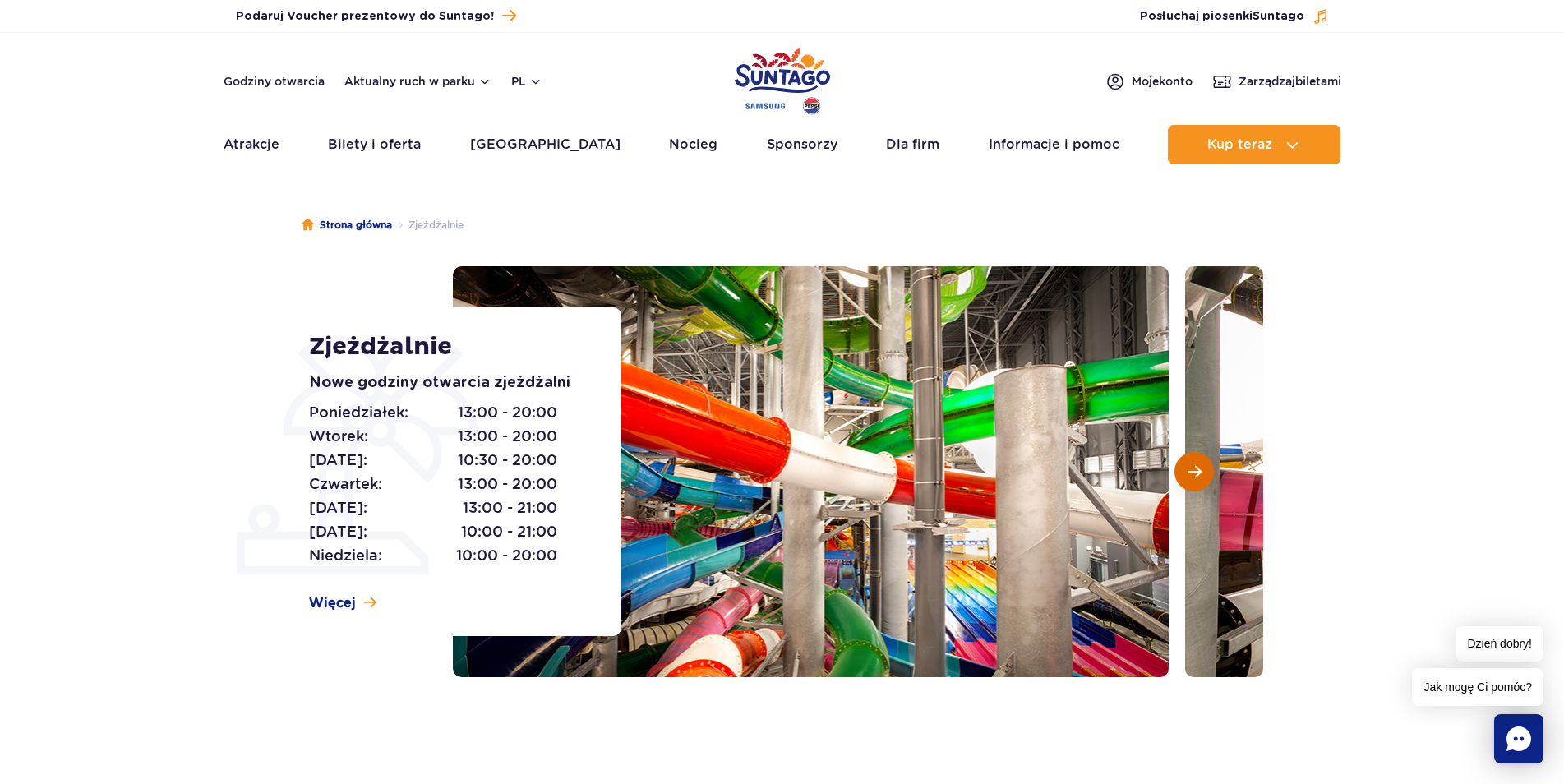
click at [1201, 472] on span "Następny slajd" at bounding box center [1194, 471] width 14 height 14
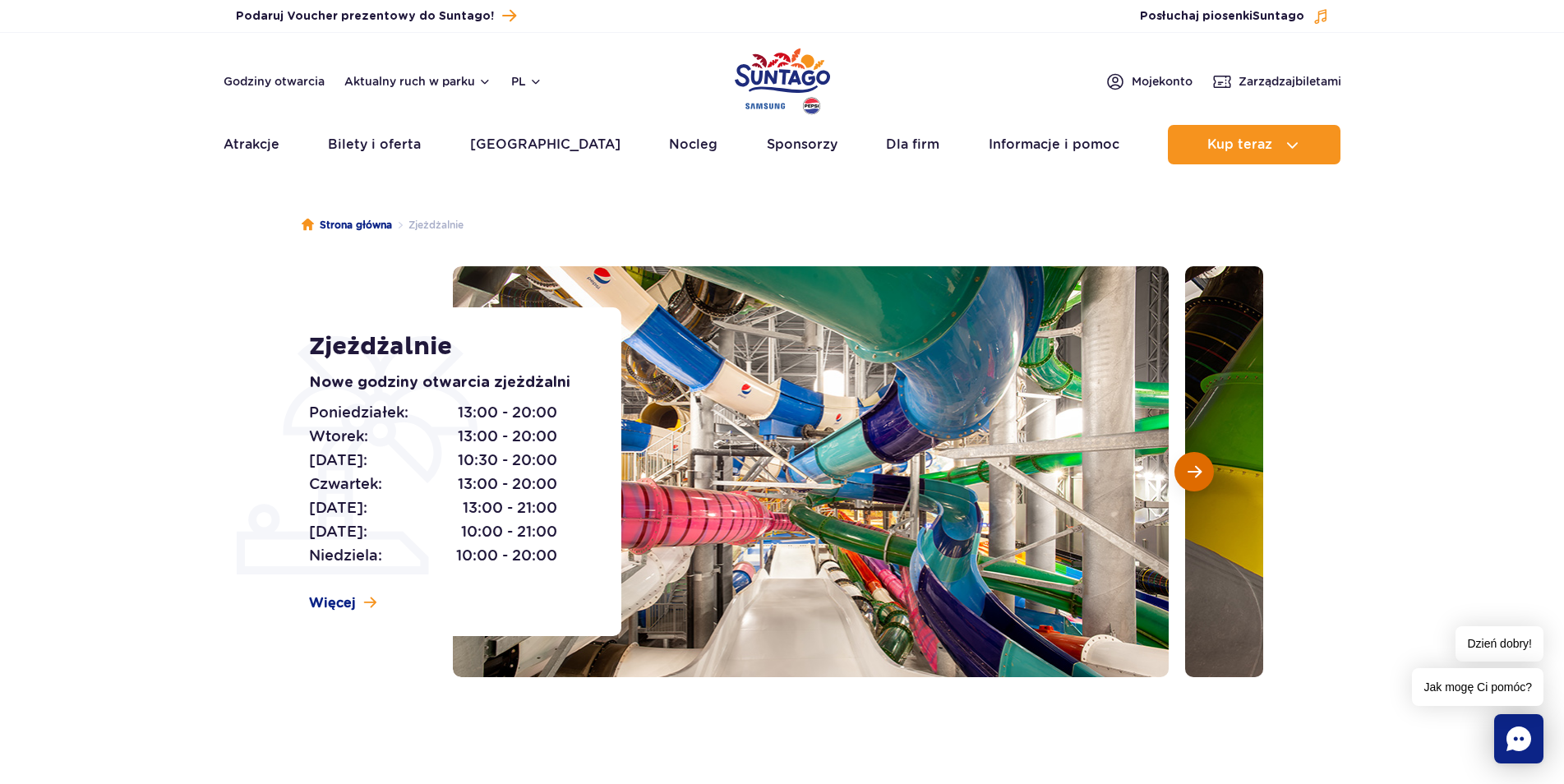
click at [1201, 472] on span "Następny slajd" at bounding box center [1194, 471] width 14 height 14
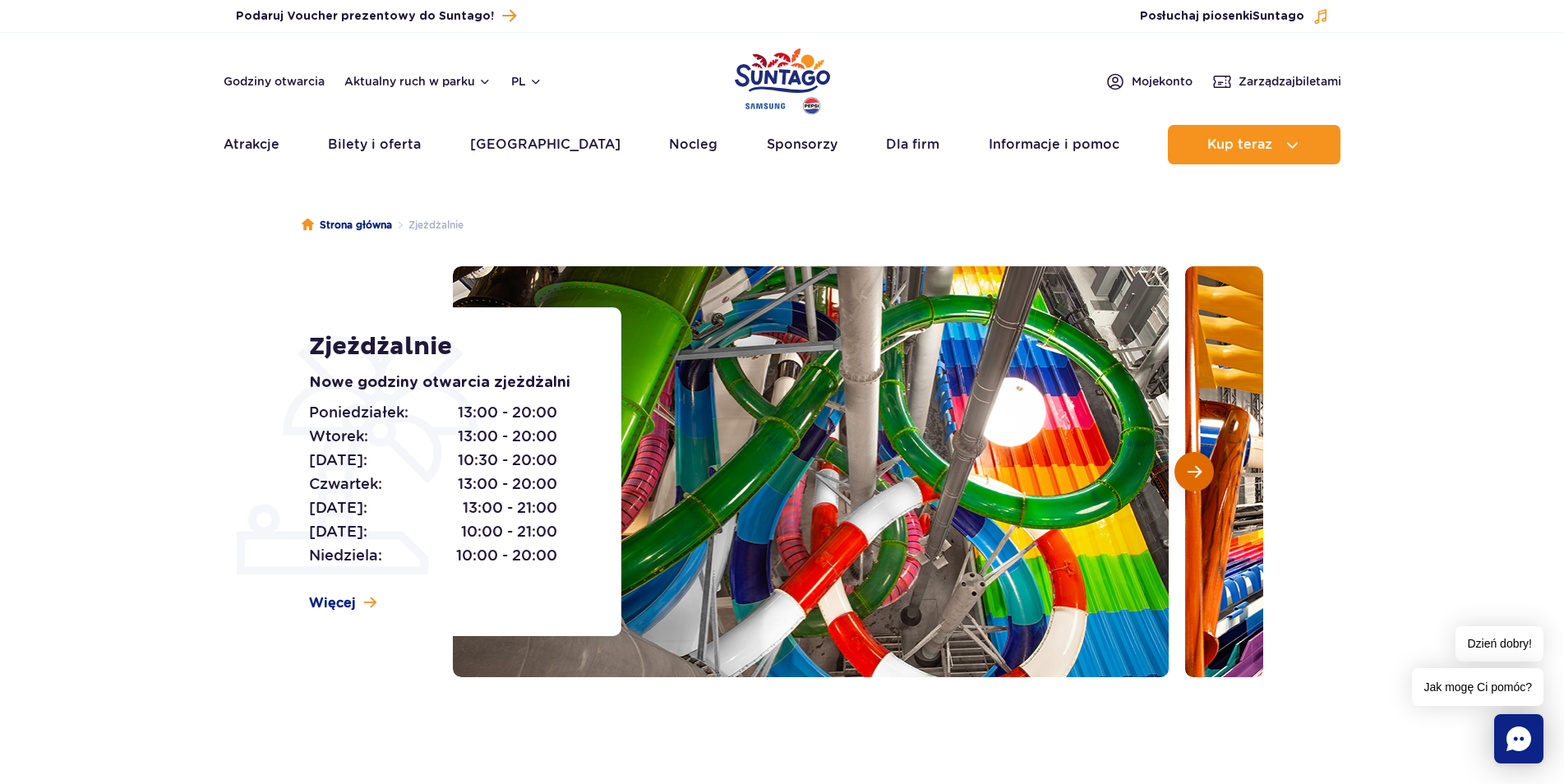
click at [1201, 472] on span "Następny slajd" at bounding box center [1194, 471] width 14 height 14
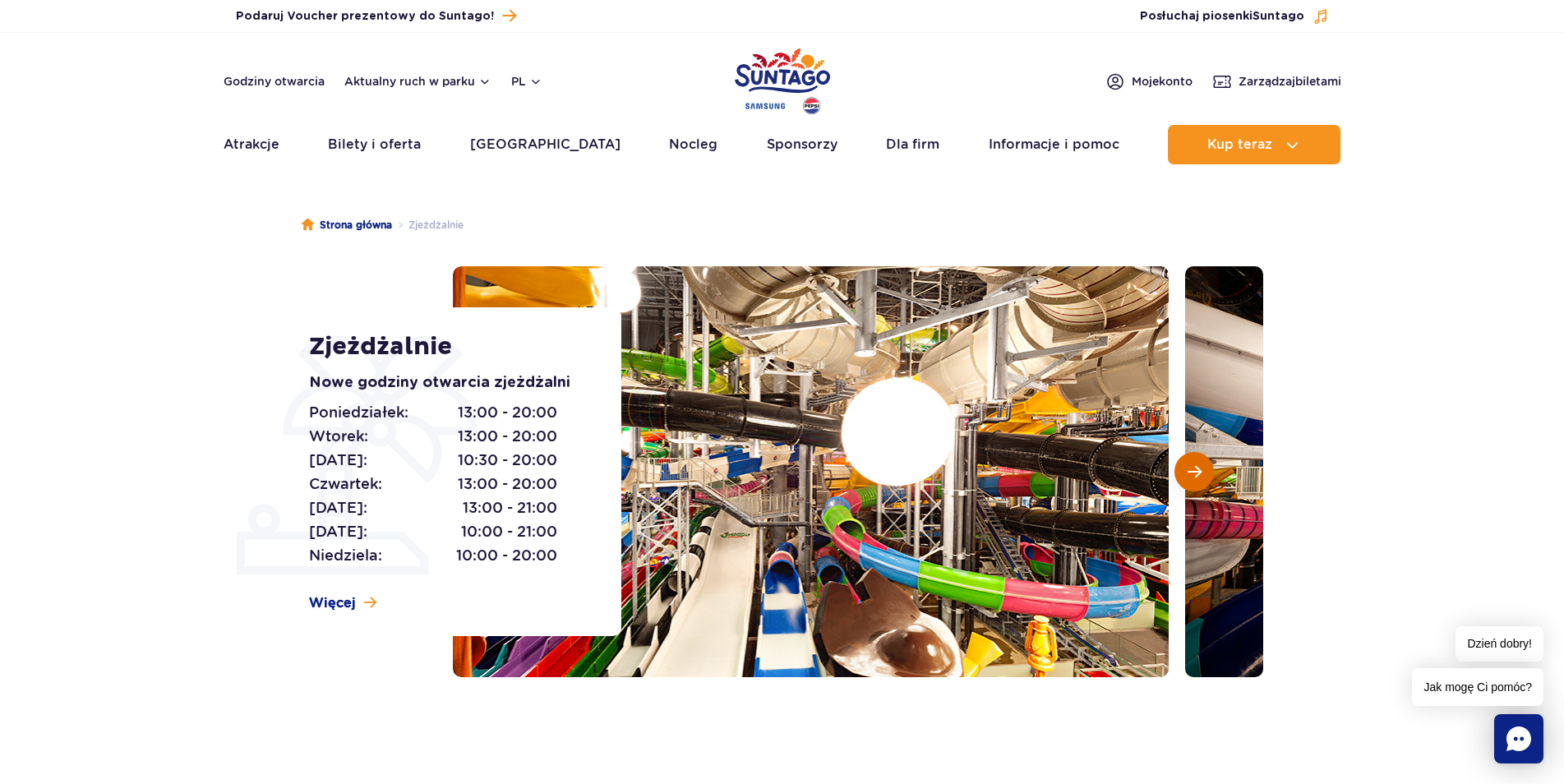
click at [1201, 472] on span "Następny slajd" at bounding box center [1194, 471] width 14 height 14
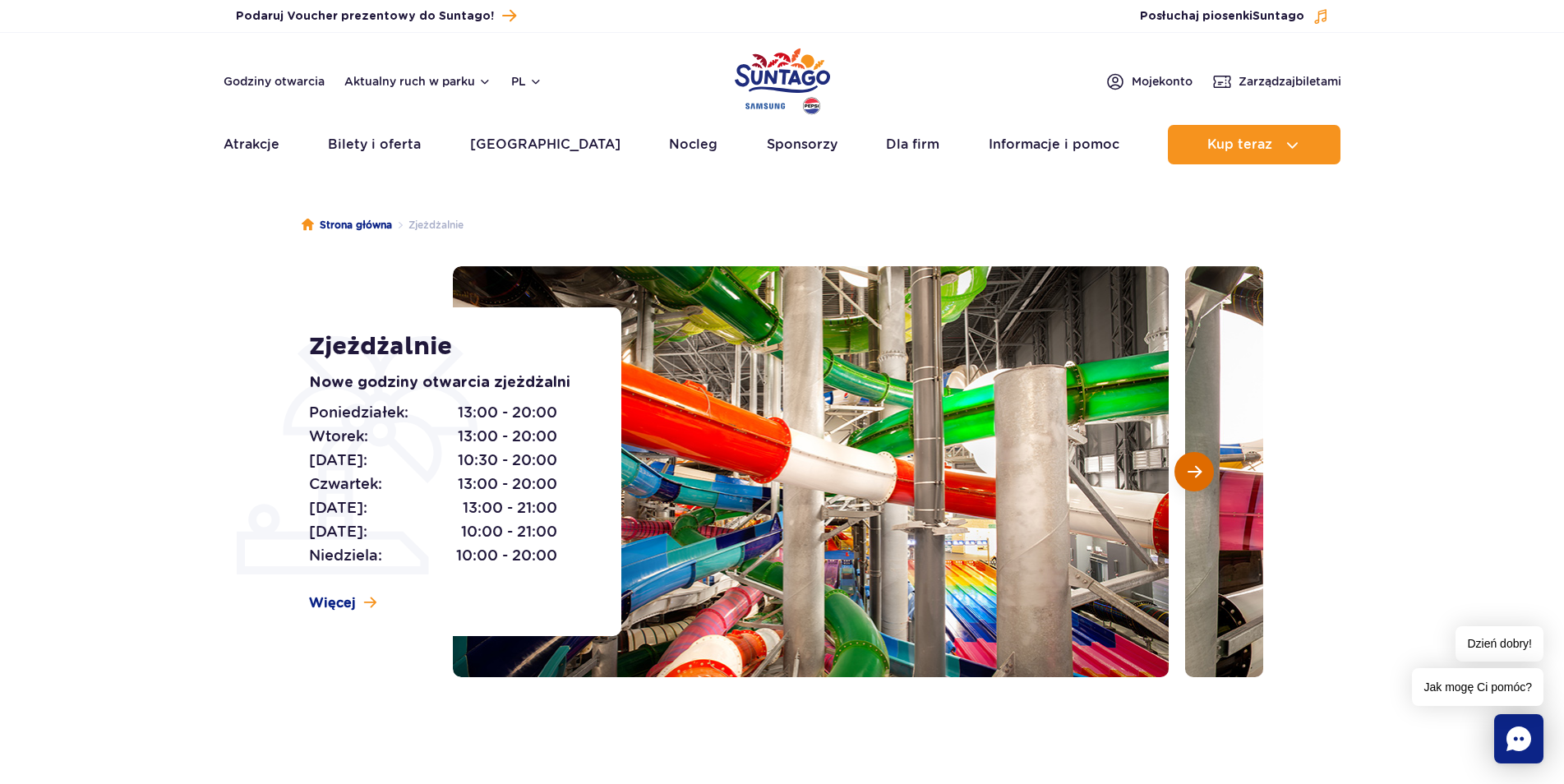
click at [1201, 472] on span "Następny slajd" at bounding box center [1194, 471] width 14 height 14
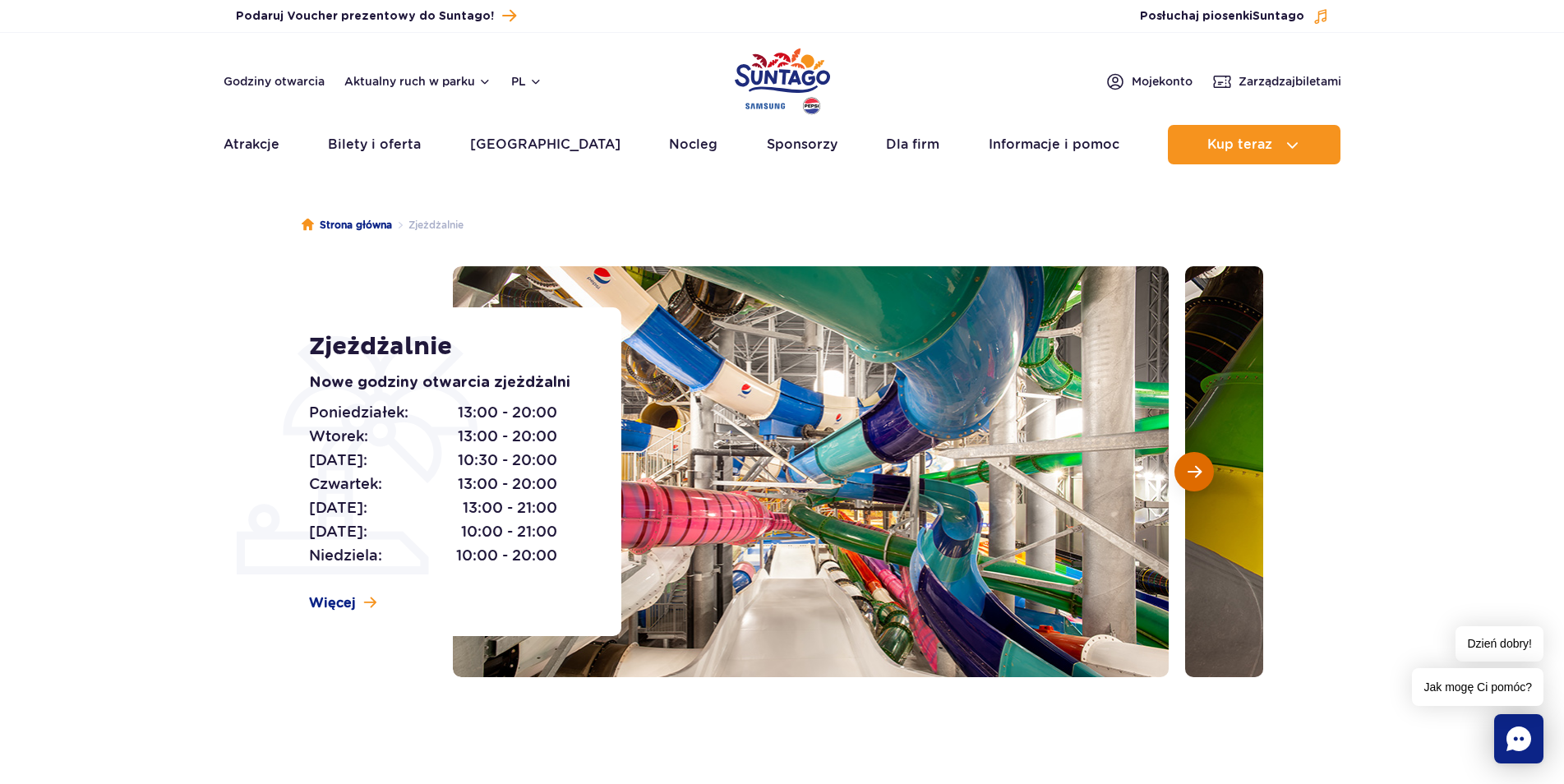
click at [1201, 472] on span "Następny slajd" at bounding box center [1194, 471] width 14 height 14
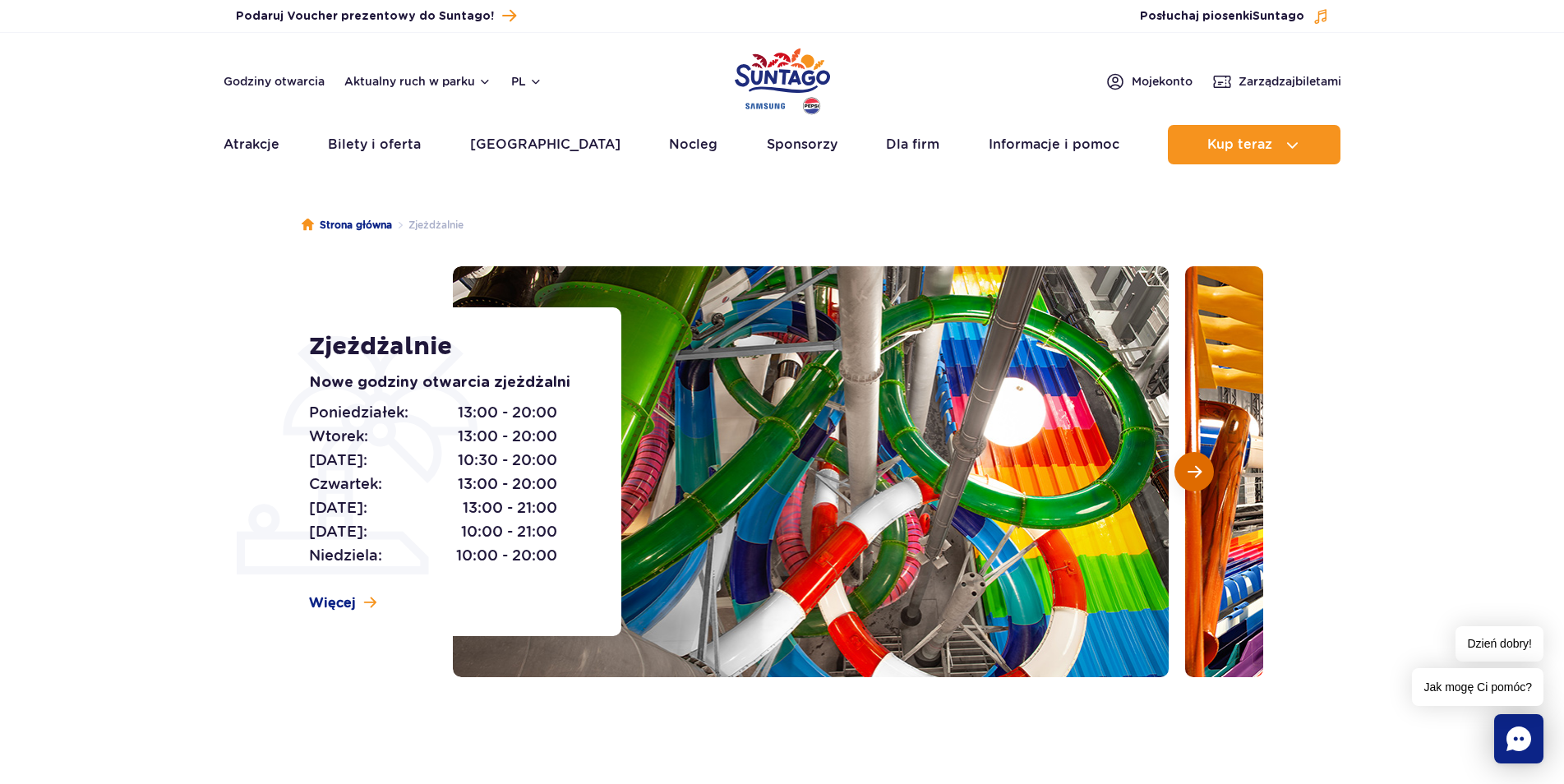
click at [1201, 472] on span "Następny slajd" at bounding box center [1194, 471] width 14 height 14
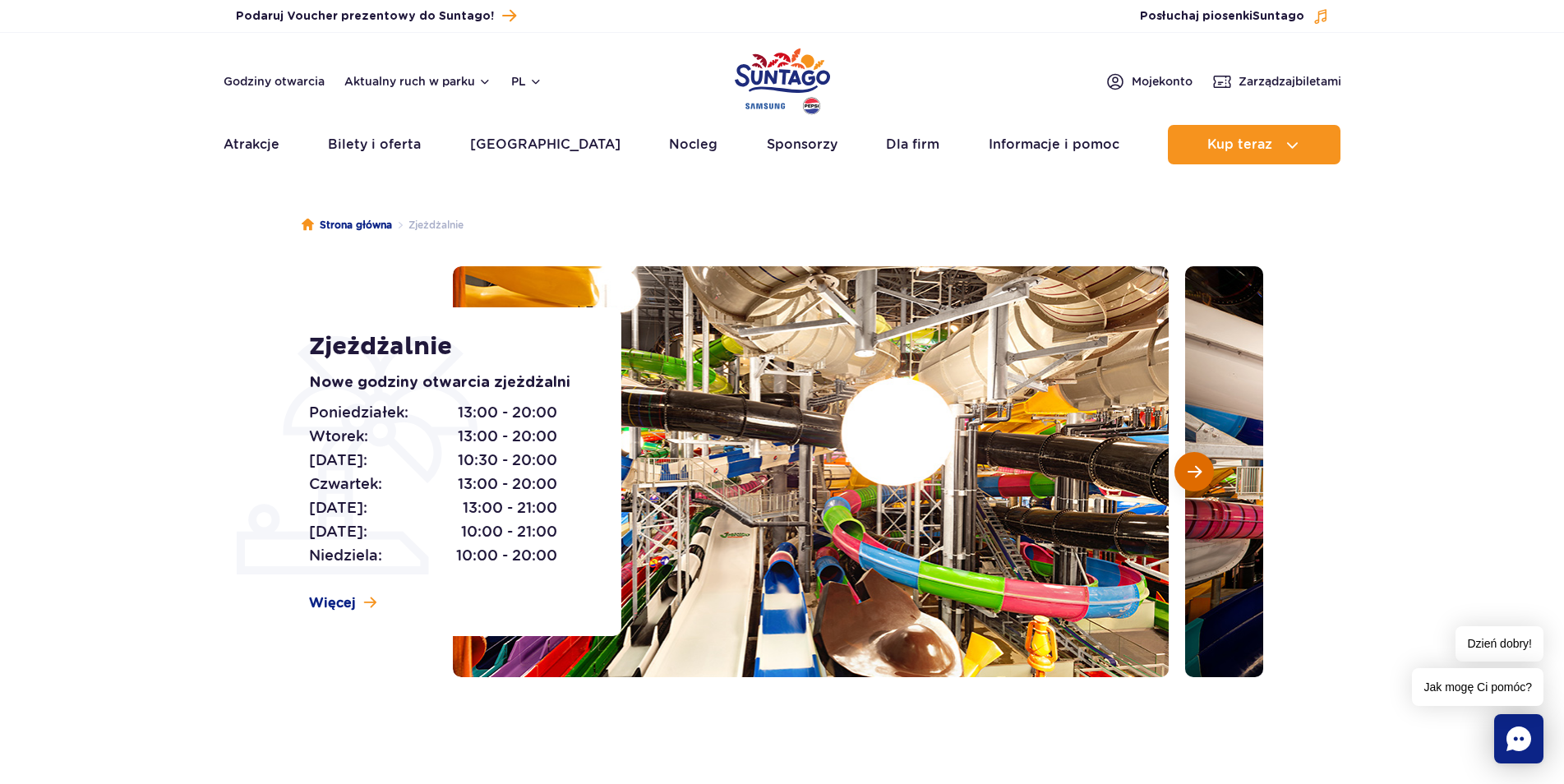
click at [1201, 472] on span "Następny slajd" at bounding box center [1194, 471] width 14 height 14
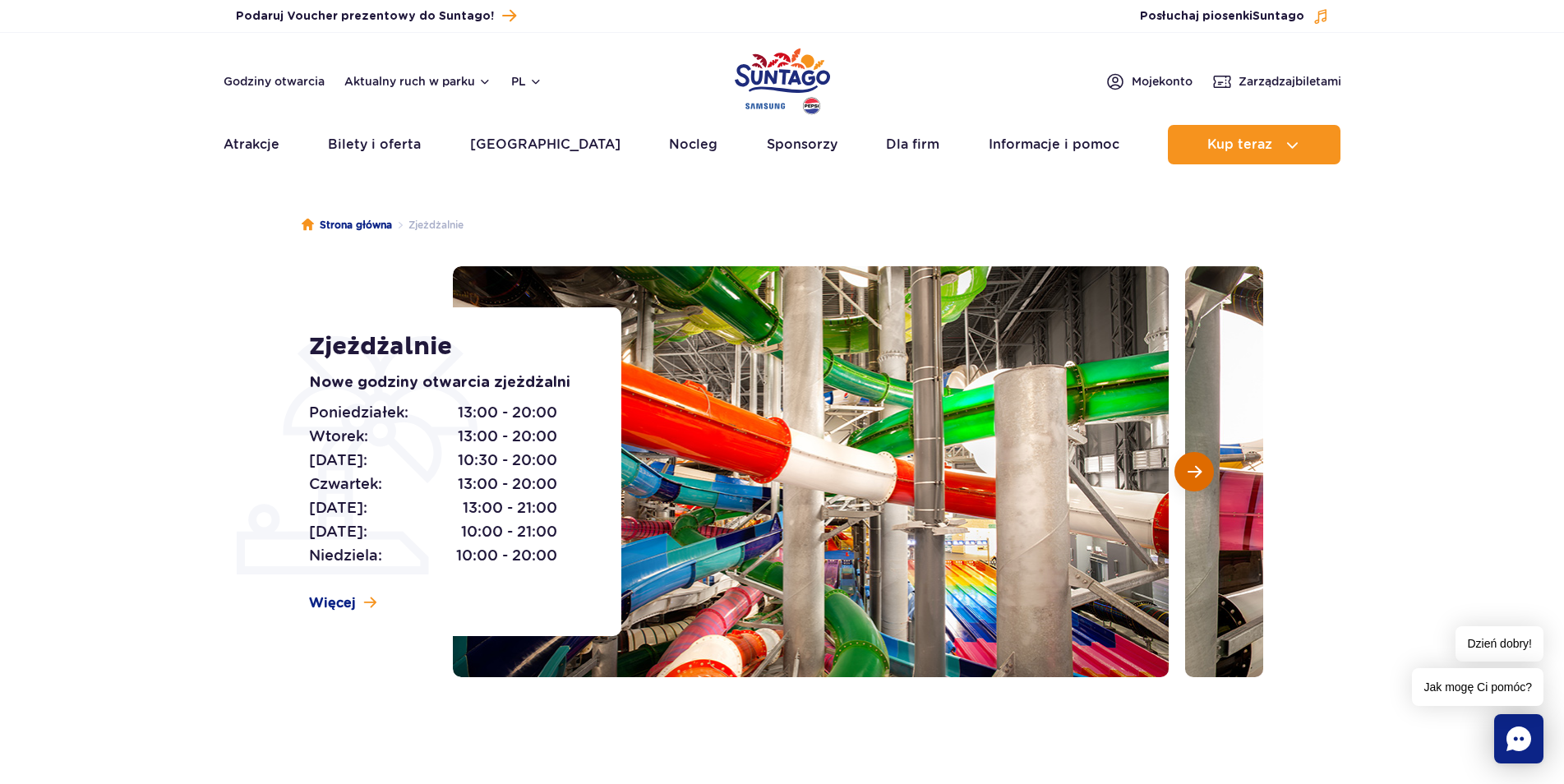
click at [1201, 472] on span "Następny slajd" at bounding box center [1194, 471] width 14 height 14
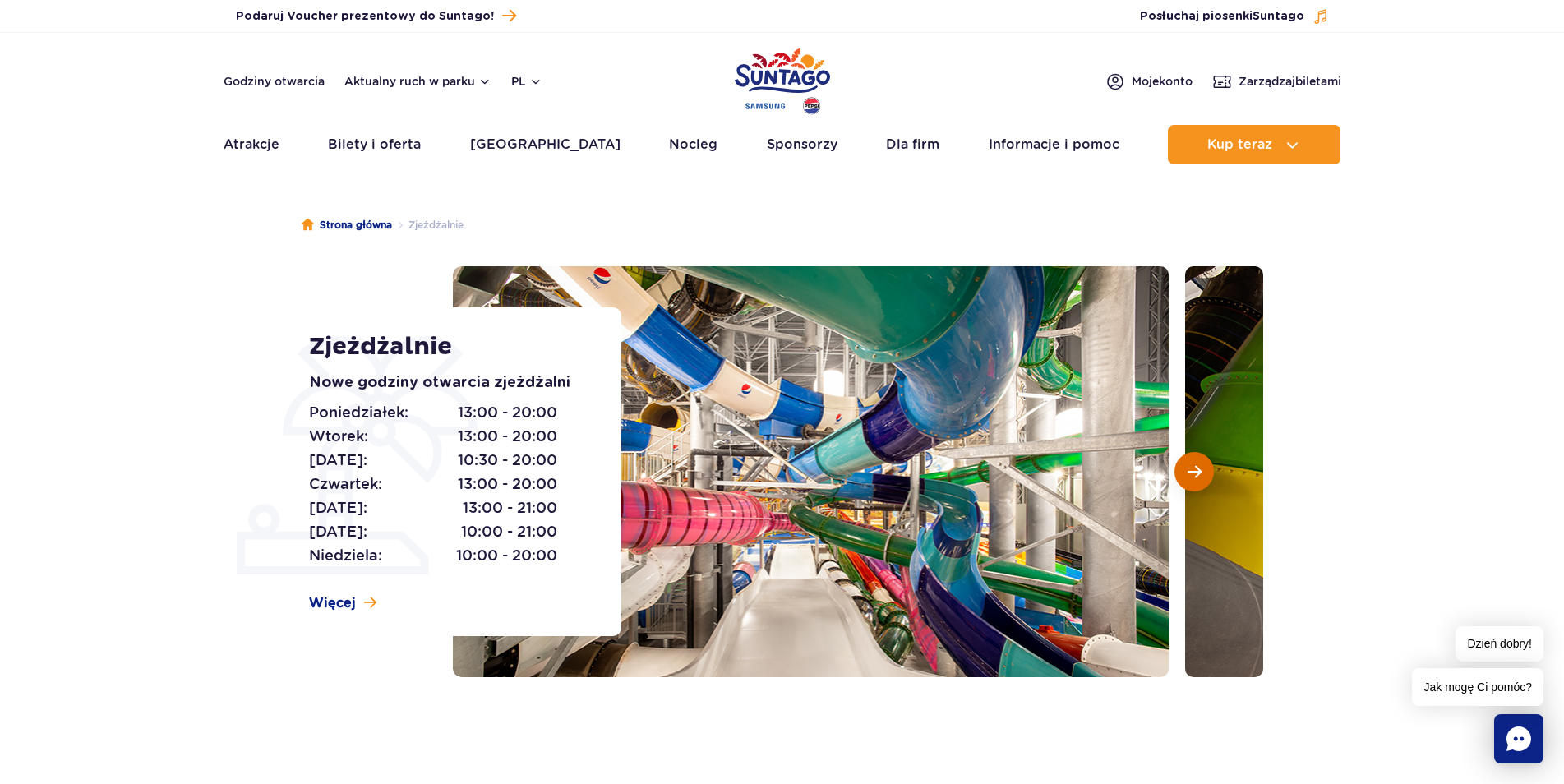
click at [1201, 472] on span "Następny slajd" at bounding box center [1194, 471] width 14 height 14
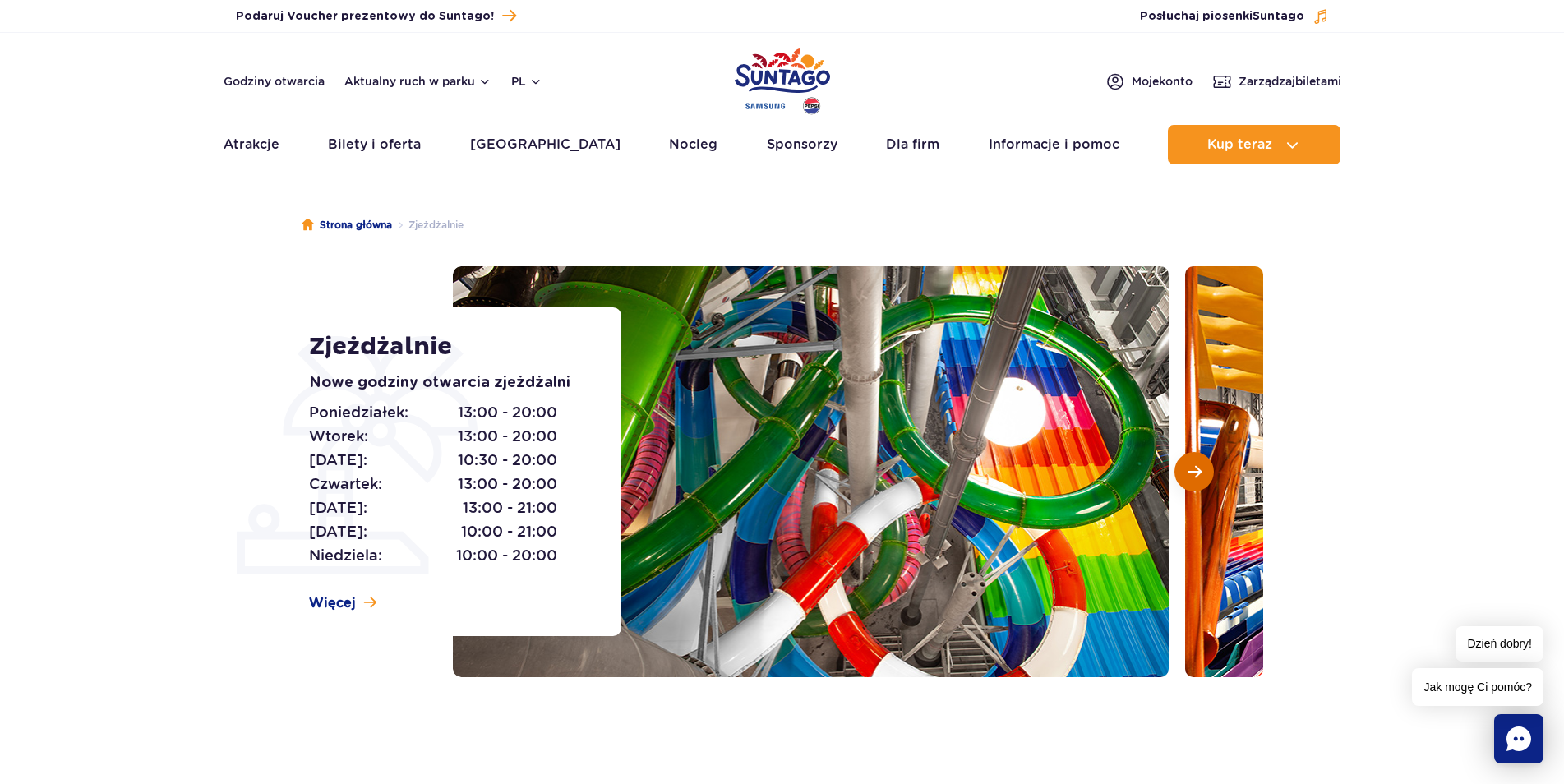
click at [1201, 472] on span "Następny slajd" at bounding box center [1194, 471] width 14 height 14
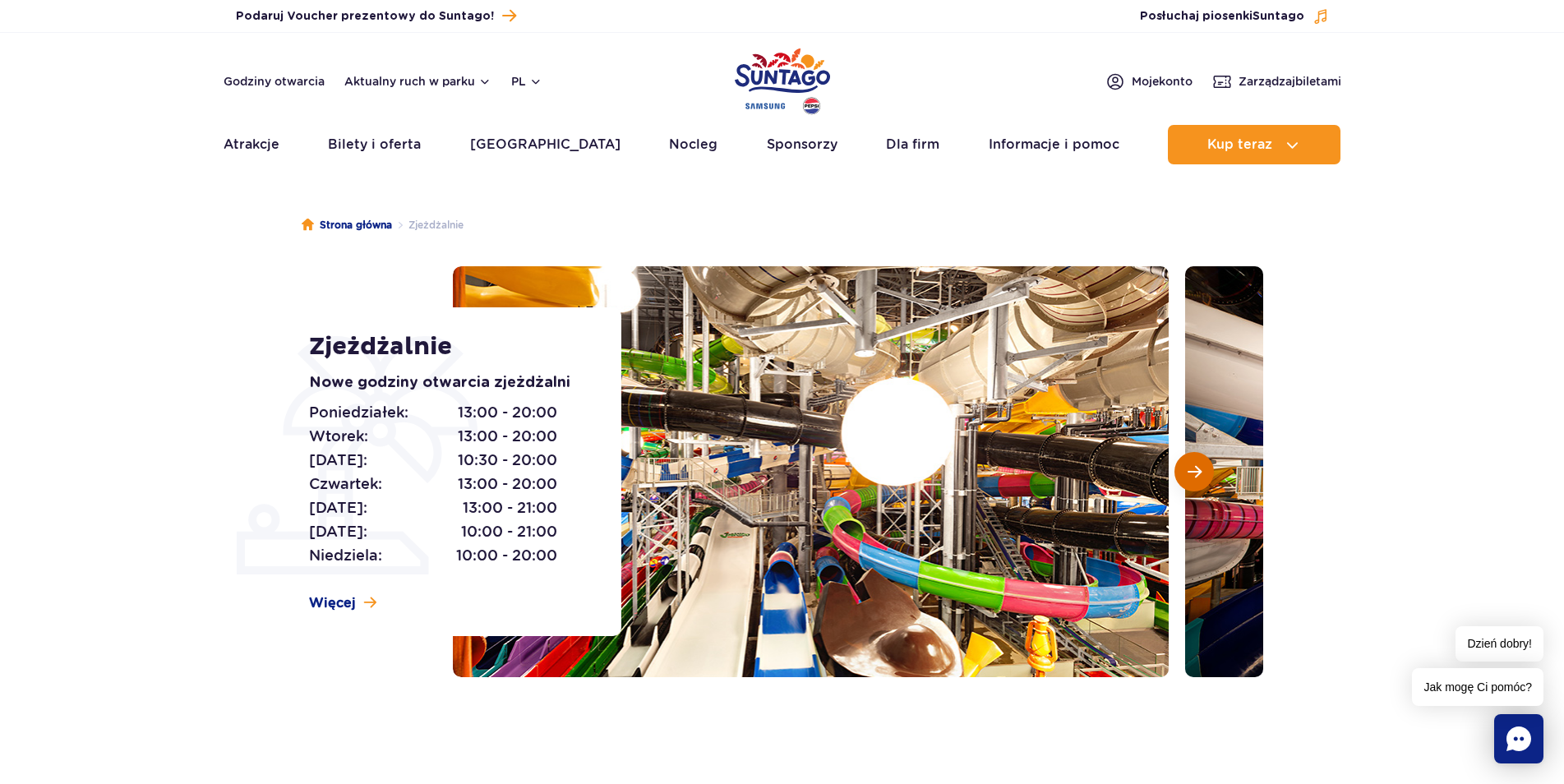
click at [1201, 472] on span "Następny slajd" at bounding box center [1194, 471] width 14 height 14
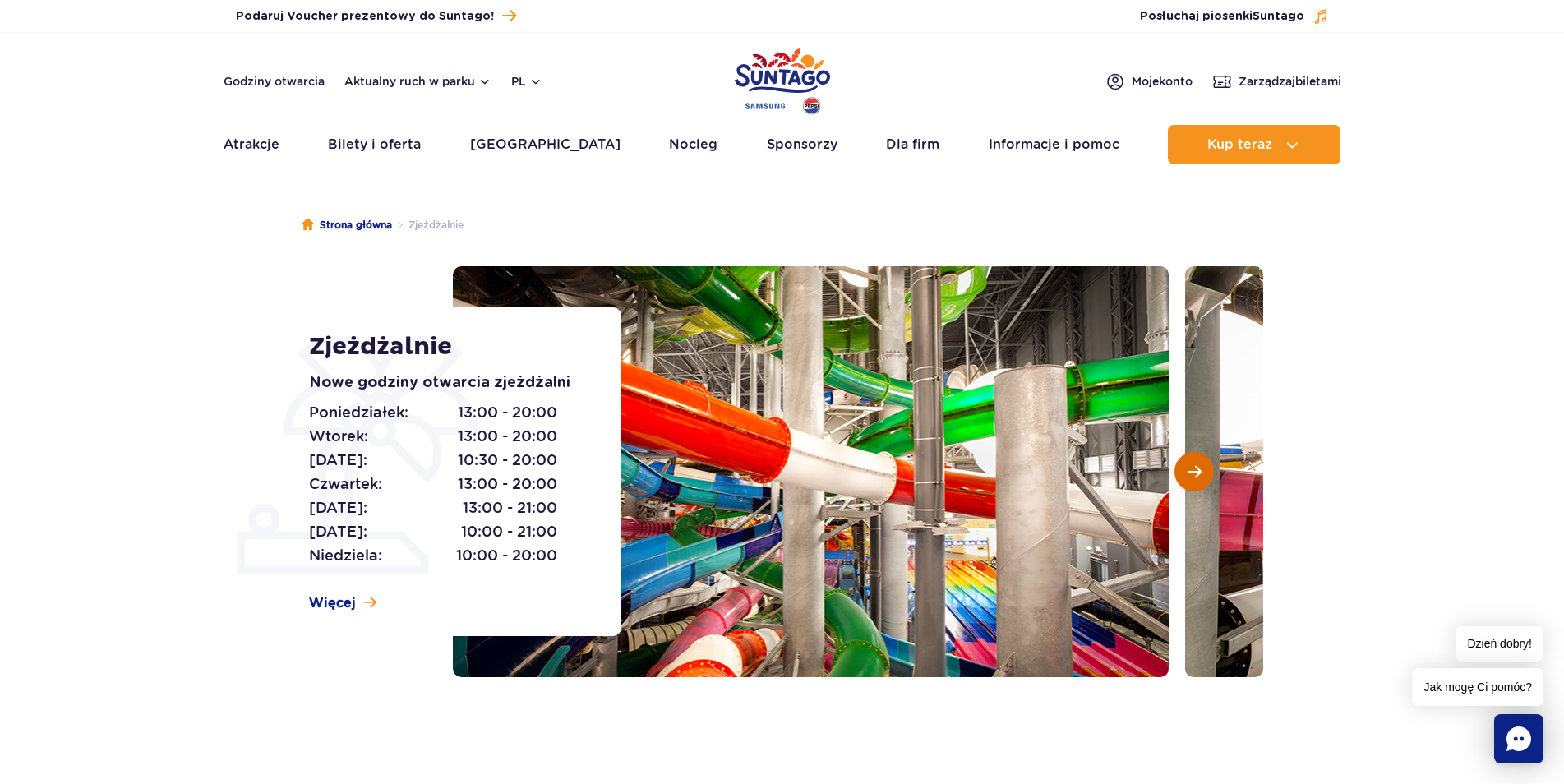
click at [1201, 472] on span "Następny slajd" at bounding box center [1194, 471] width 14 height 14
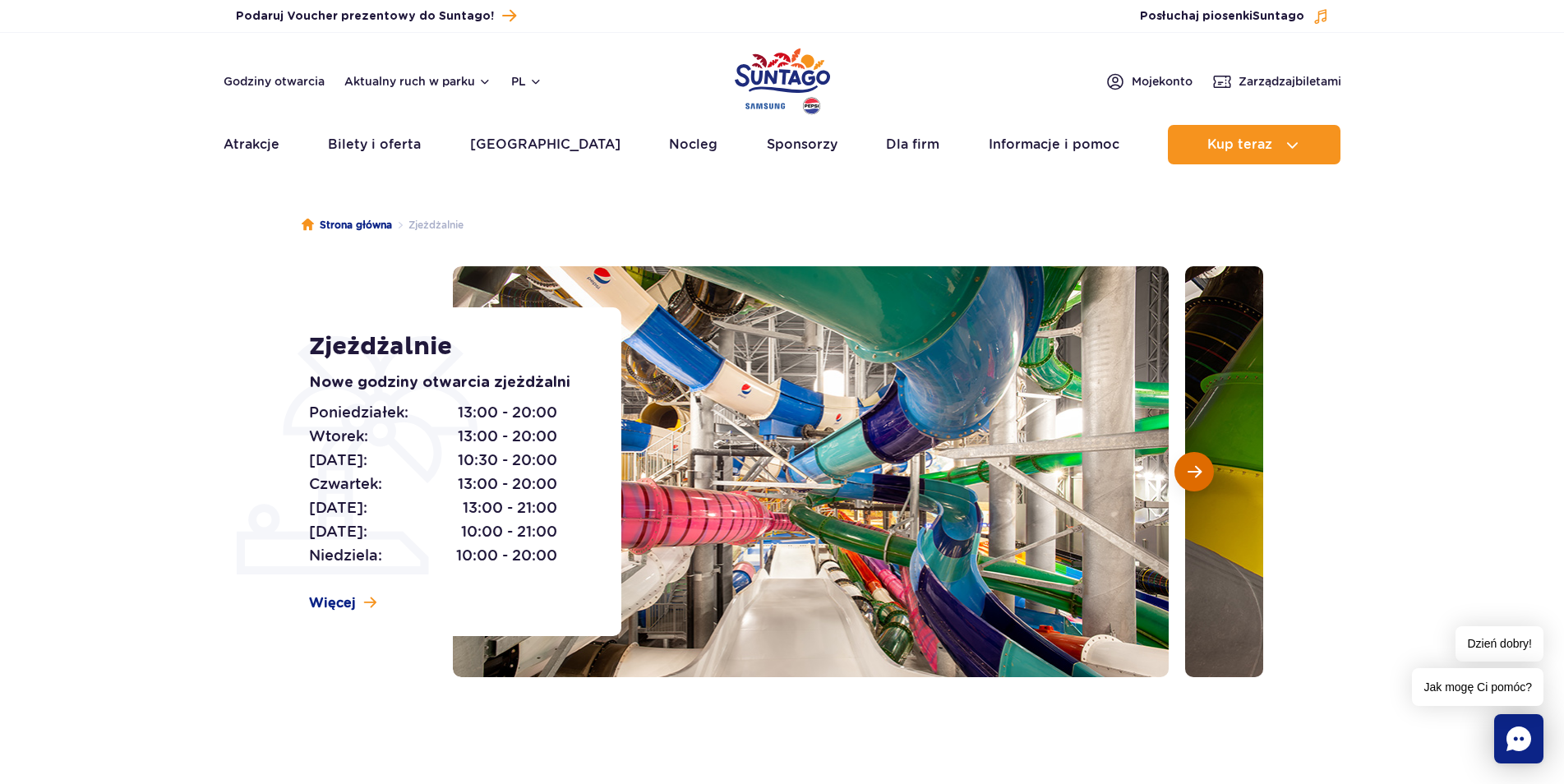
click at [1201, 472] on span "Następny slajd" at bounding box center [1194, 471] width 14 height 14
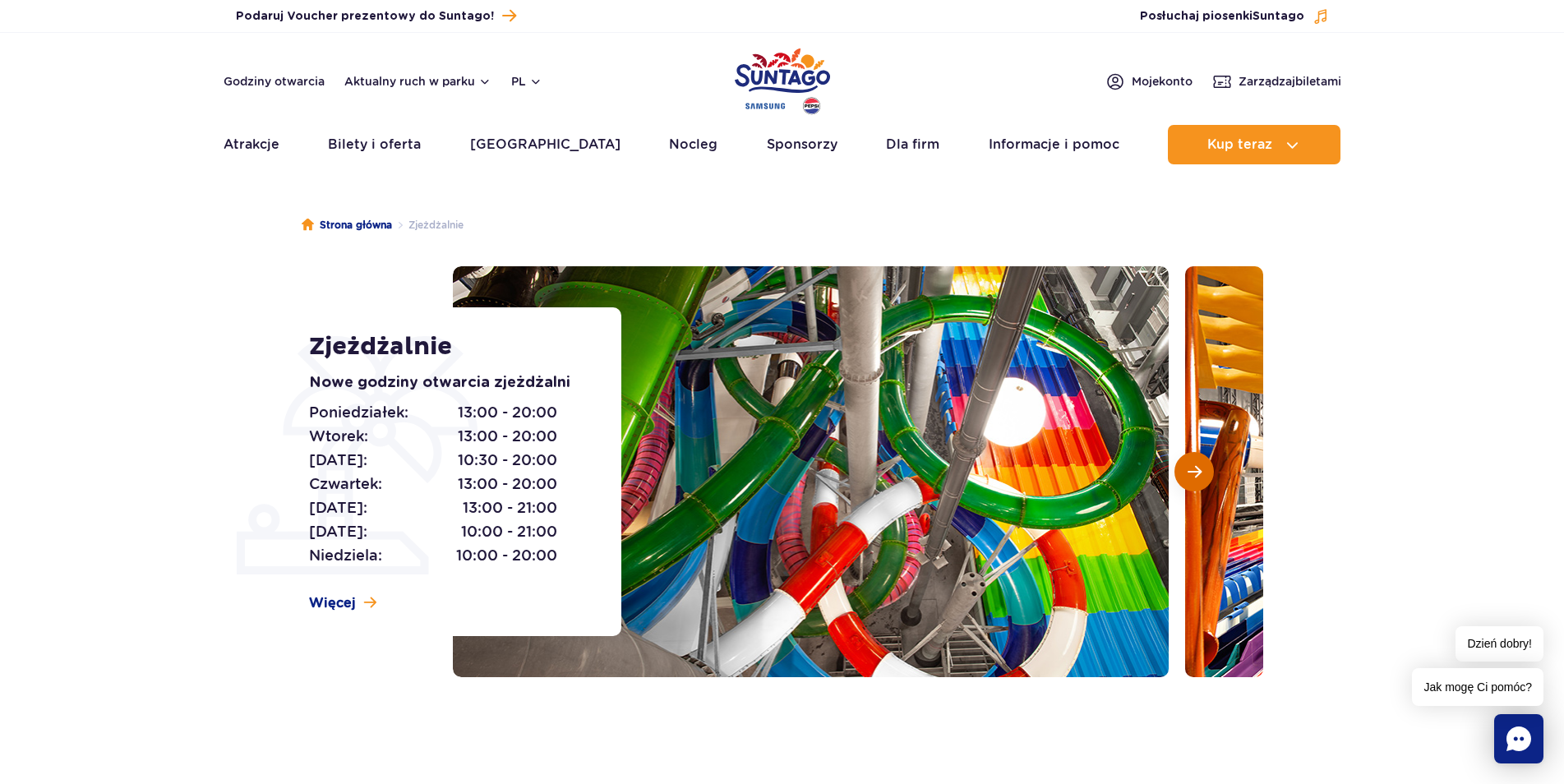
click at [1201, 472] on span "Następny slajd" at bounding box center [1194, 471] width 14 height 14
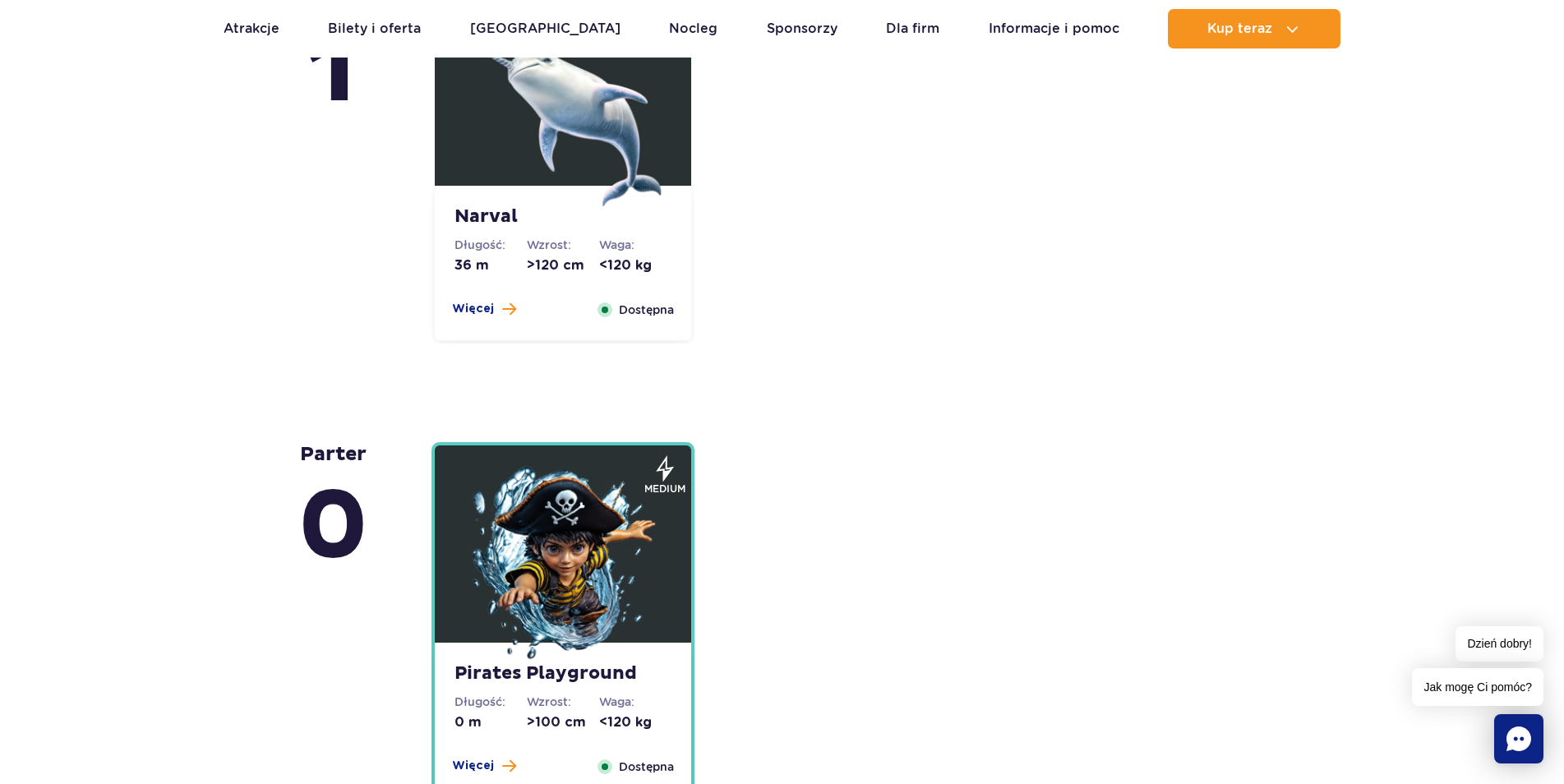
scroll to position [3861, 0]
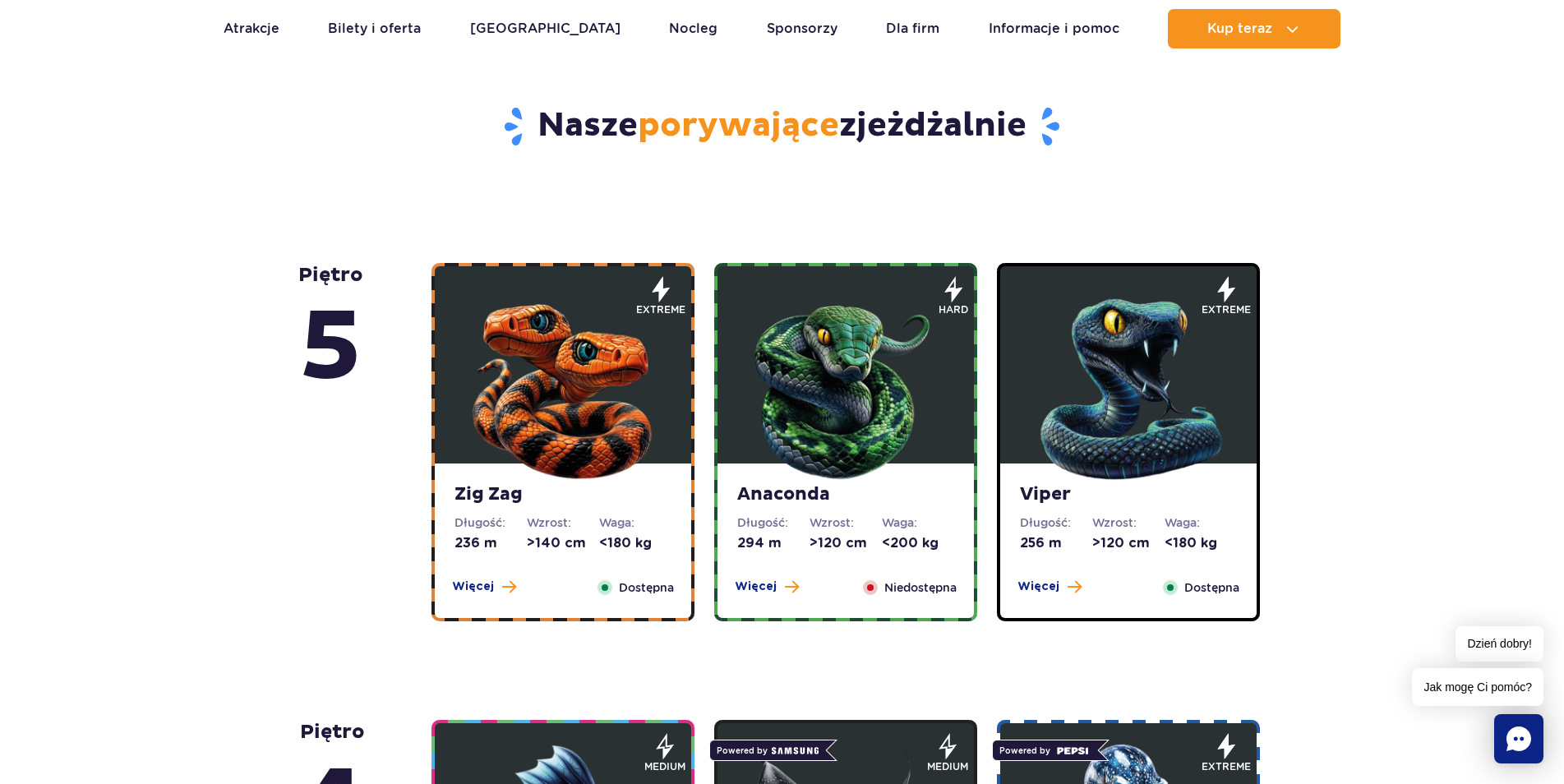
click at [598, 443] on img at bounding box center [563, 385] width 197 height 197
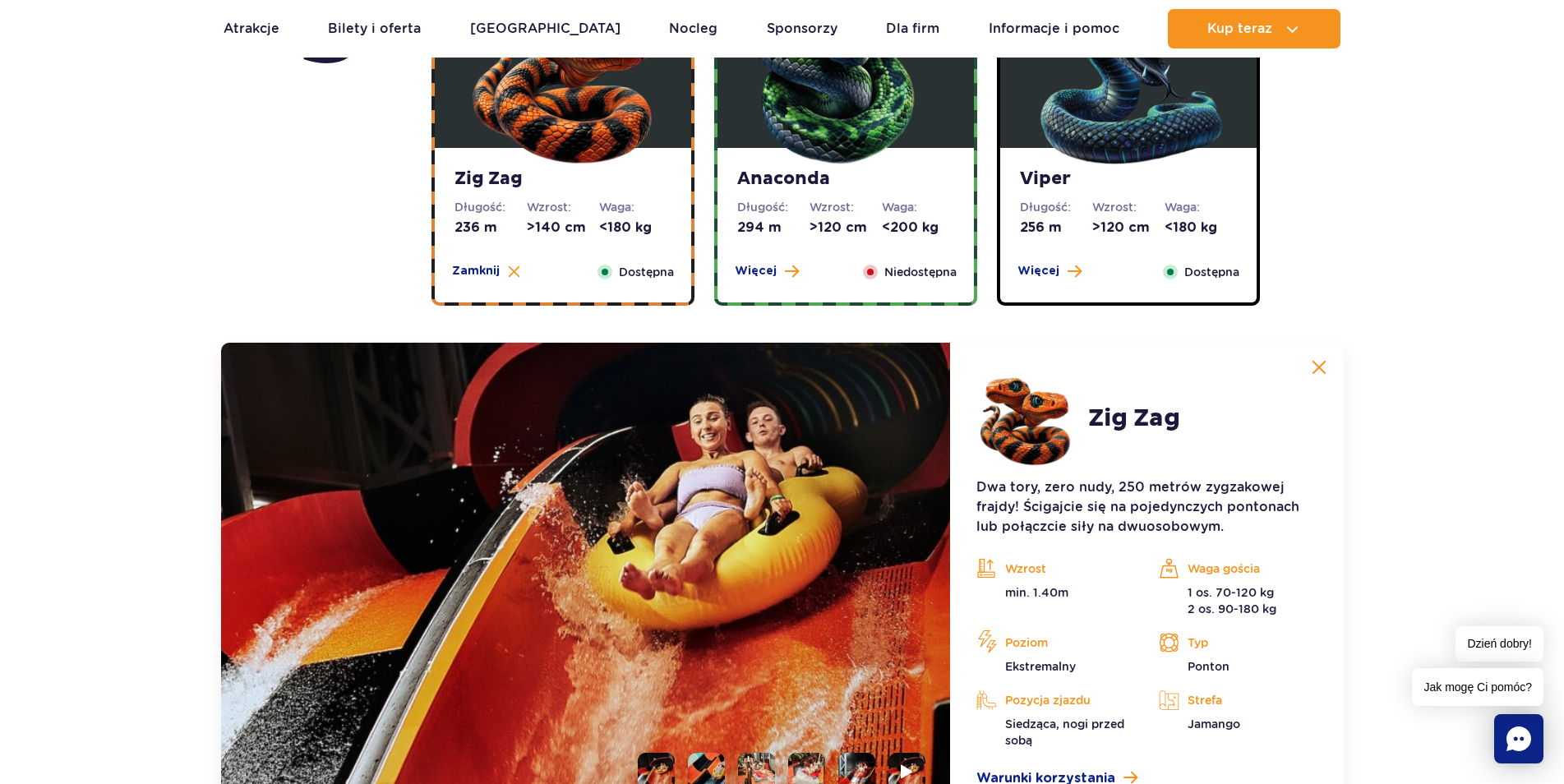
scroll to position [1381, 0]
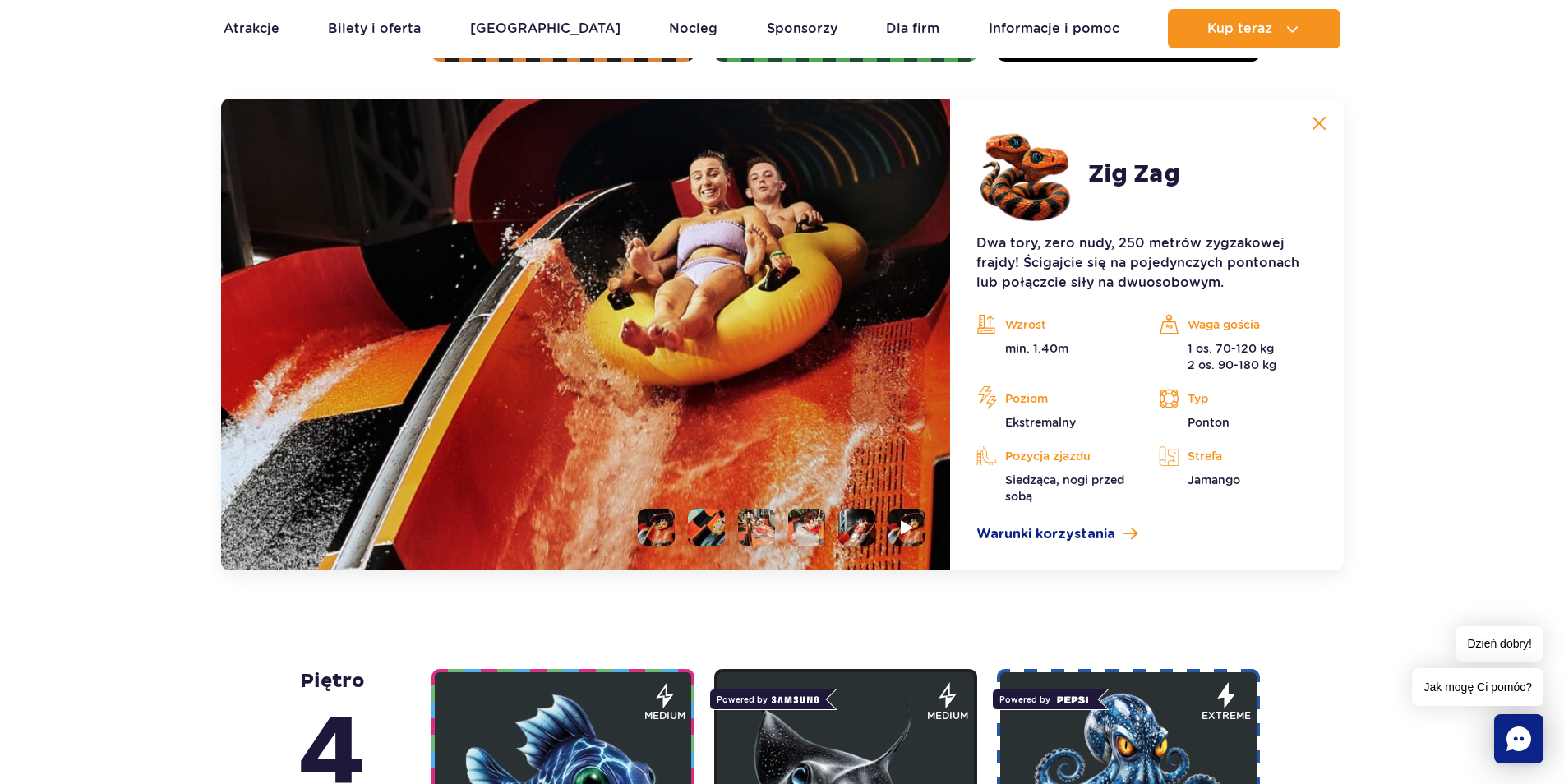
click at [702, 523] on li at bounding box center [706, 527] width 37 height 37
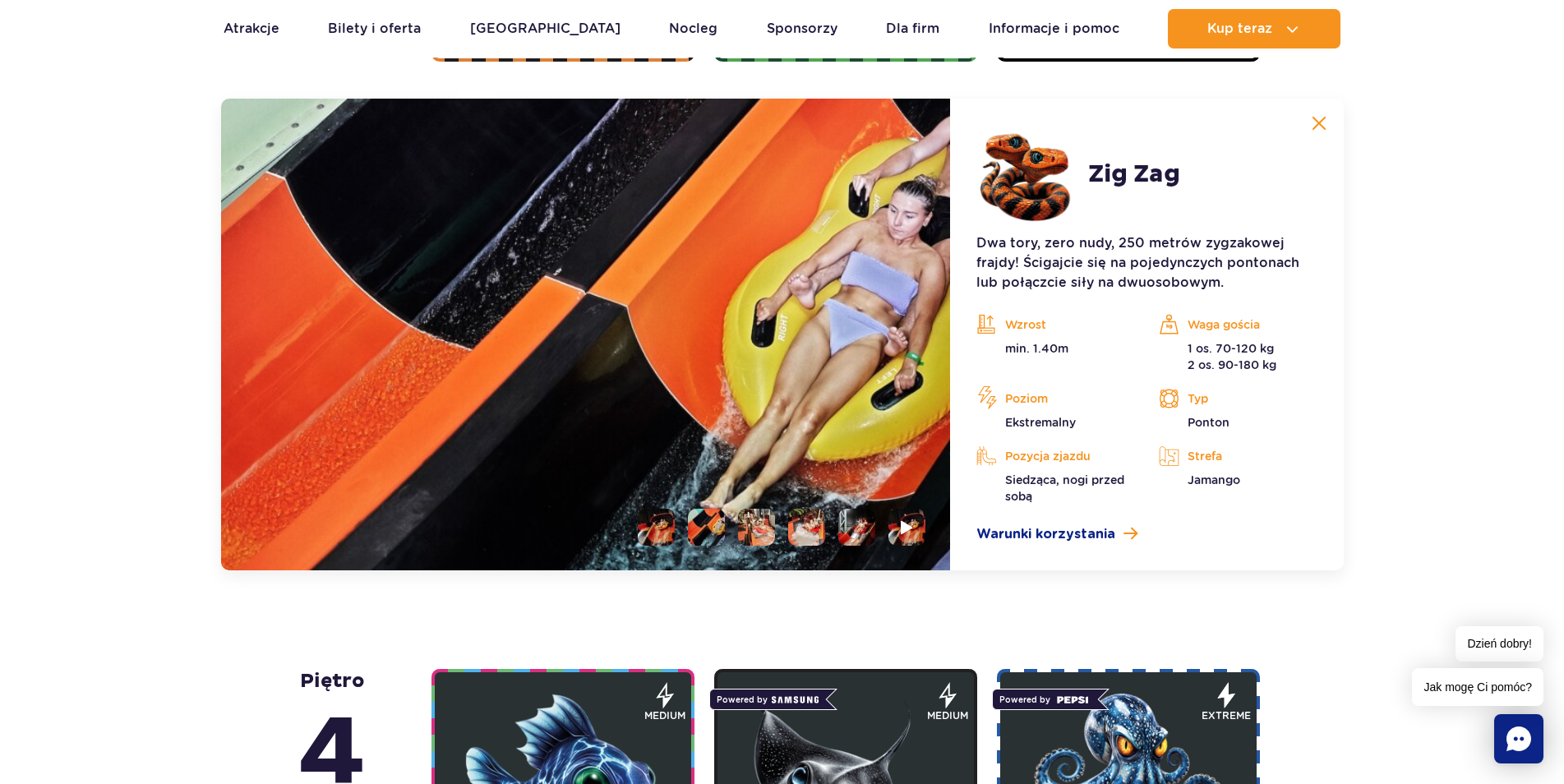
click at [744, 529] on li at bounding box center [756, 527] width 37 height 37
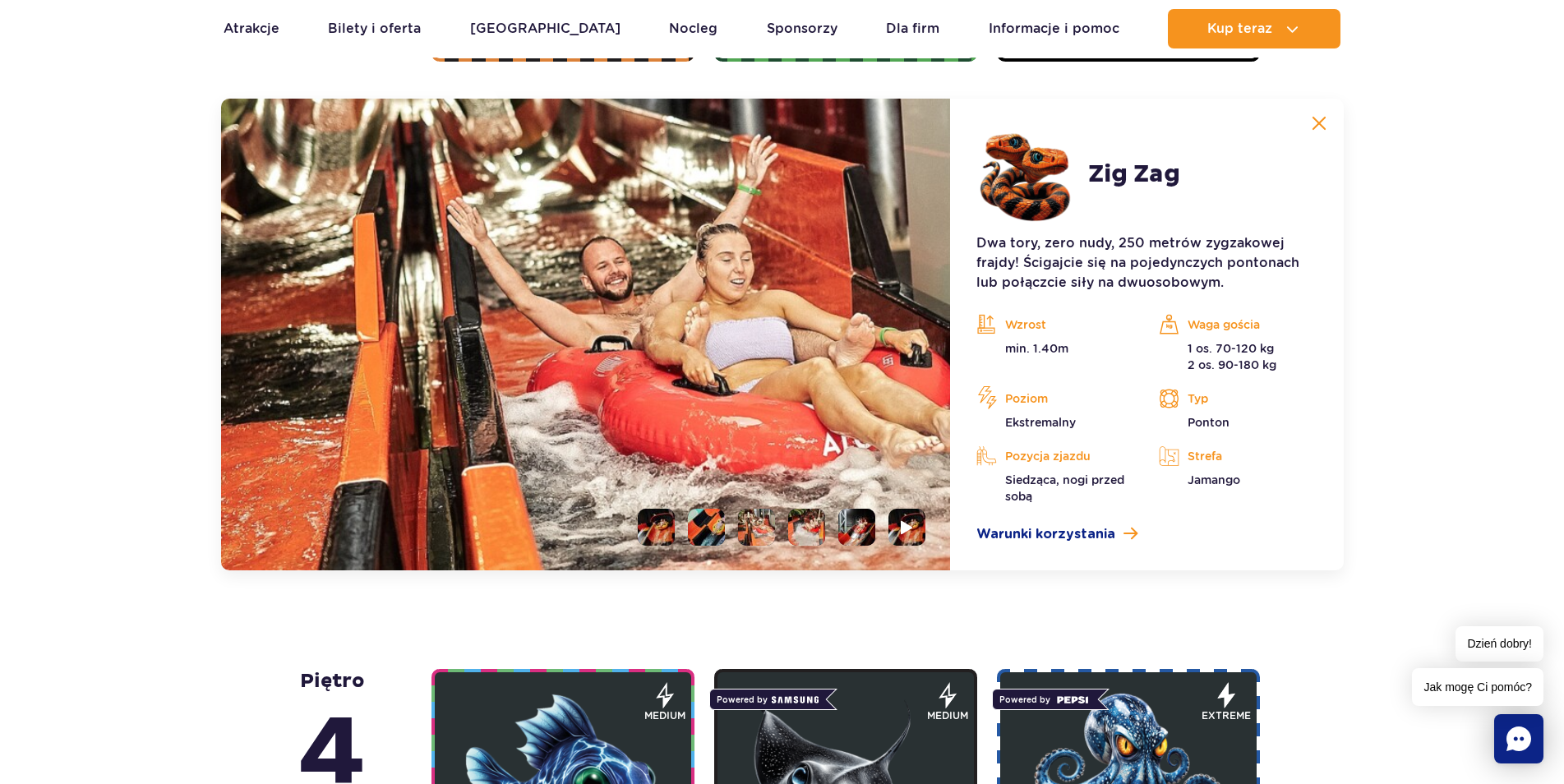
click at [799, 532] on li at bounding box center [807, 527] width 37 height 37
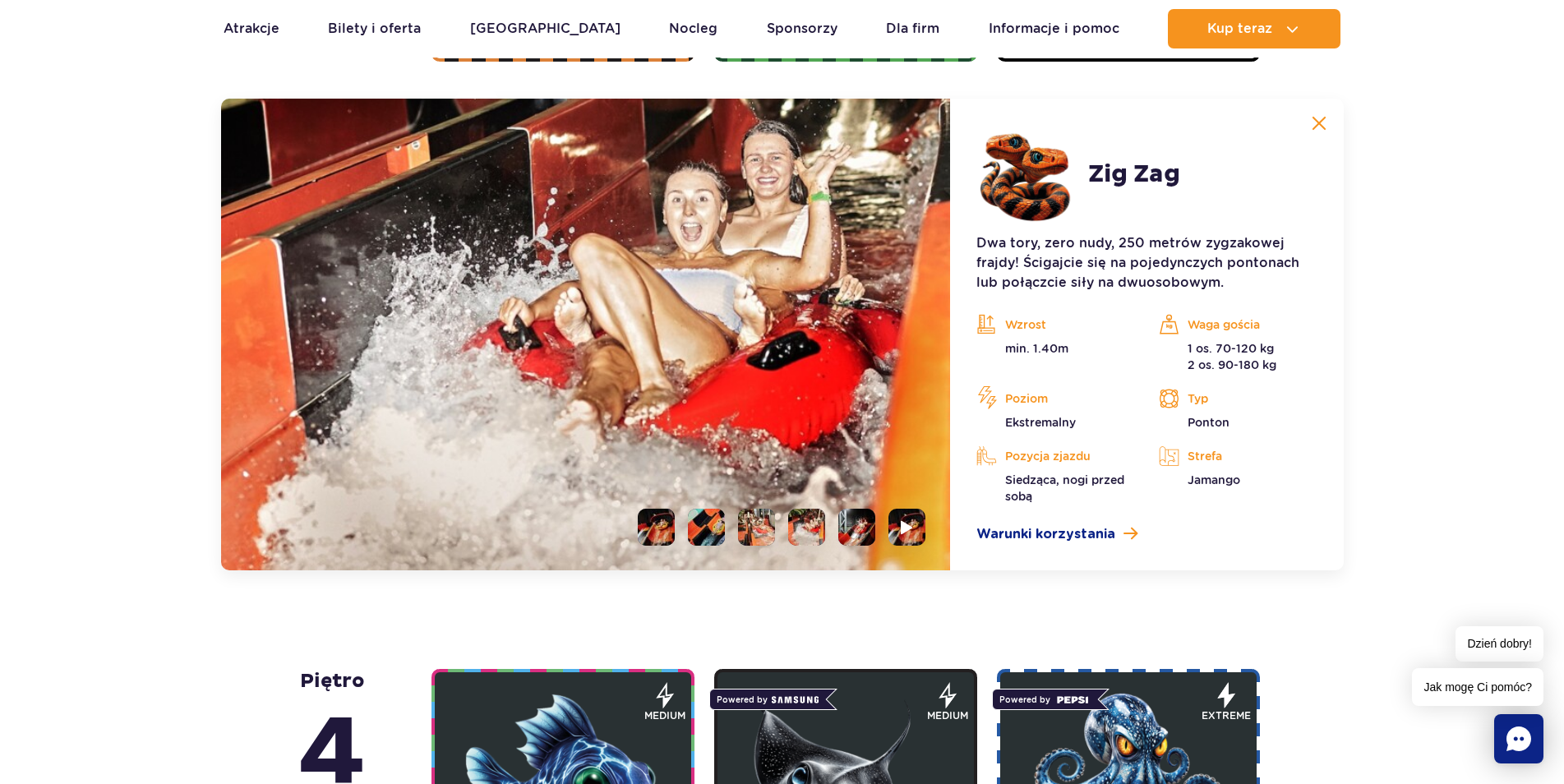
click at [821, 532] on img at bounding box center [807, 527] width 37 height 37
click at [859, 532] on li at bounding box center [857, 527] width 37 height 37
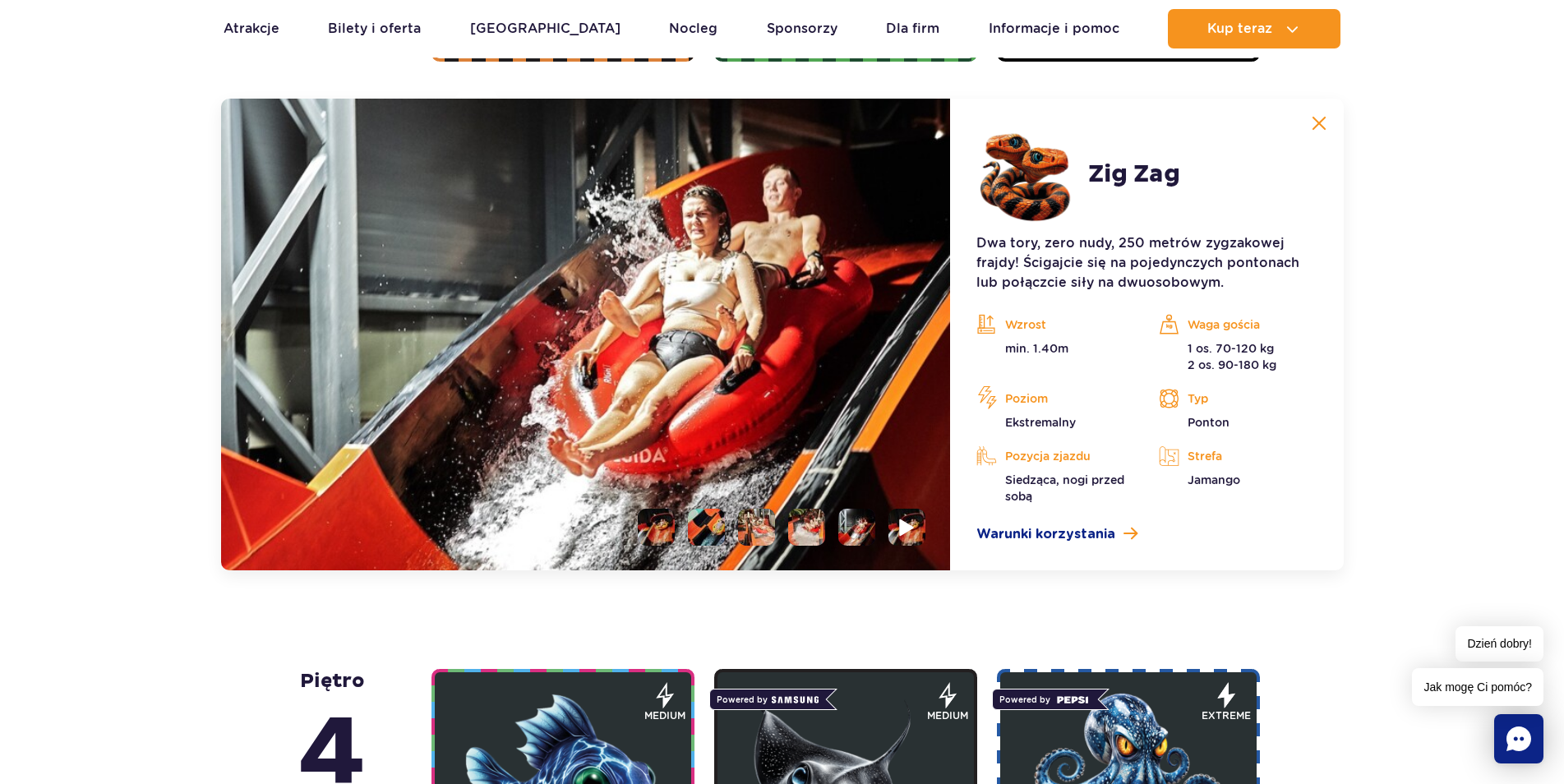
click at [909, 528] on img at bounding box center [908, 527] width 15 height 19
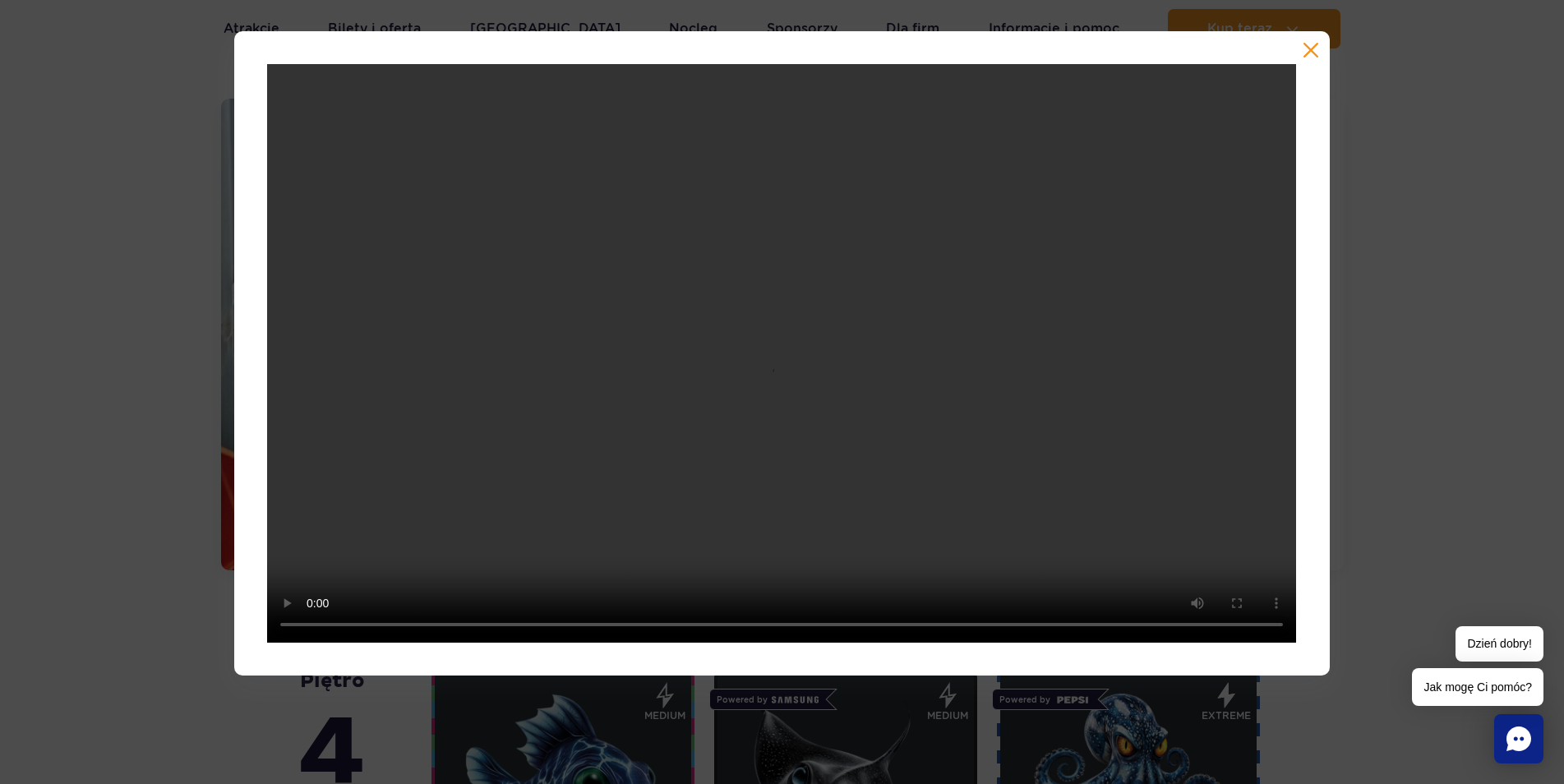
click at [1308, 48] on button "button" at bounding box center [1311, 50] width 16 height 16
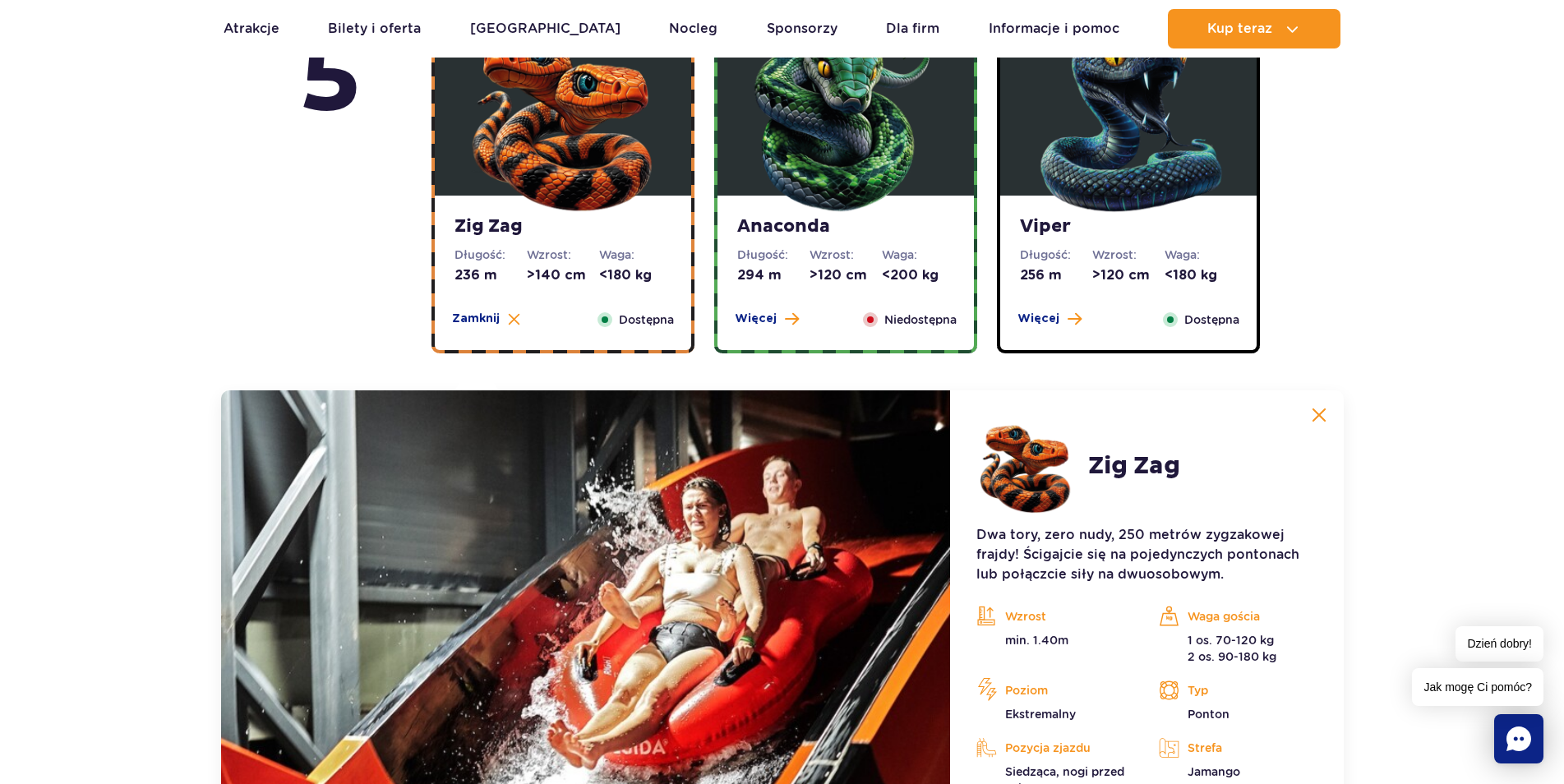
scroll to position [888, 0]
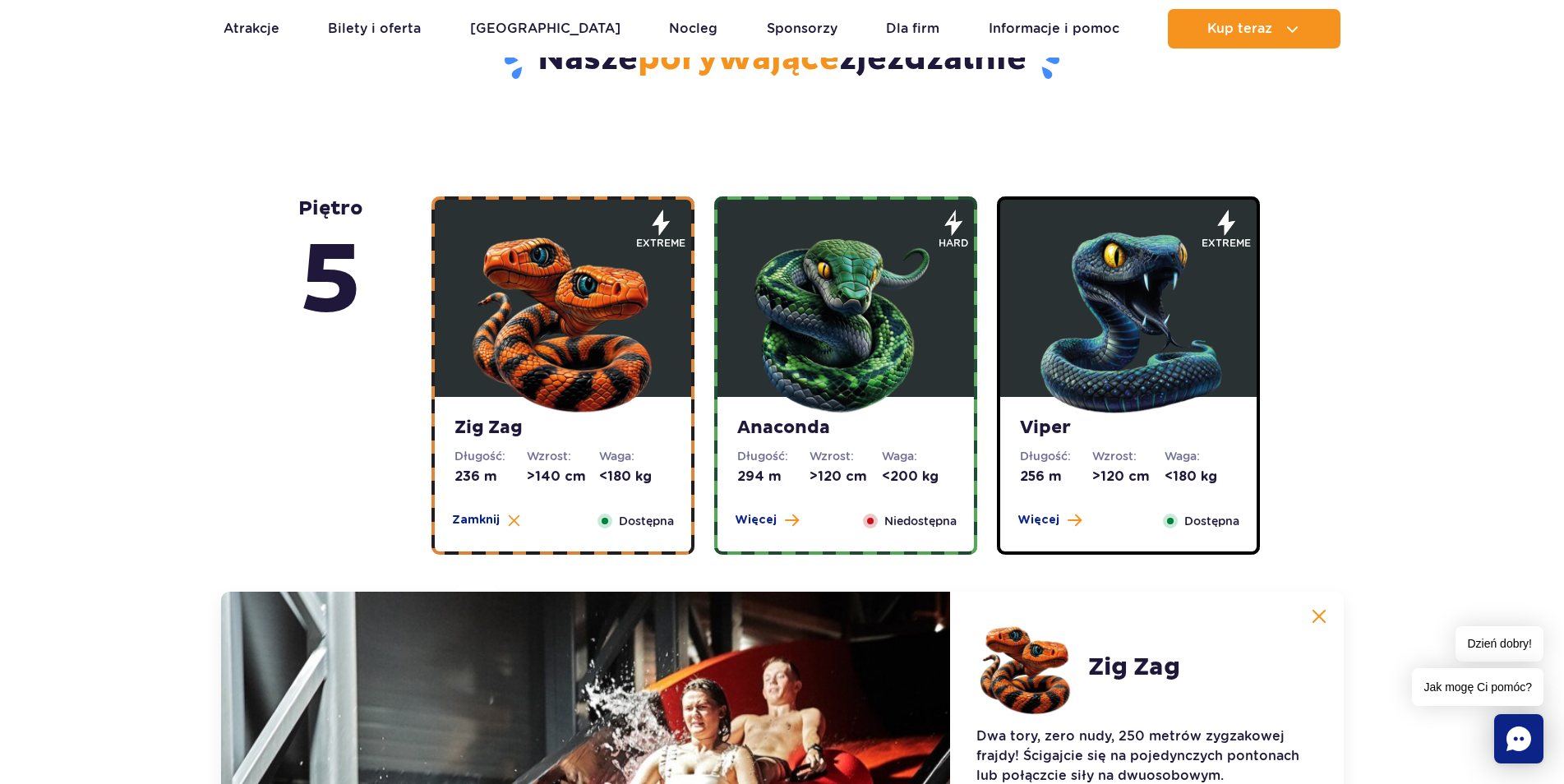
click at [1320, 620] on img at bounding box center [1319, 616] width 14 height 14
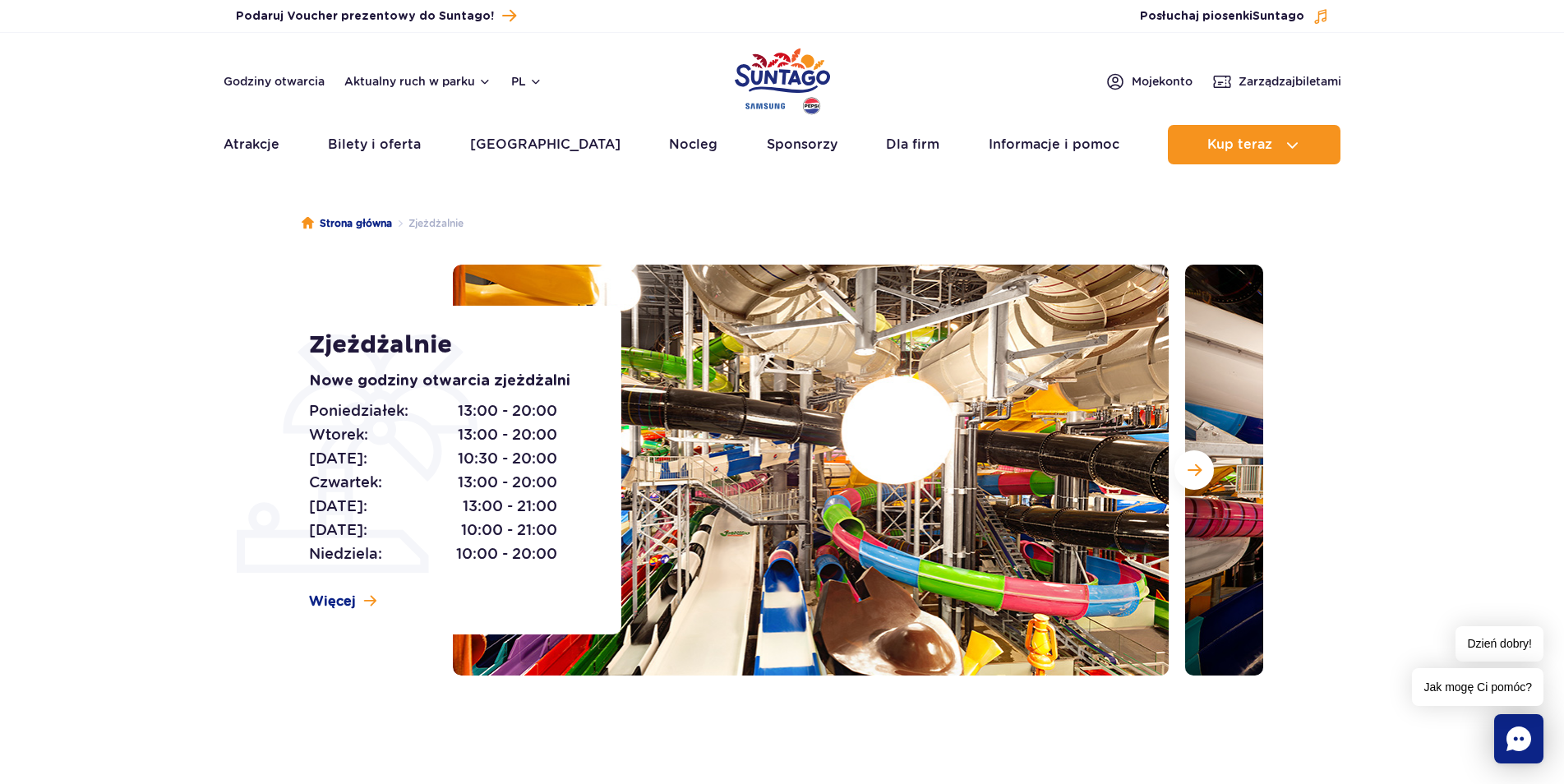
scroll to position [0, 0]
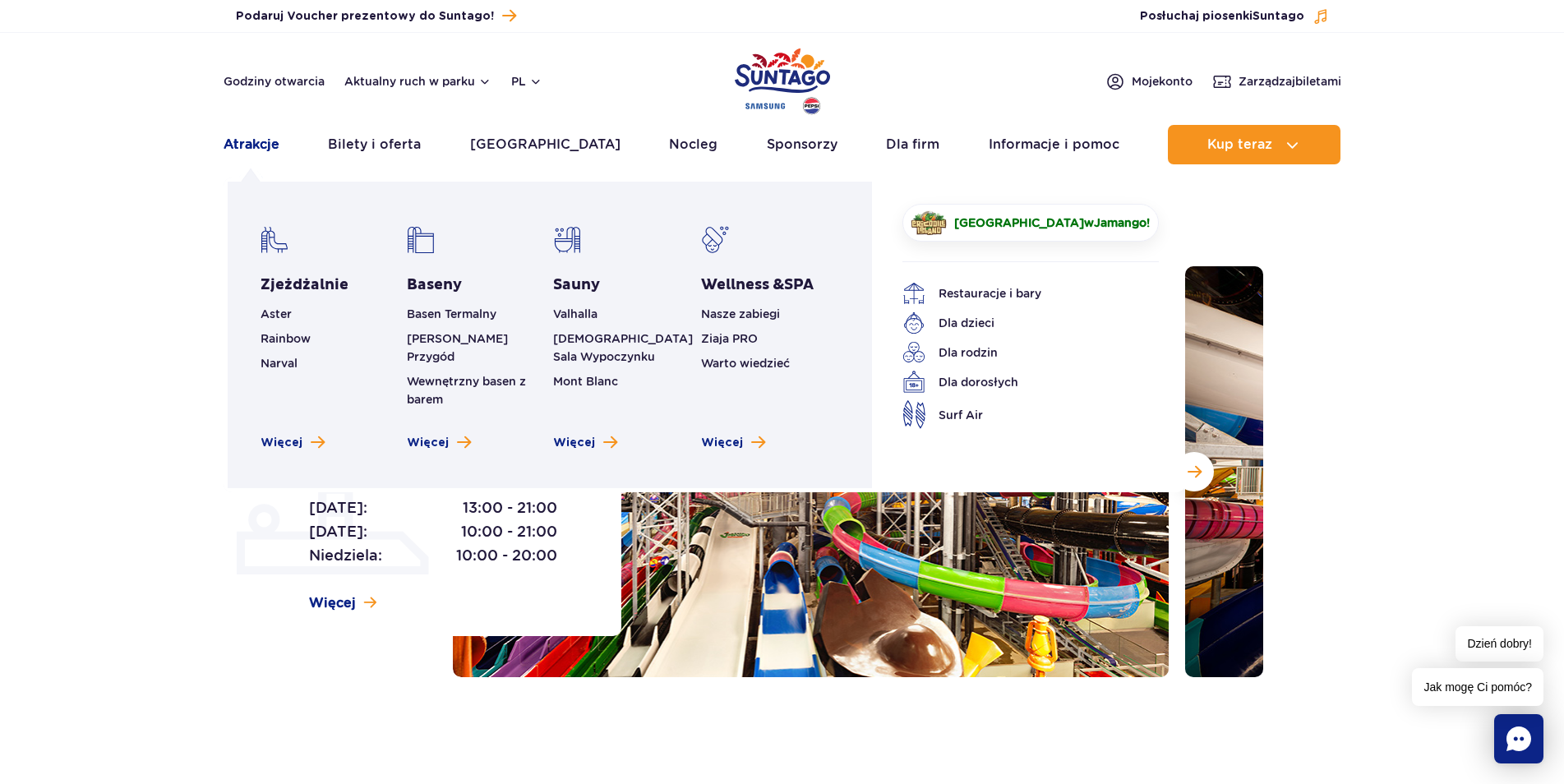
click at [263, 145] on link "Atrakcje" at bounding box center [251, 144] width 56 height 39
